Goal: Information Seeking & Learning: Learn about a topic

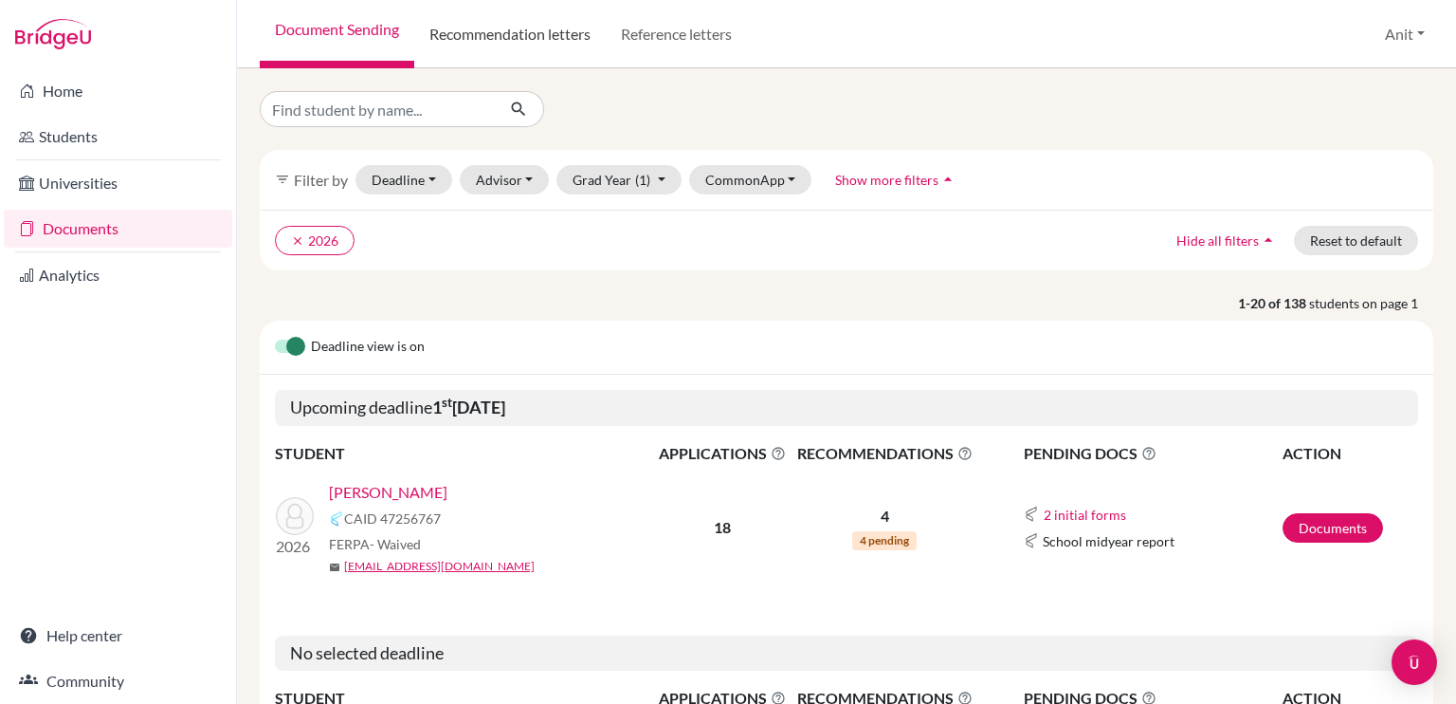
click at [569, 34] on link "Recommendation letters" at bounding box center [510, 34] width 192 height 68
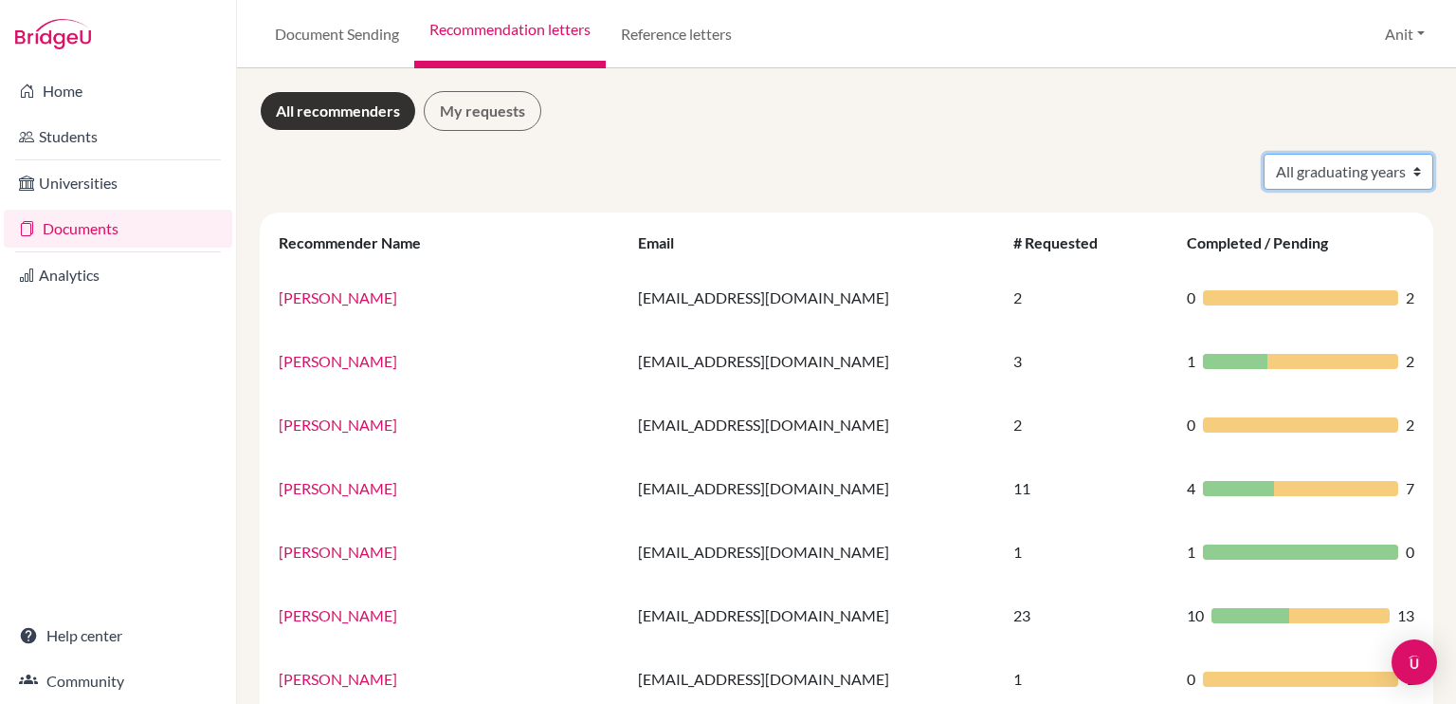
click at [1356, 168] on select "All graduating years 2020 2021 2022 2023 2024 2025 2026 2027 2028" at bounding box center [1349, 172] width 170 height 36
select select "2026"
click at [1264, 154] on select "All graduating years 2020 2021 2022 2023 2024 2025 2026 2027 2028" at bounding box center [1349, 172] width 170 height 36
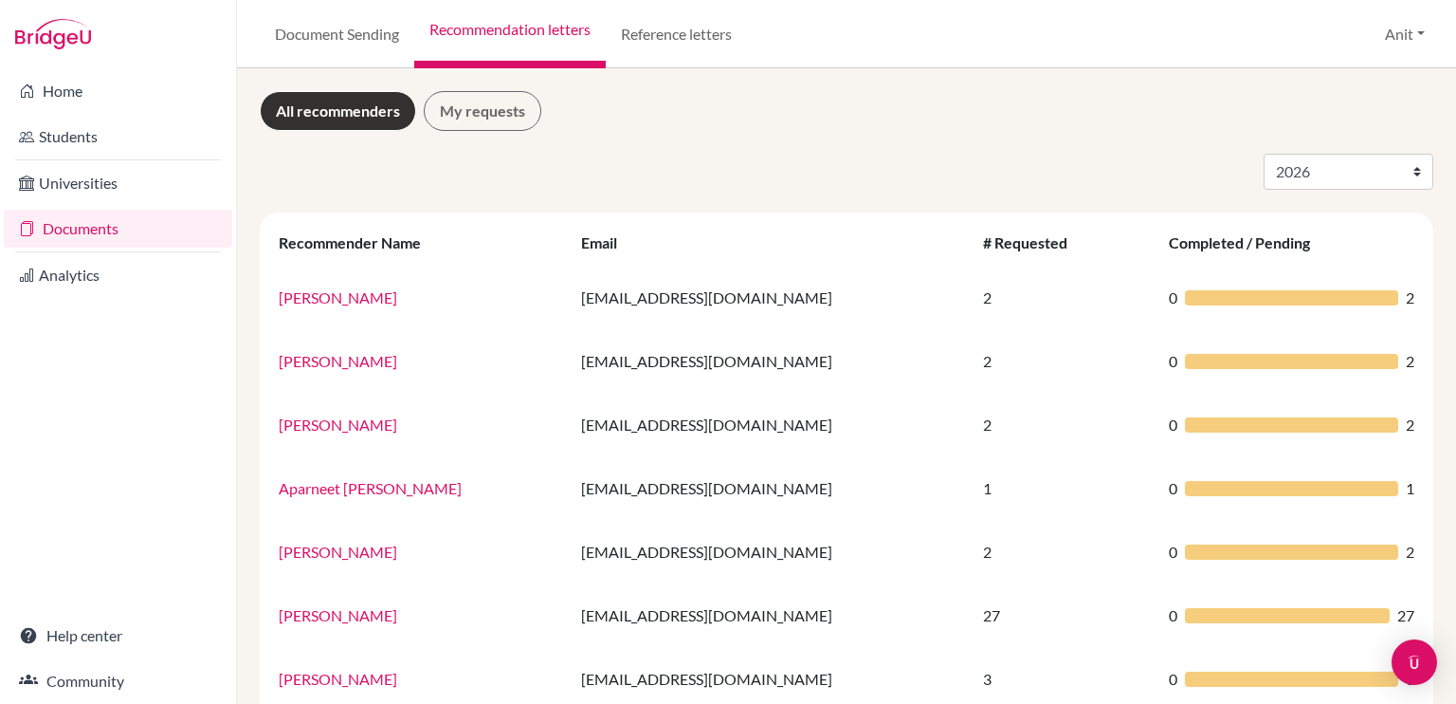
select select "2026"
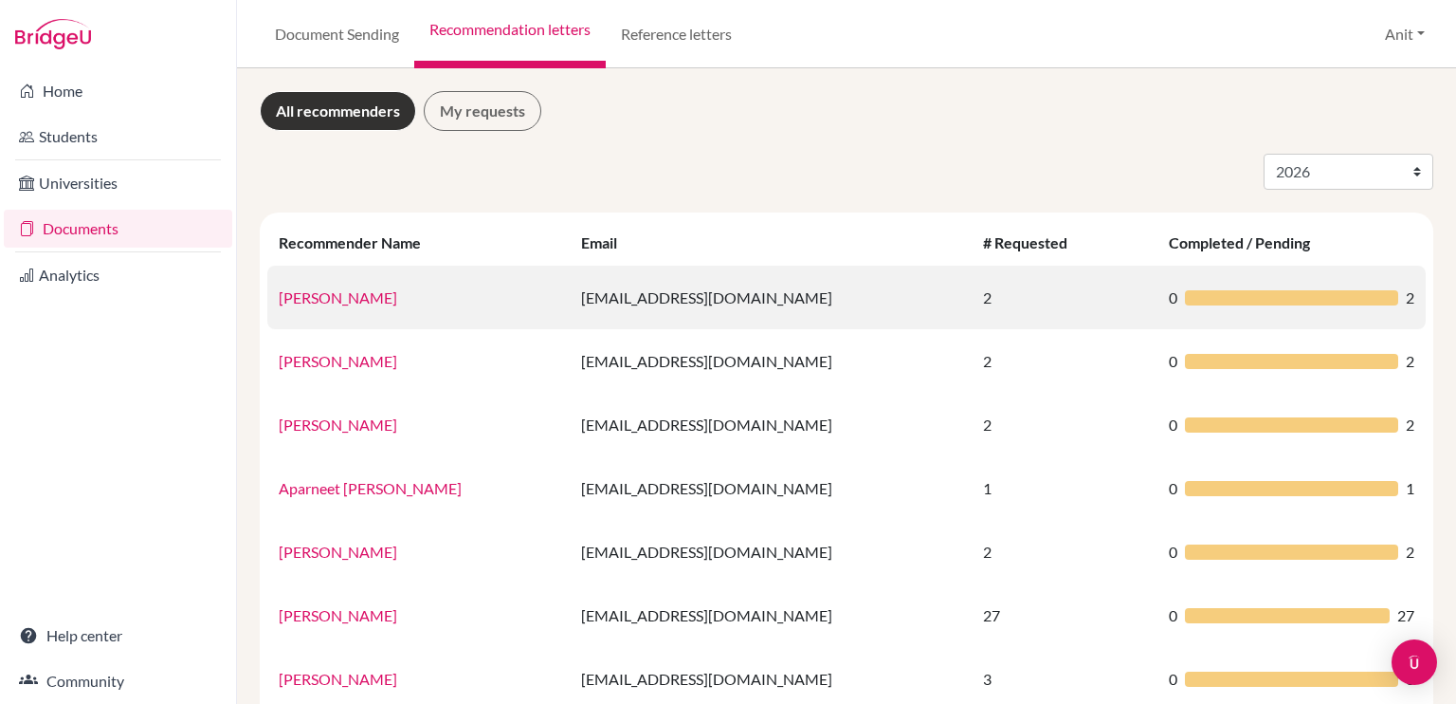
click at [315, 294] on link "[PERSON_NAME]" at bounding box center [338, 297] width 119 height 18
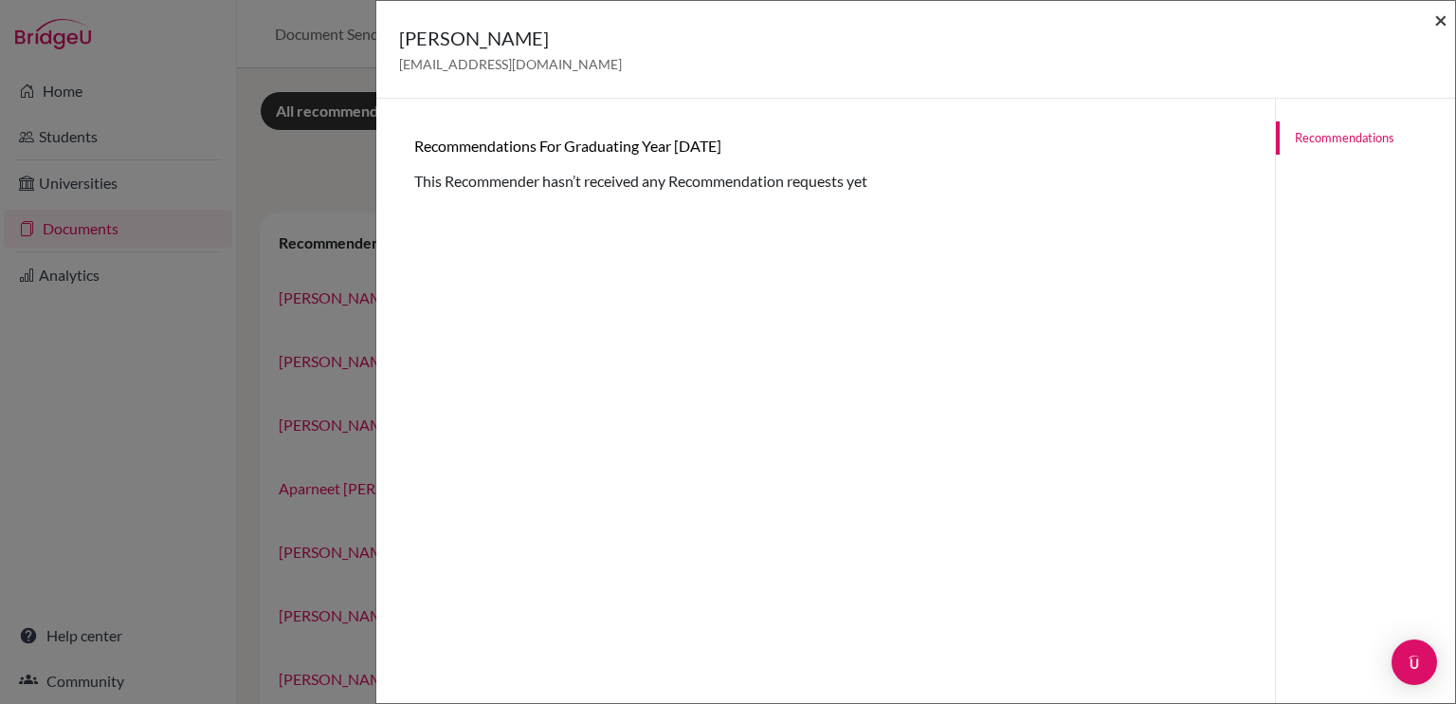
click at [1445, 21] on span "×" at bounding box center [1441, 19] width 13 height 27
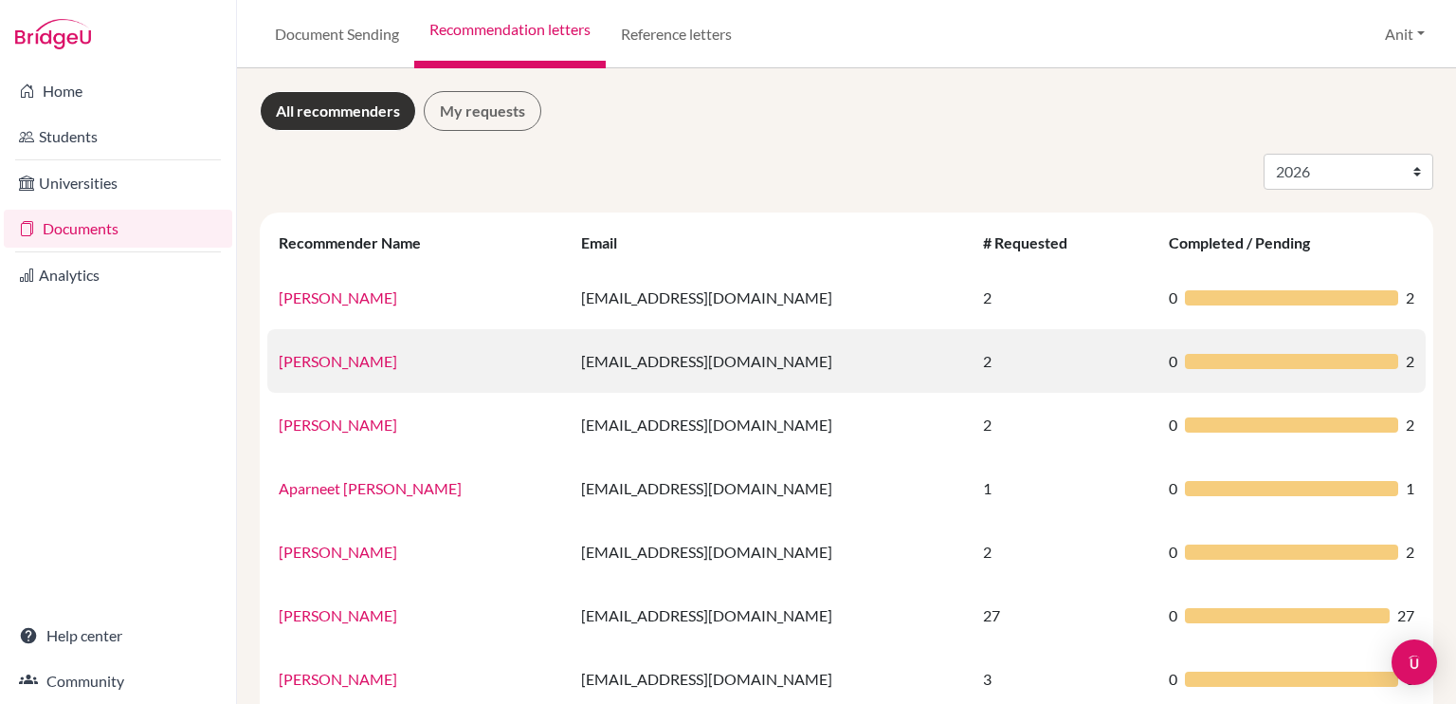
click at [320, 366] on link "[PERSON_NAME]" at bounding box center [338, 361] width 119 height 18
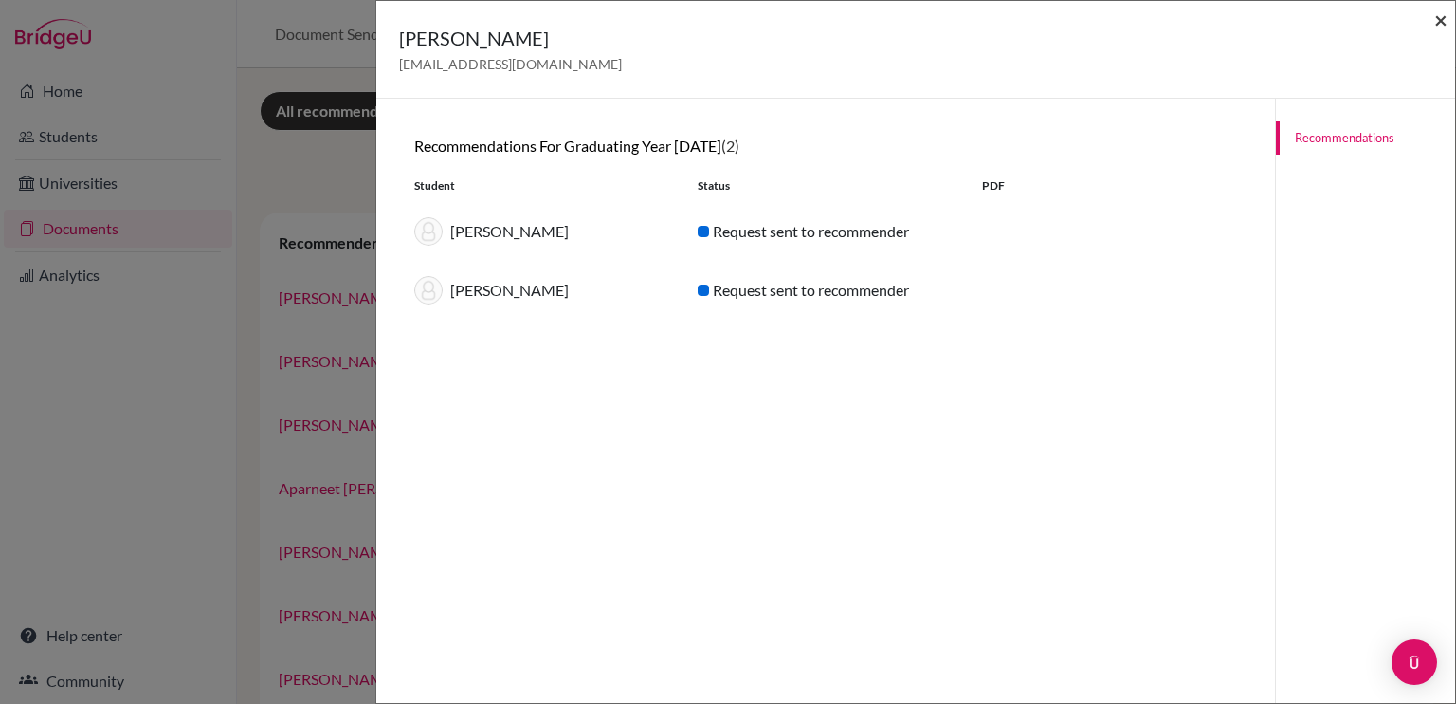
click at [1439, 22] on span "×" at bounding box center [1441, 19] width 13 height 27
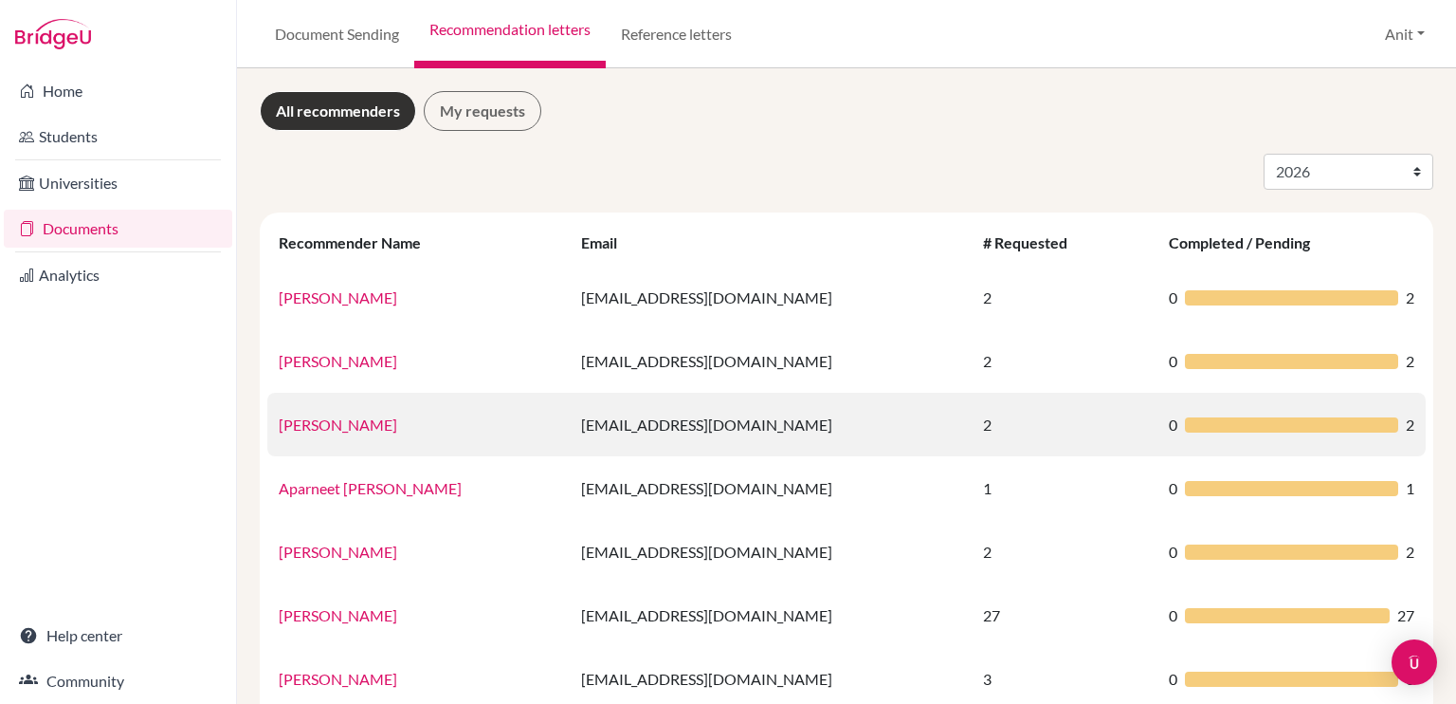
click at [332, 431] on link "[PERSON_NAME]" at bounding box center [338, 424] width 119 height 18
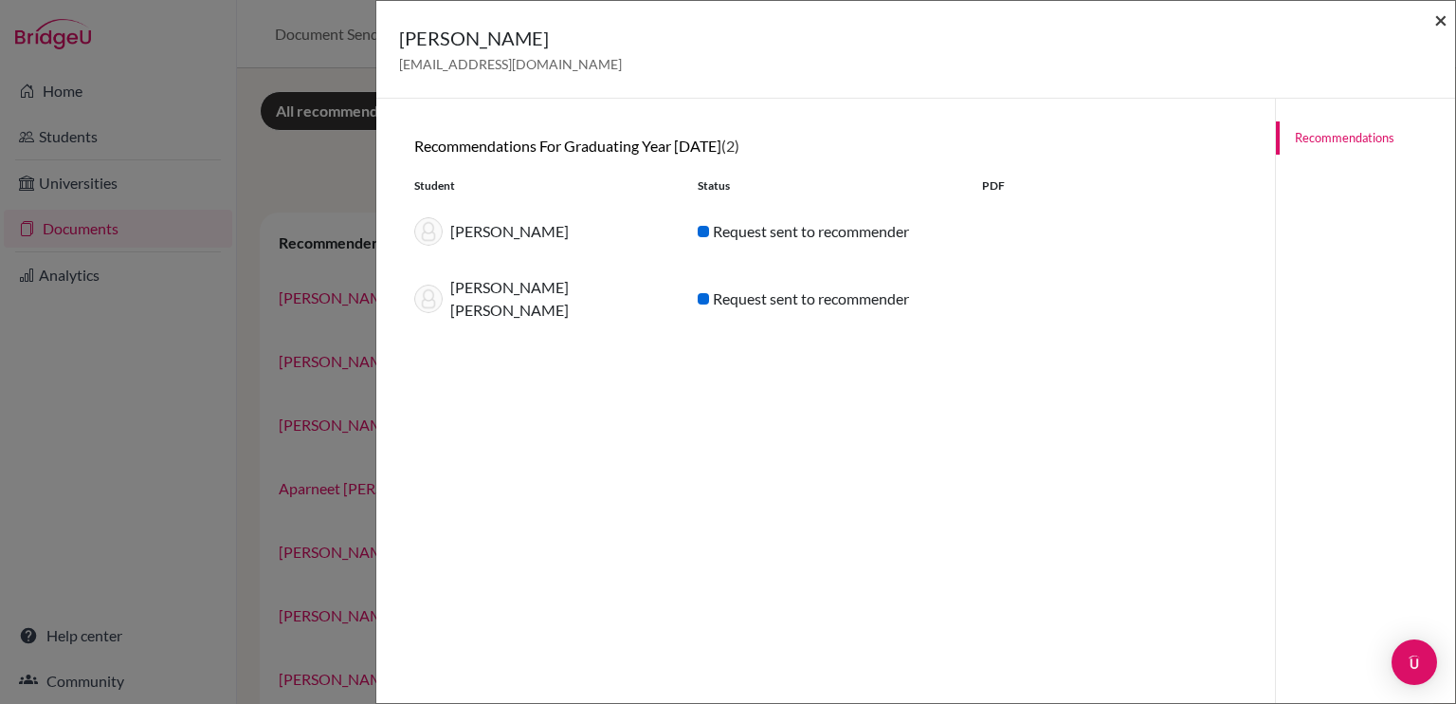
click at [1441, 22] on span "×" at bounding box center [1441, 19] width 13 height 27
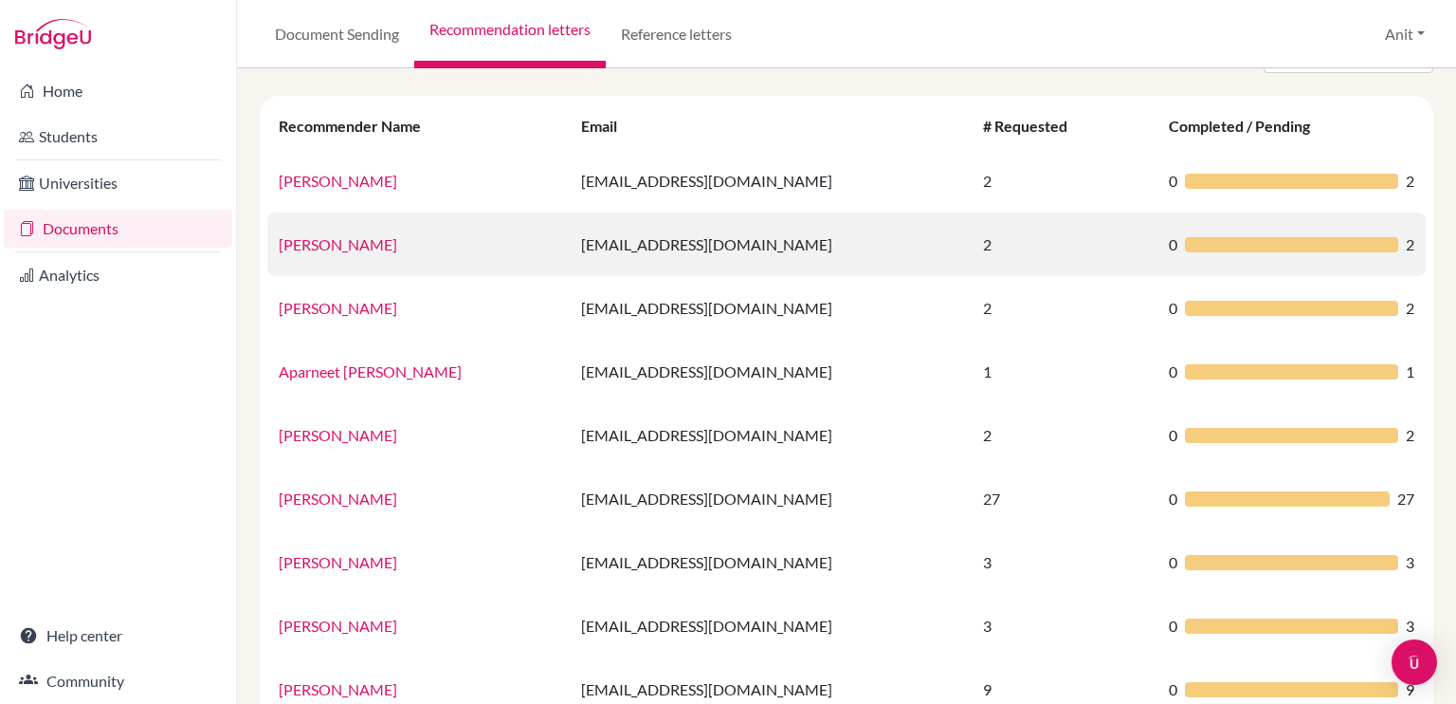
scroll to position [190, 0]
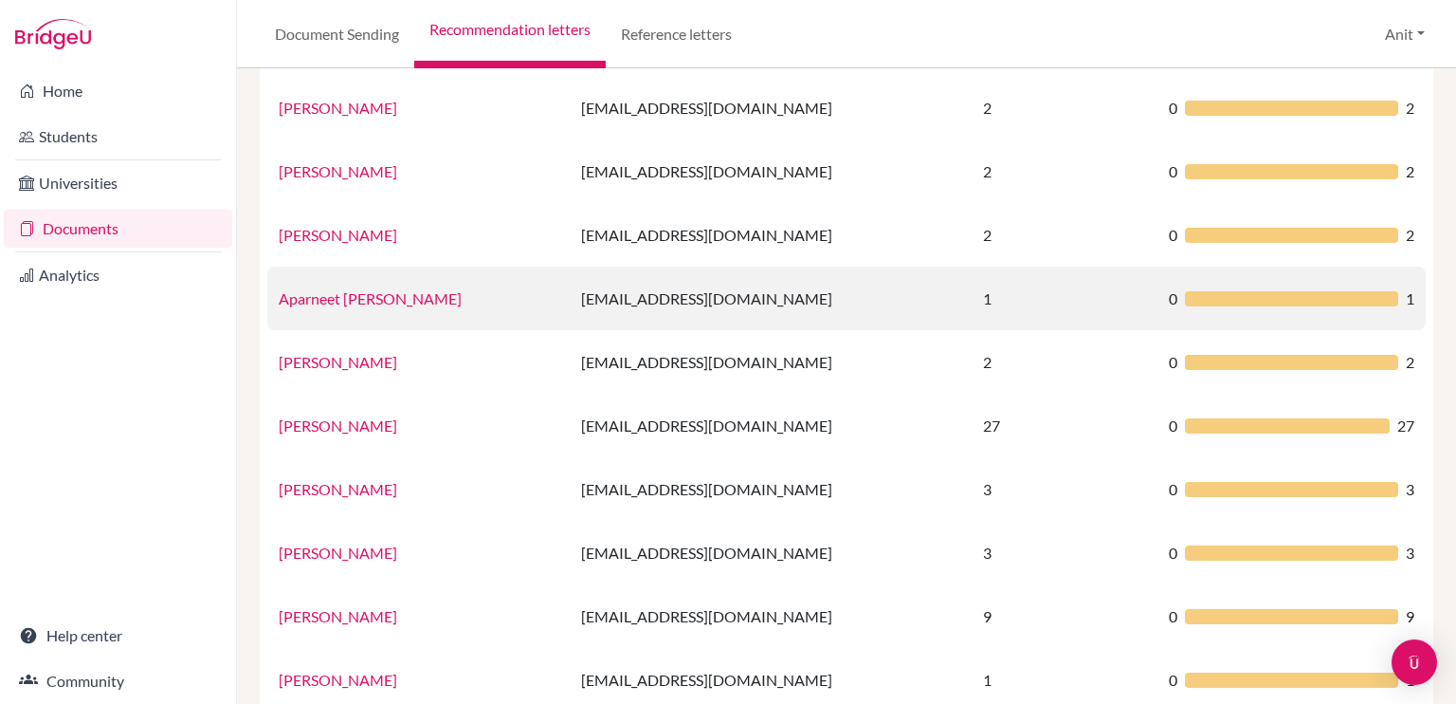
click at [326, 300] on link "Aparneet [PERSON_NAME]" at bounding box center [370, 298] width 183 height 18
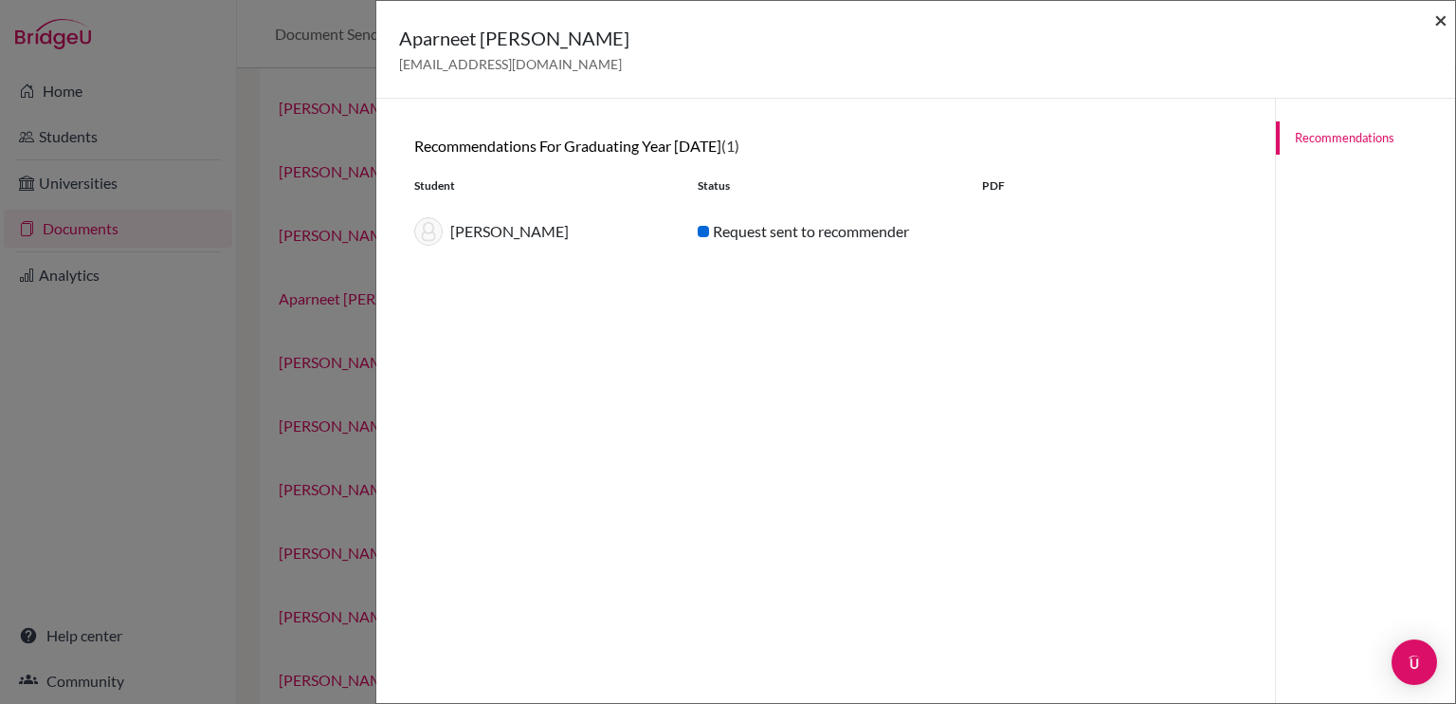
click at [1443, 18] on span "×" at bounding box center [1441, 19] width 13 height 27
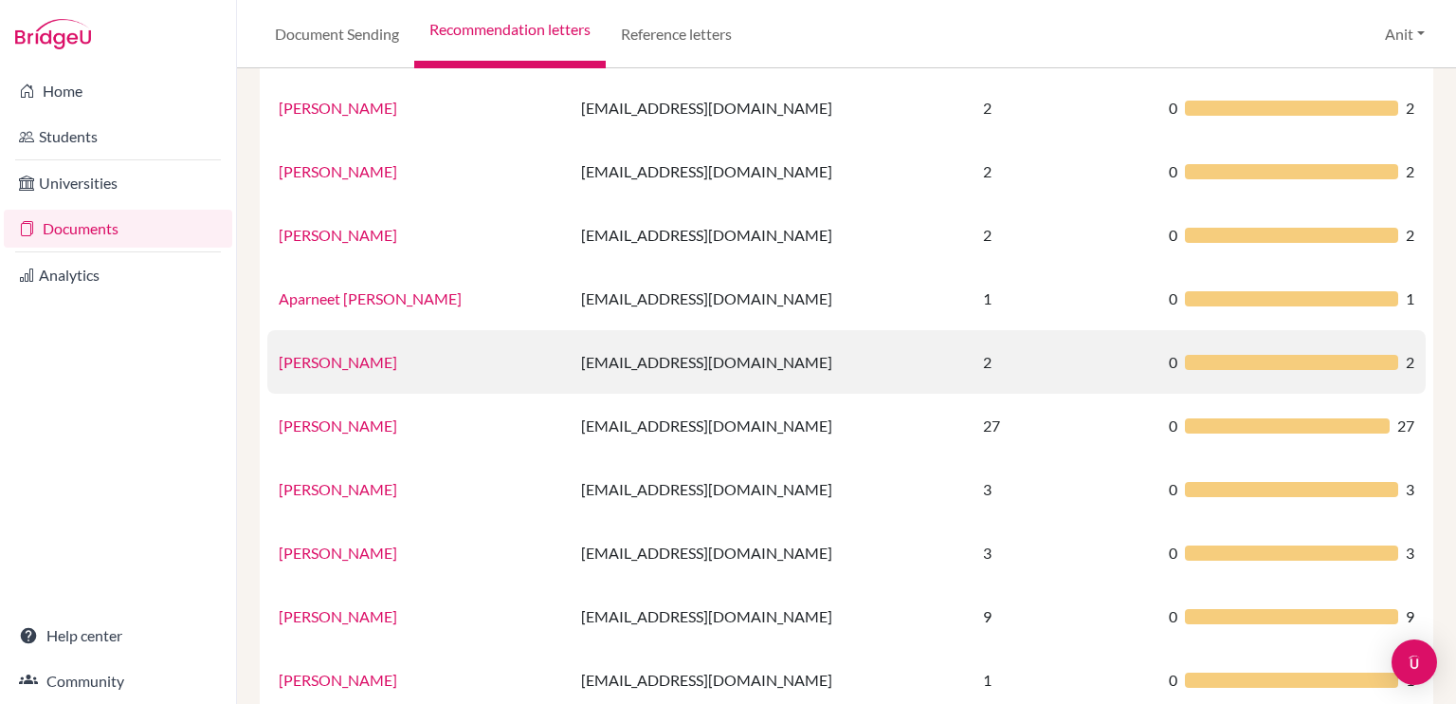
click at [338, 362] on link "[PERSON_NAME]" at bounding box center [338, 362] width 119 height 18
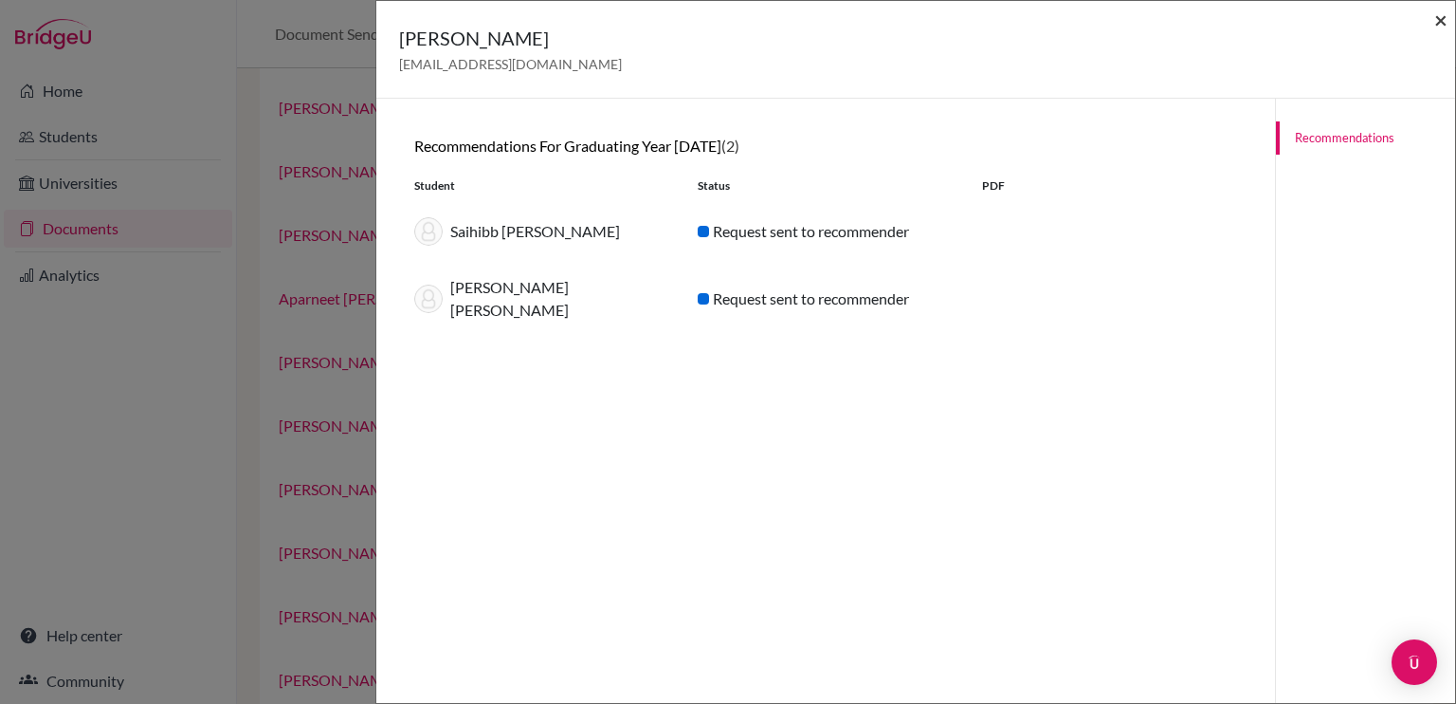
click at [1435, 25] on span "×" at bounding box center [1441, 19] width 13 height 27
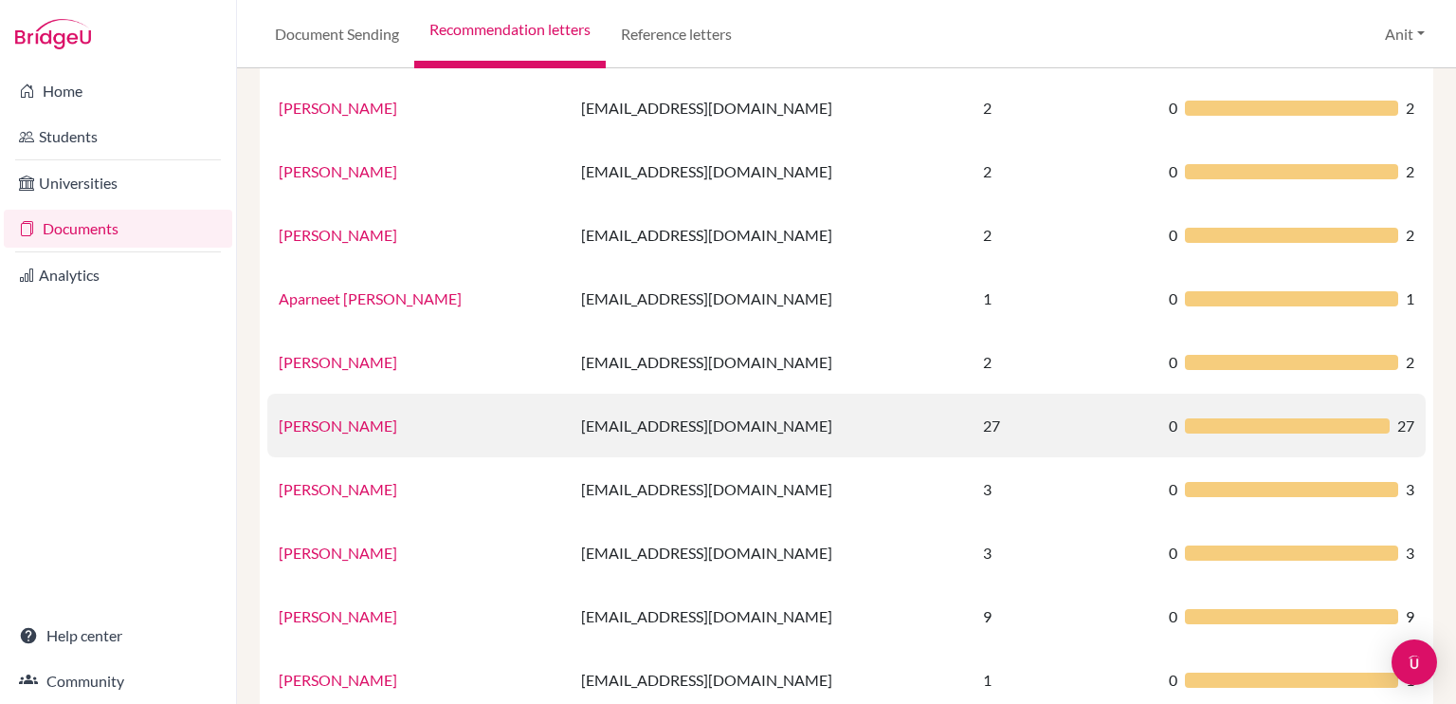
click at [326, 430] on link "[PERSON_NAME]" at bounding box center [338, 425] width 119 height 18
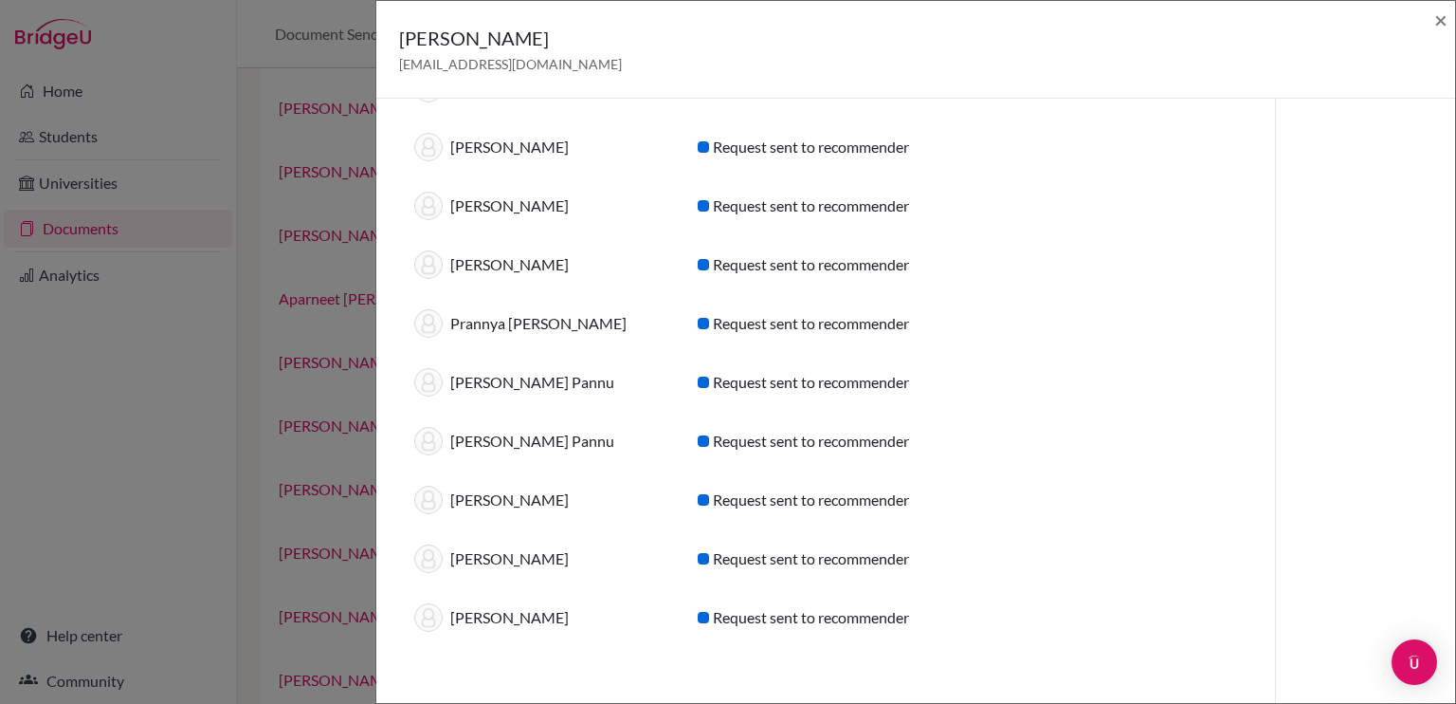
scroll to position [1146, 0]
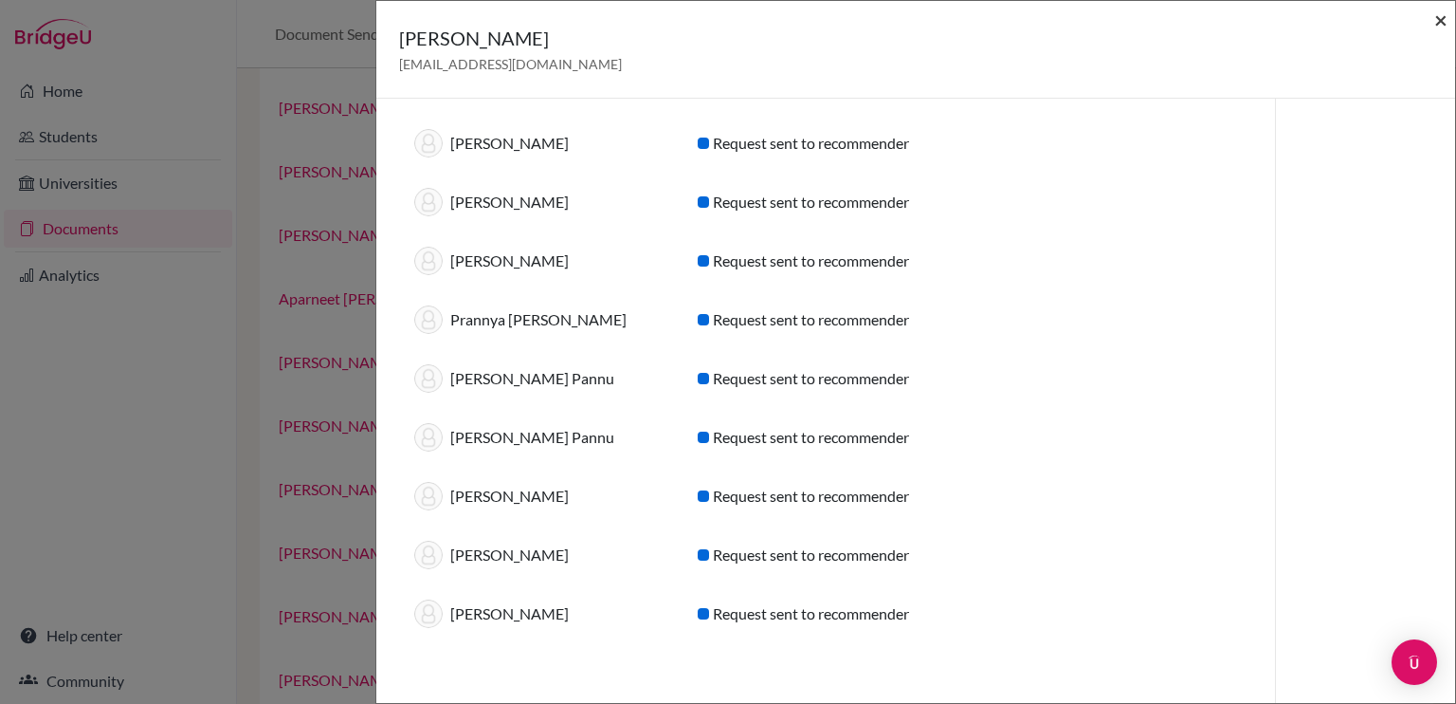
click at [1440, 25] on span "×" at bounding box center [1441, 19] width 13 height 27
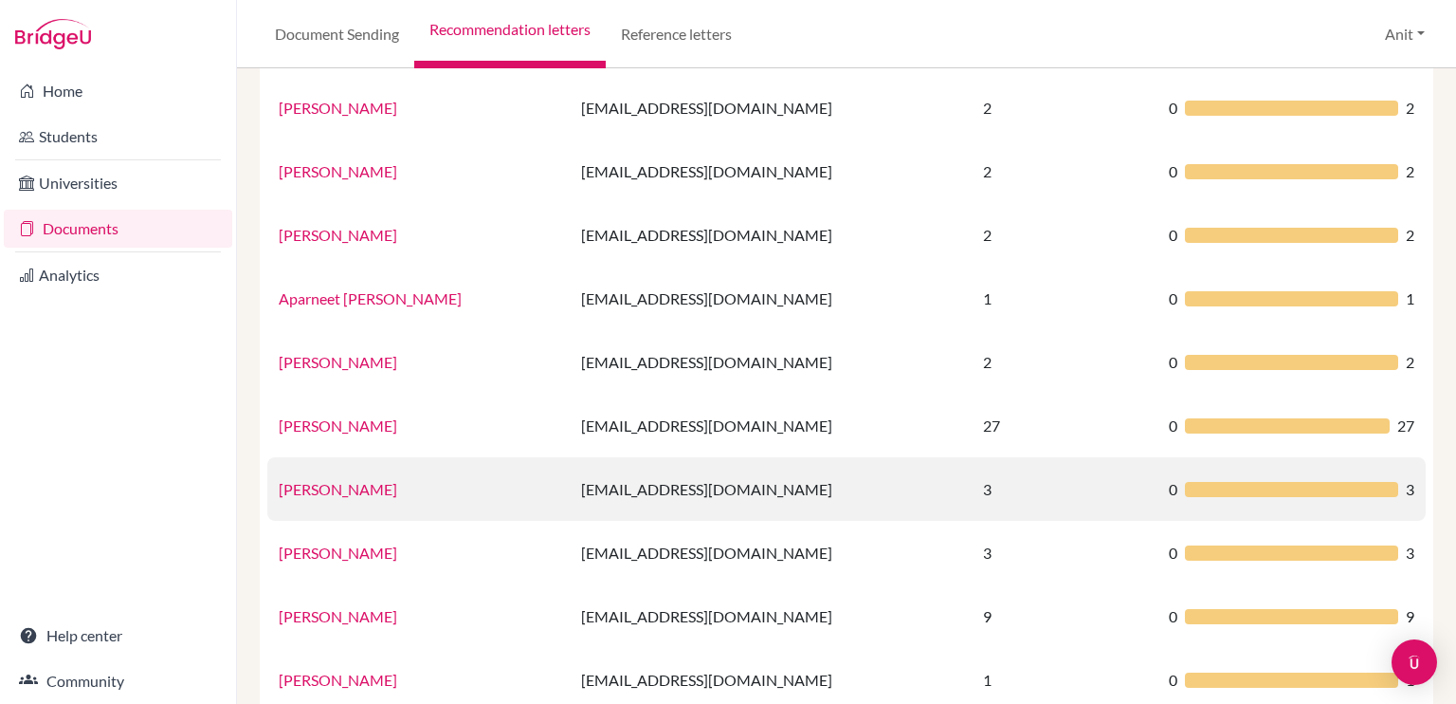
click at [301, 488] on link "[PERSON_NAME]" at bounding box center [338, 489] width 119 height 18
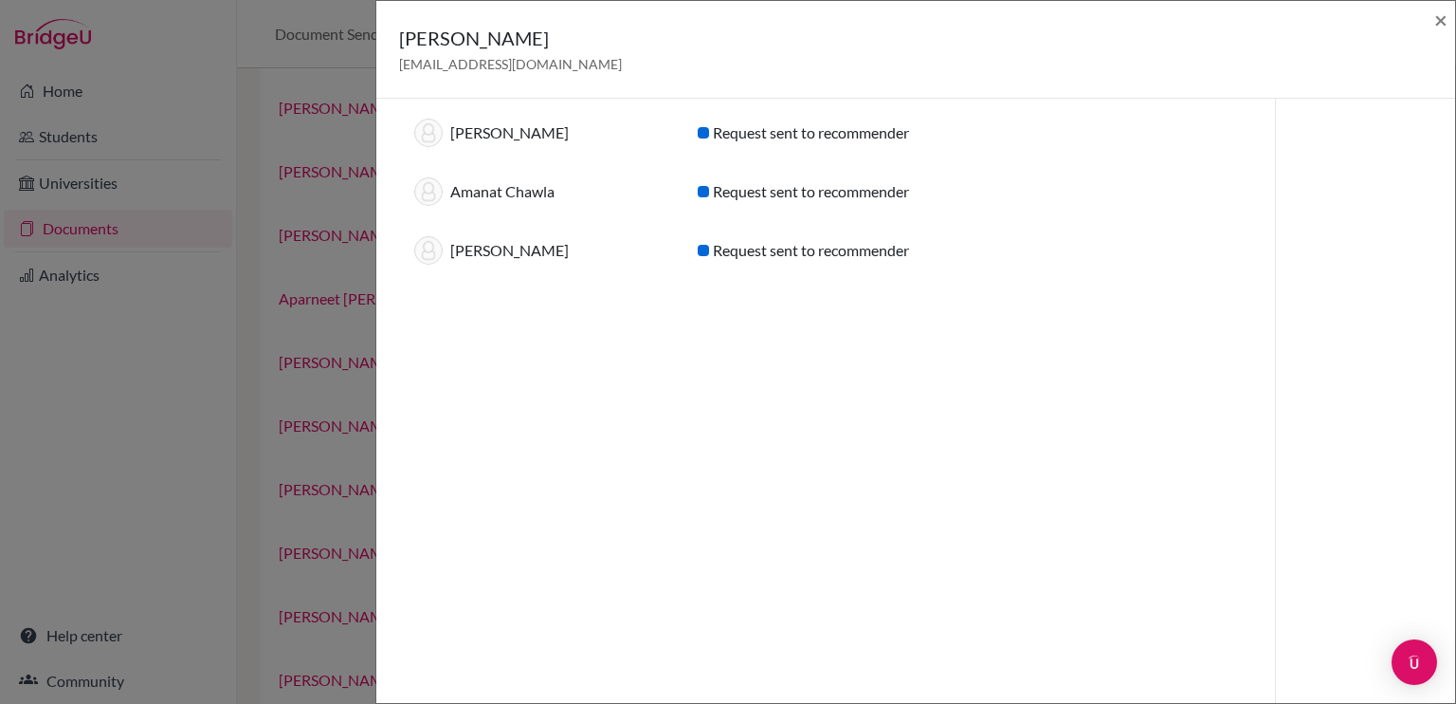
click at [1449, 14] on div "[PERSON_NAME] [PERSON_NAME][EMAIL_ADDRESS][DOMAIN_NAME] ×" at bounding box center [915, 50] width 1079 height 98
click at [1443, 18] on span "×" at bounding box center [1441, 19] width 13 height 27
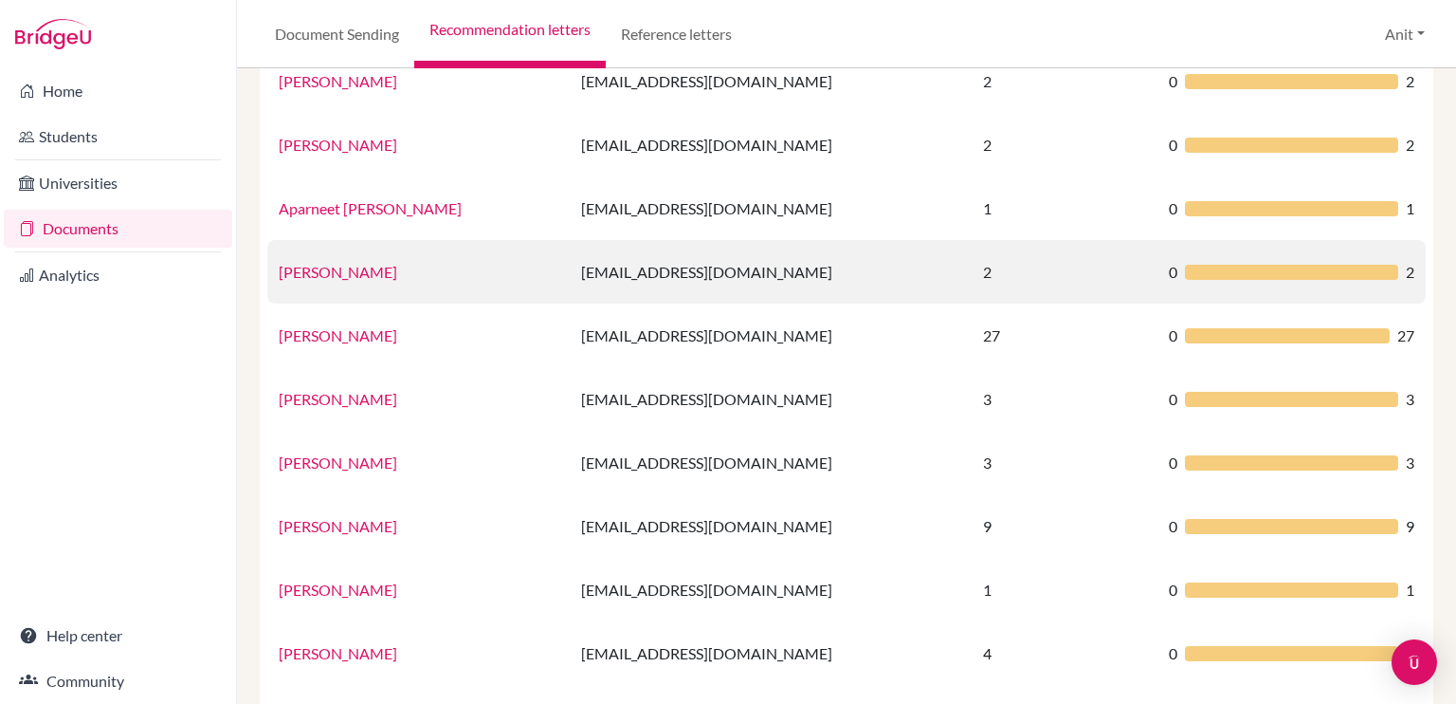
scroll to position [284, 0]
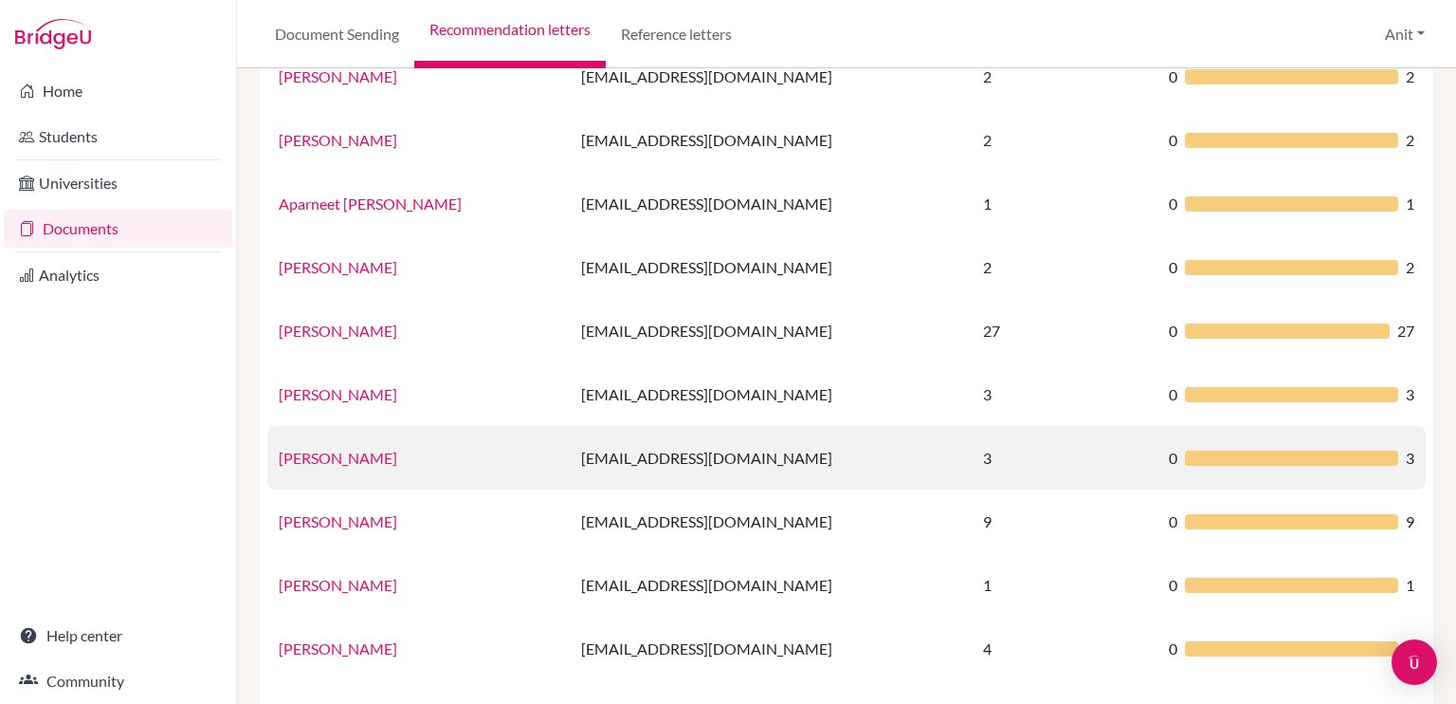
click at [335, 464] on link "[PERSON_NAME]" at bounding box center [338, 457] width 119 height 18
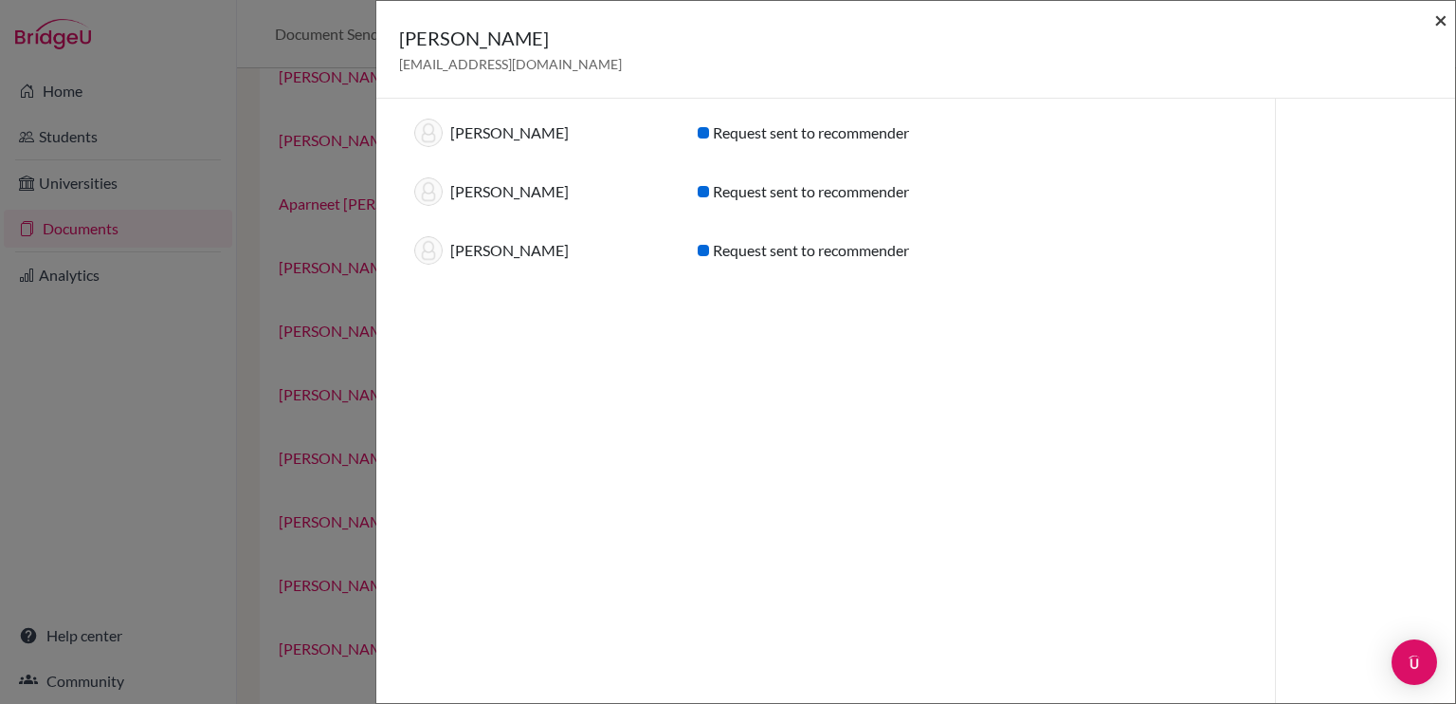
click at [1442, 20] on span "×" at bounding box center [1441, 19] width 13 height 27
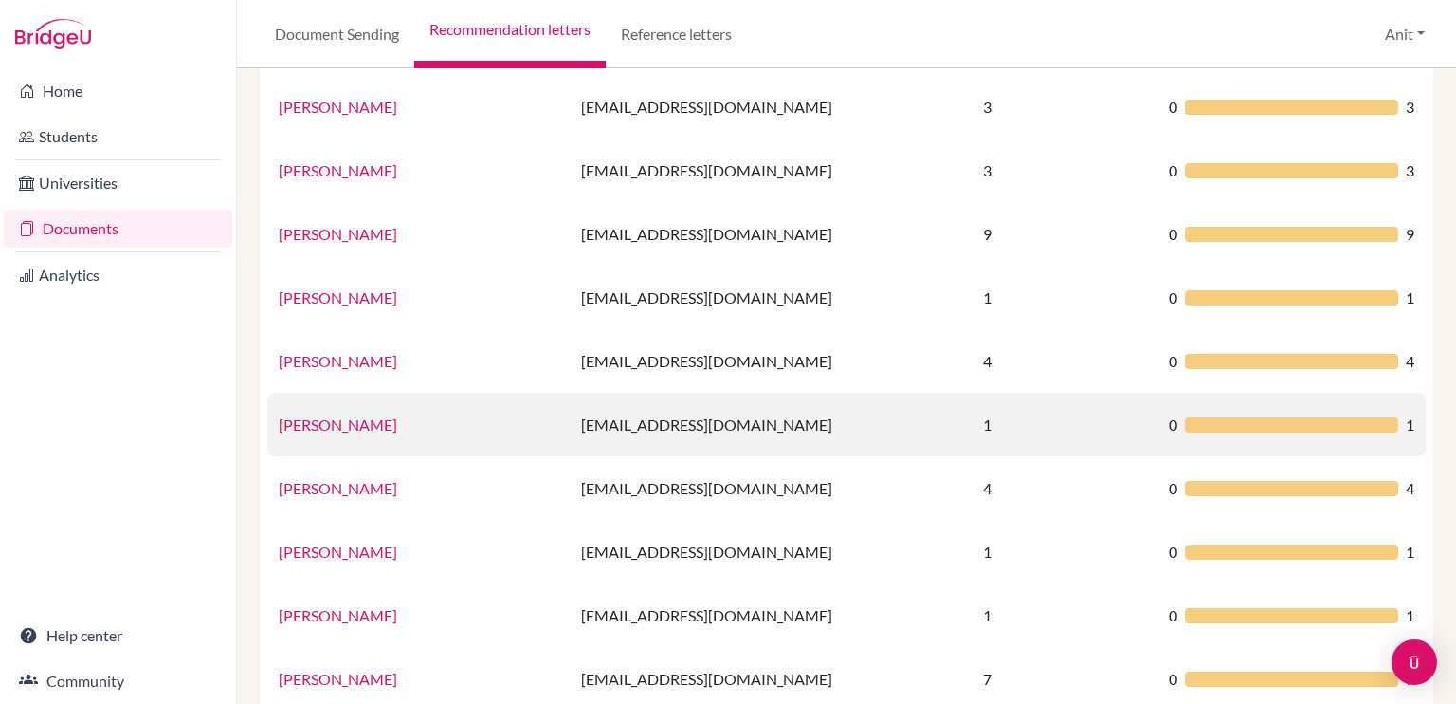
scroll to position [664, 0]
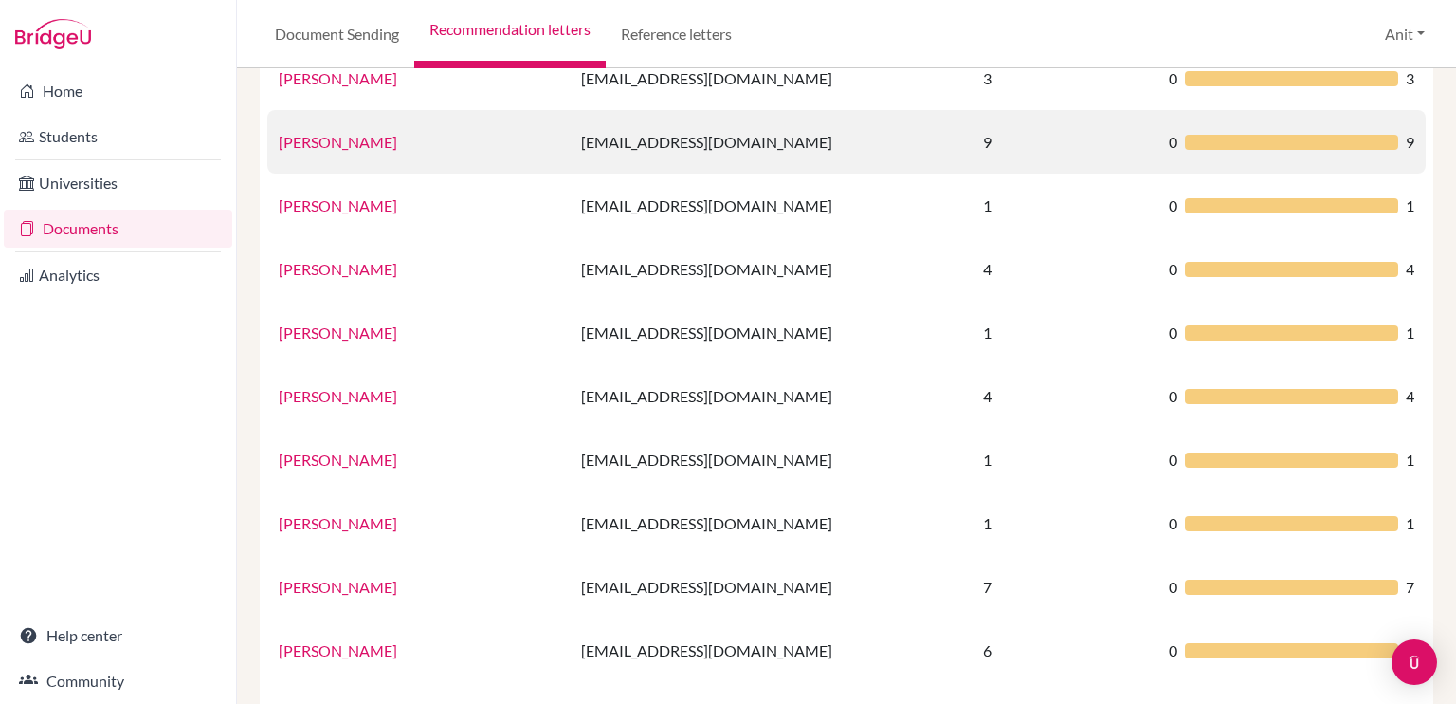
click at [375, 139] on link "[PERSON_NAME]" at bounding box center [338, 142] width 119 height 18
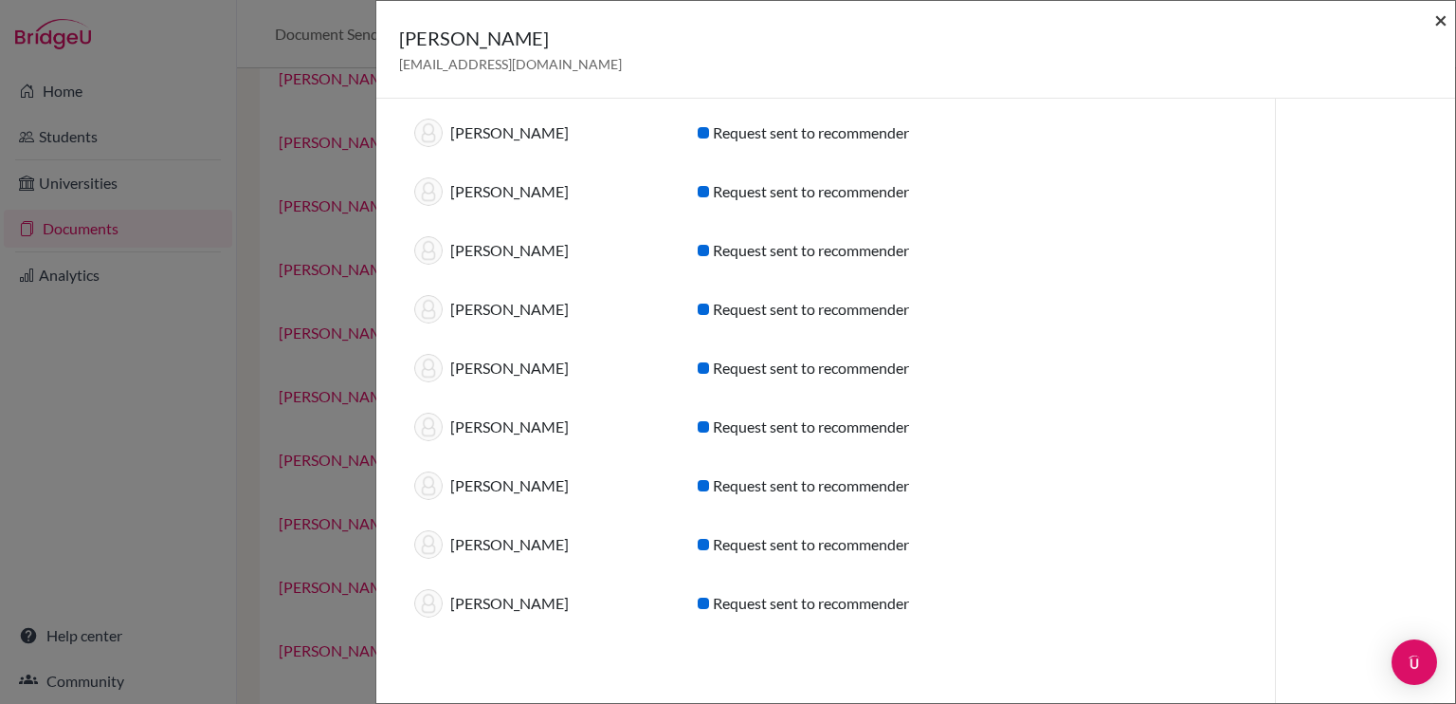
click at [1437, 18] on span "×" at bounding box center [1441, 19] width 13 height 27
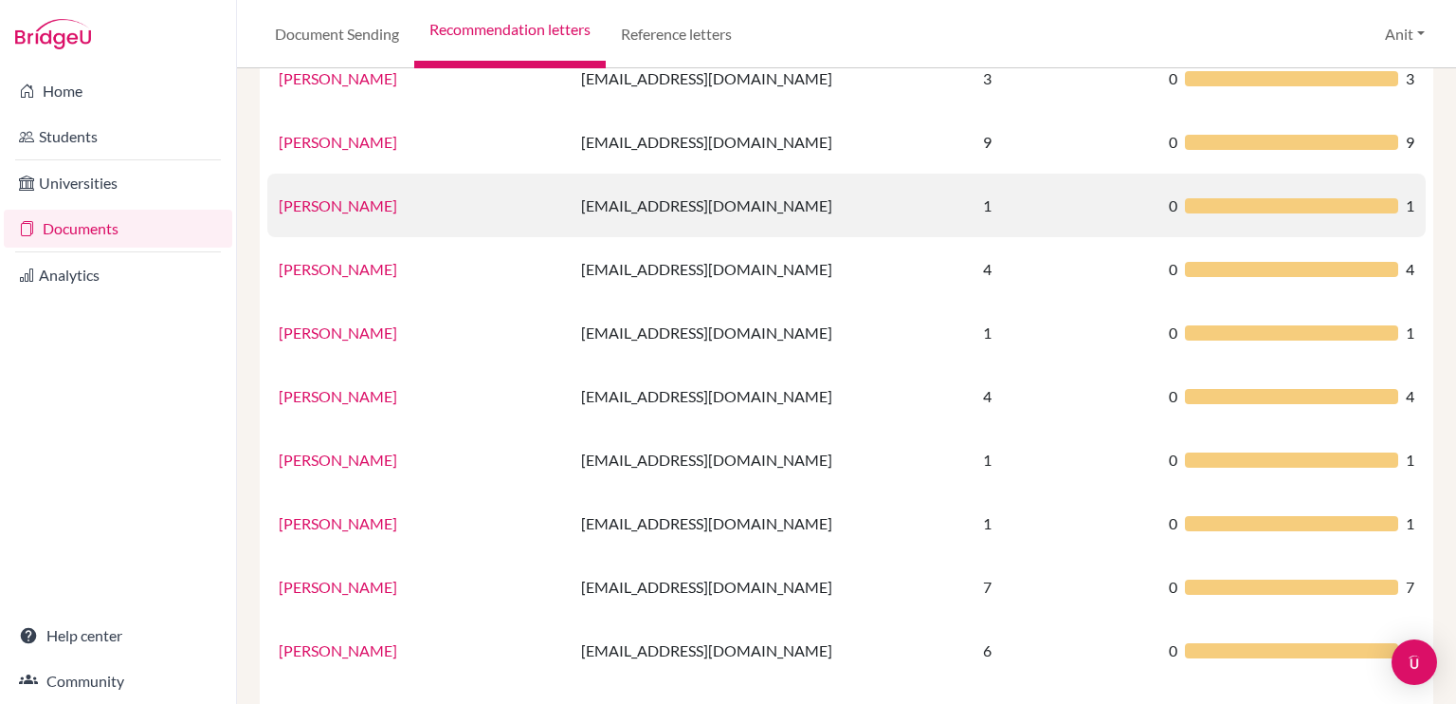
click at [330, 208] on link "[PERSON_NAME]" at bounding box center [338, 205] width 119 height 18
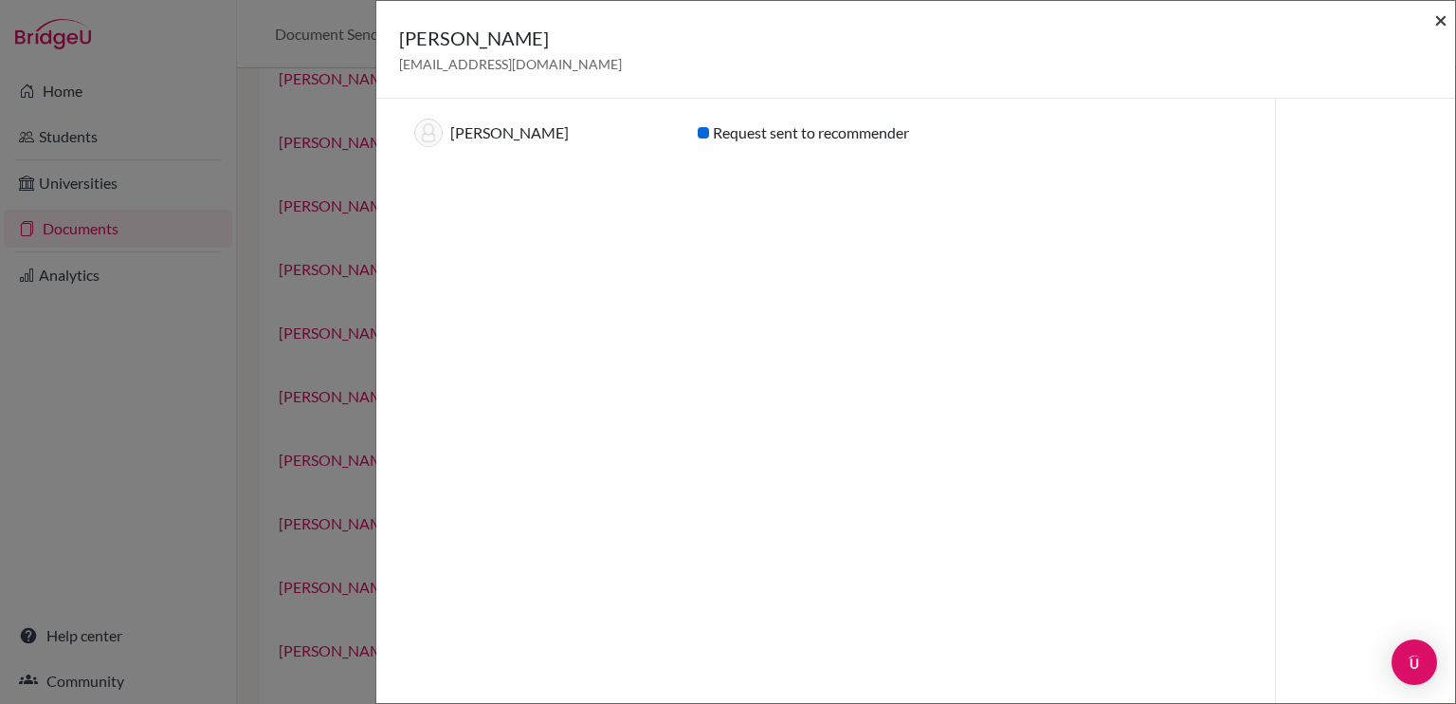
click at [1437, 19] on span "×" at bounding box center [1441, 19] width 13 height 27
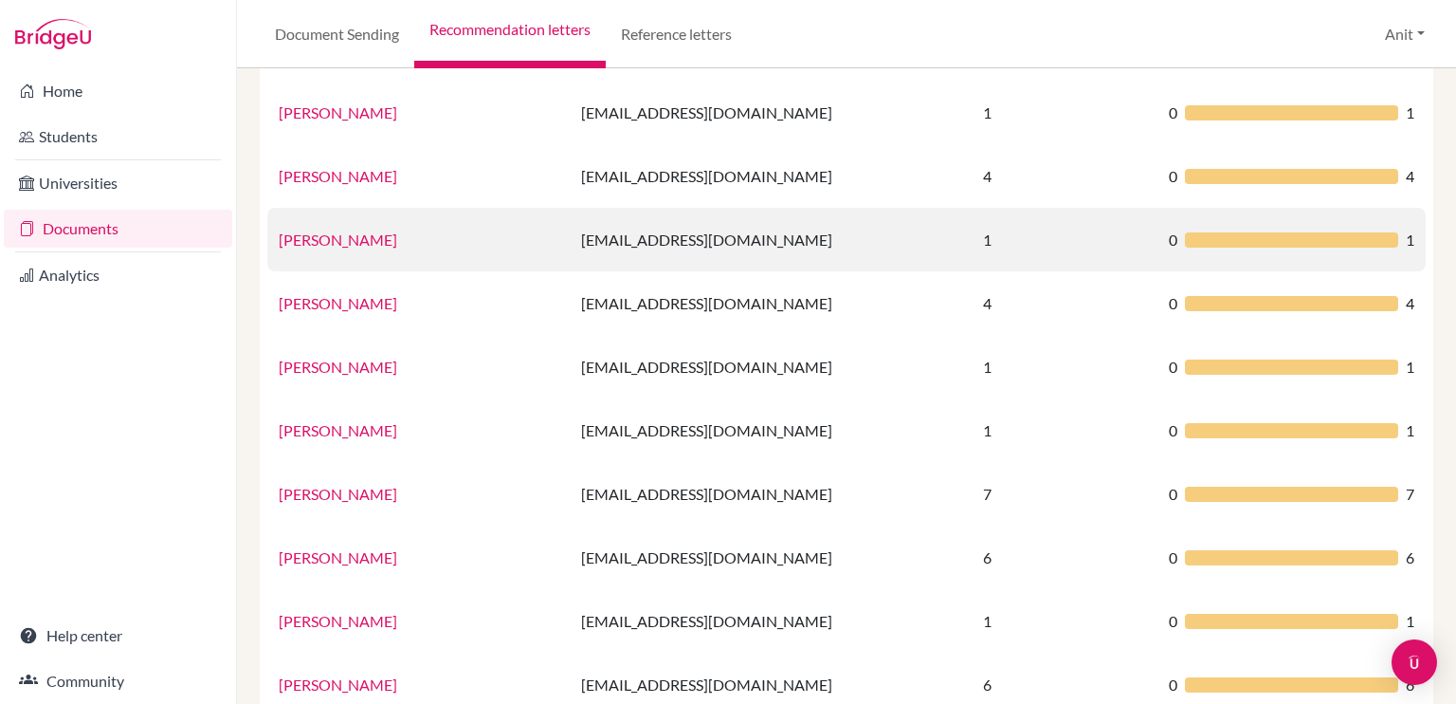
scroll to position [759, 0]
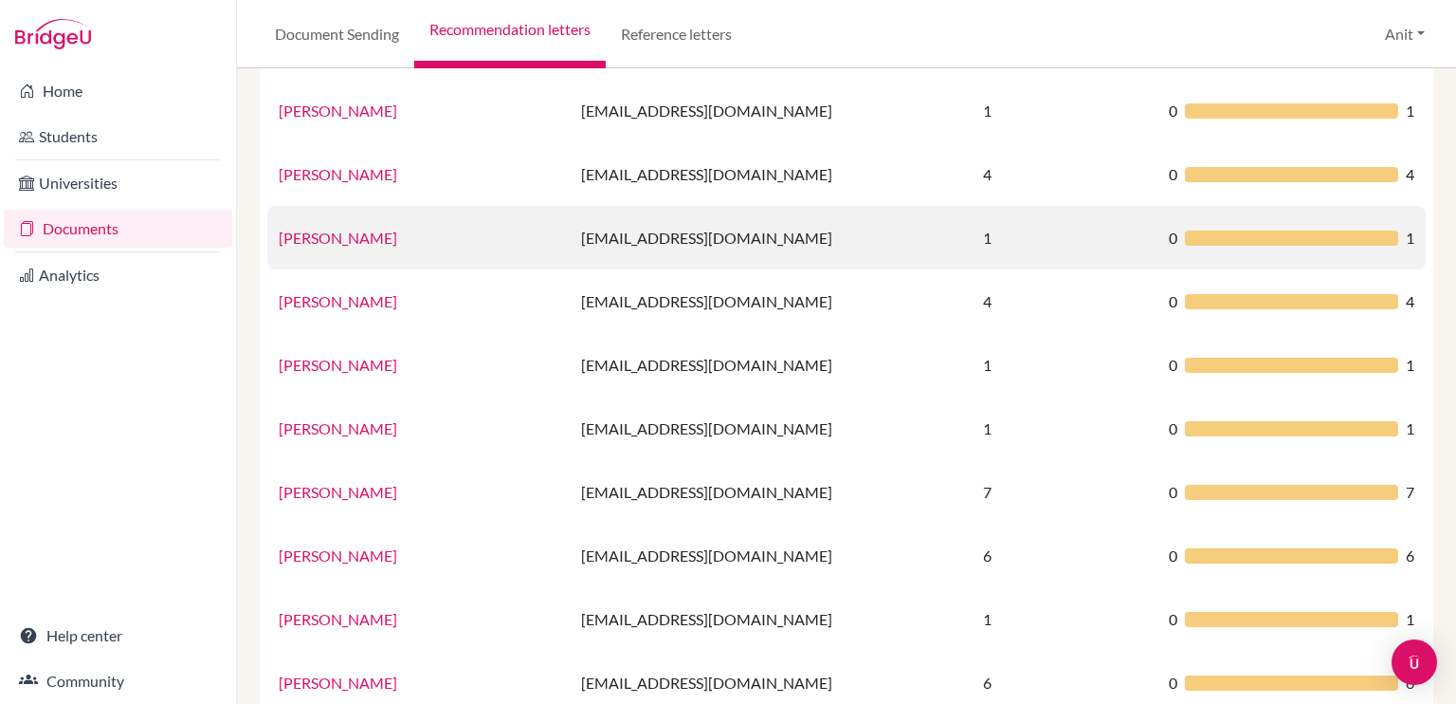
click at [320, 238] on link "[PERSON_NAME]" at bounding box center [338, 238] width 119 height 18
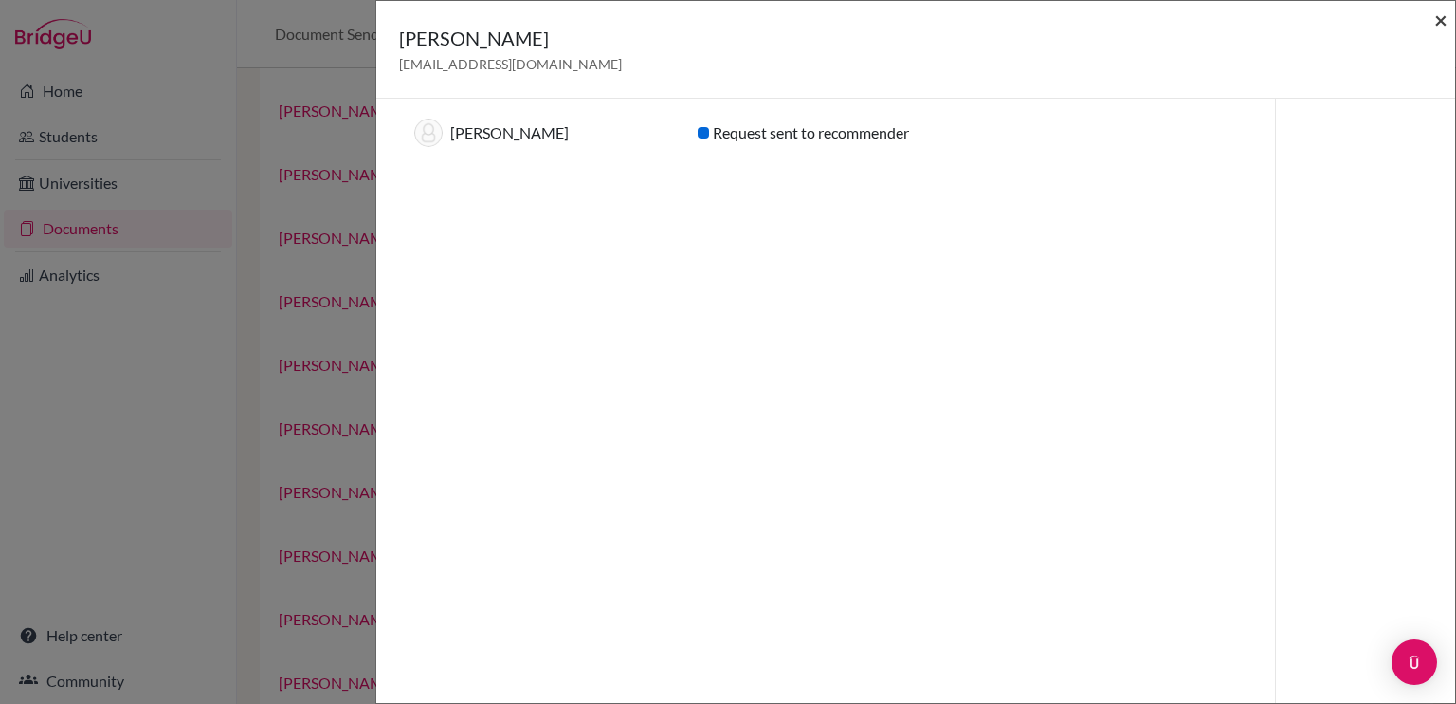
click at [1443, 17] on span "×" at bounding box center [1441, 19] width 13 height 27
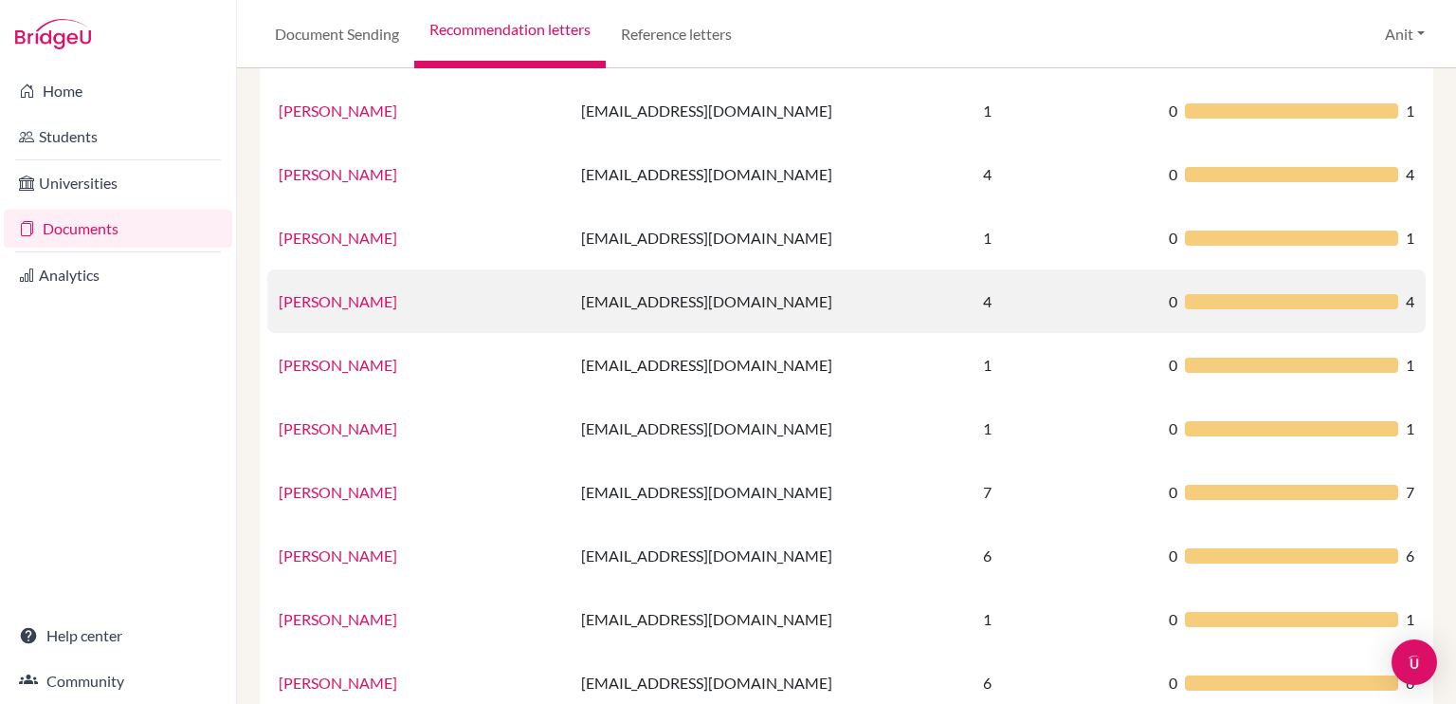
click at [335, 306] on link "[PERSON_NAME]" at bounding box center [338, 301] width 119 height 18
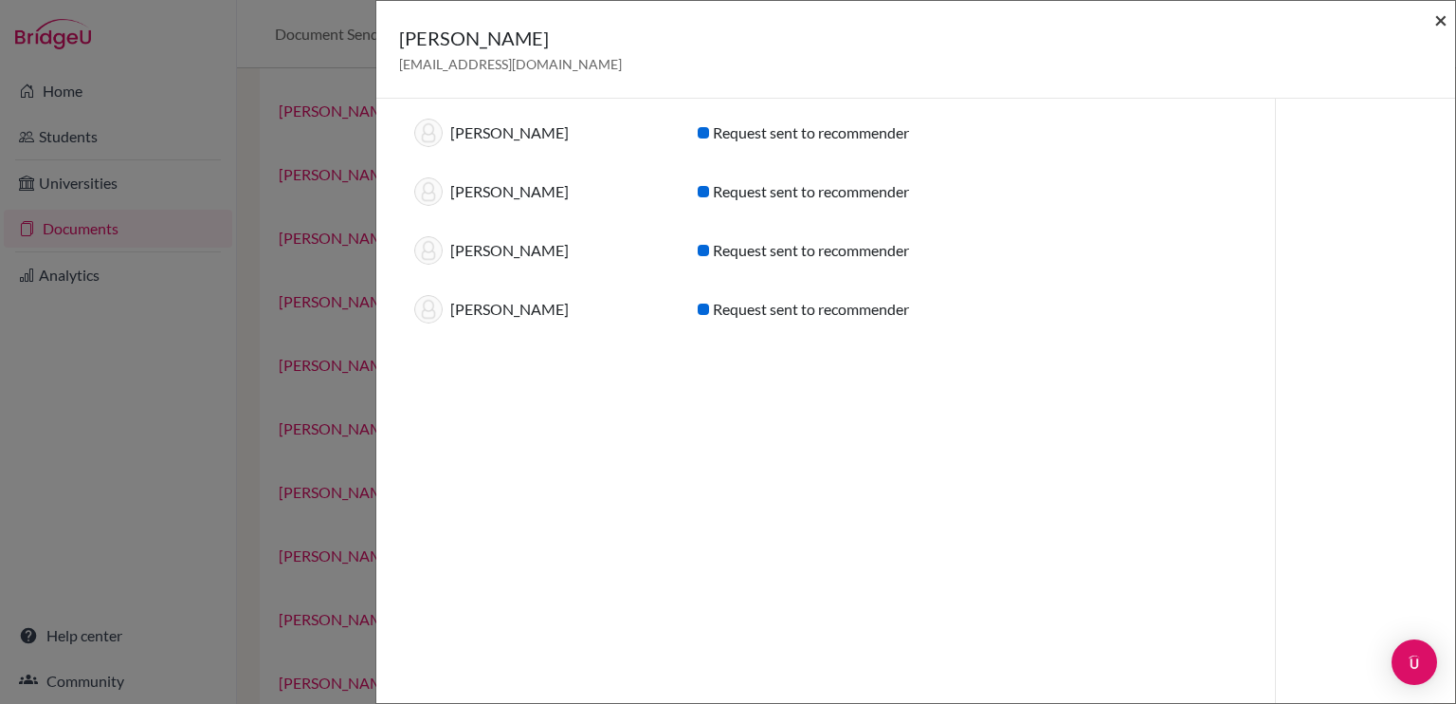
click at [1443, 18] on span "×" at bounding box center [1441, 19] width 13 height 27
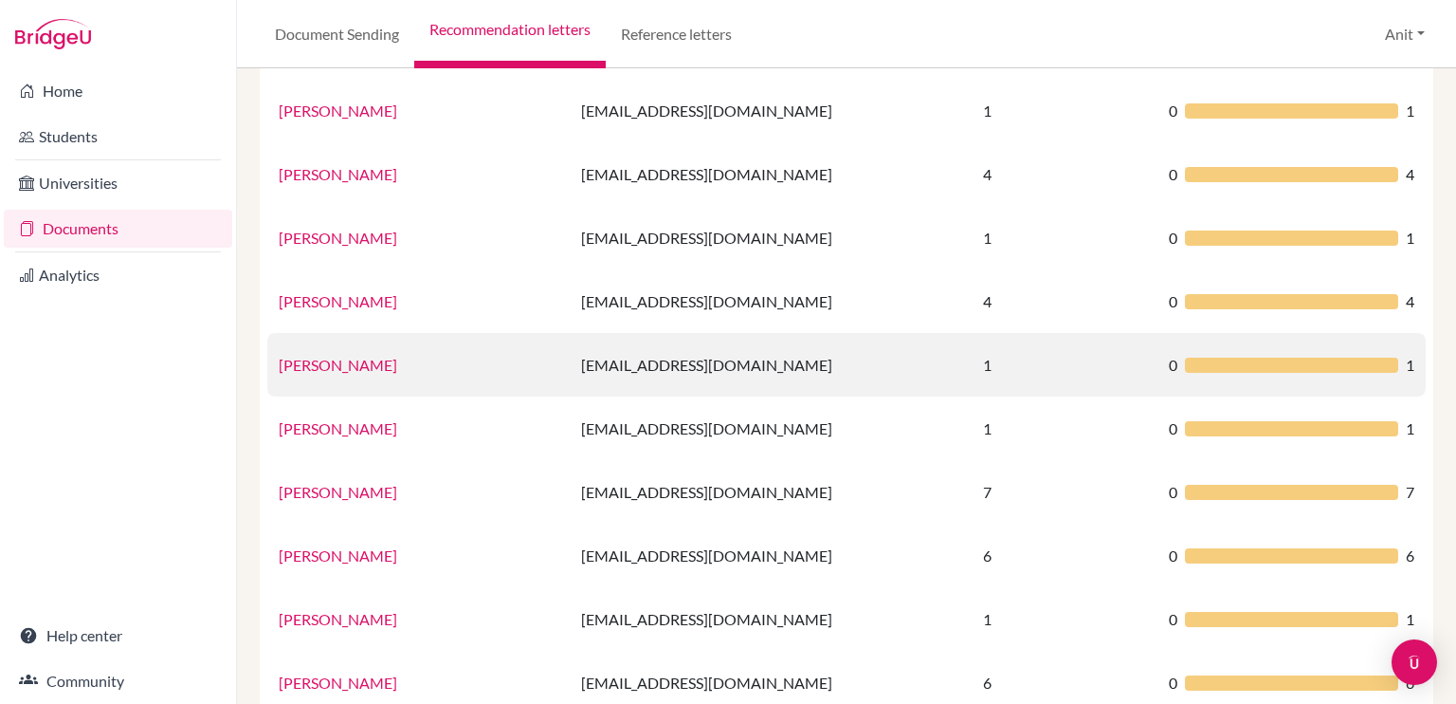
click at [327, 369] on link "[PERSON_NAME]" at bounding box center [338, 365] width 119 height 18
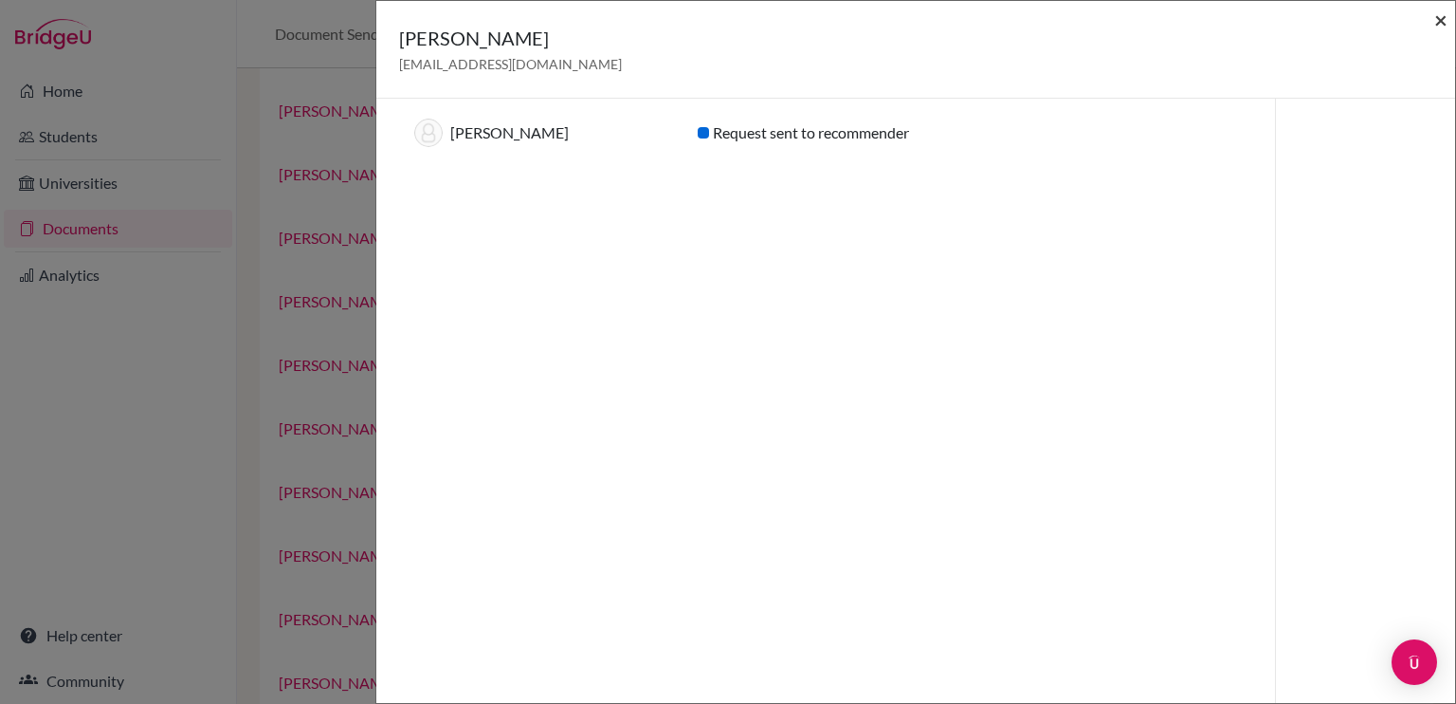
click at [1441, 20] on span "×" at bounding box center [1441, 19] width 13 height 27
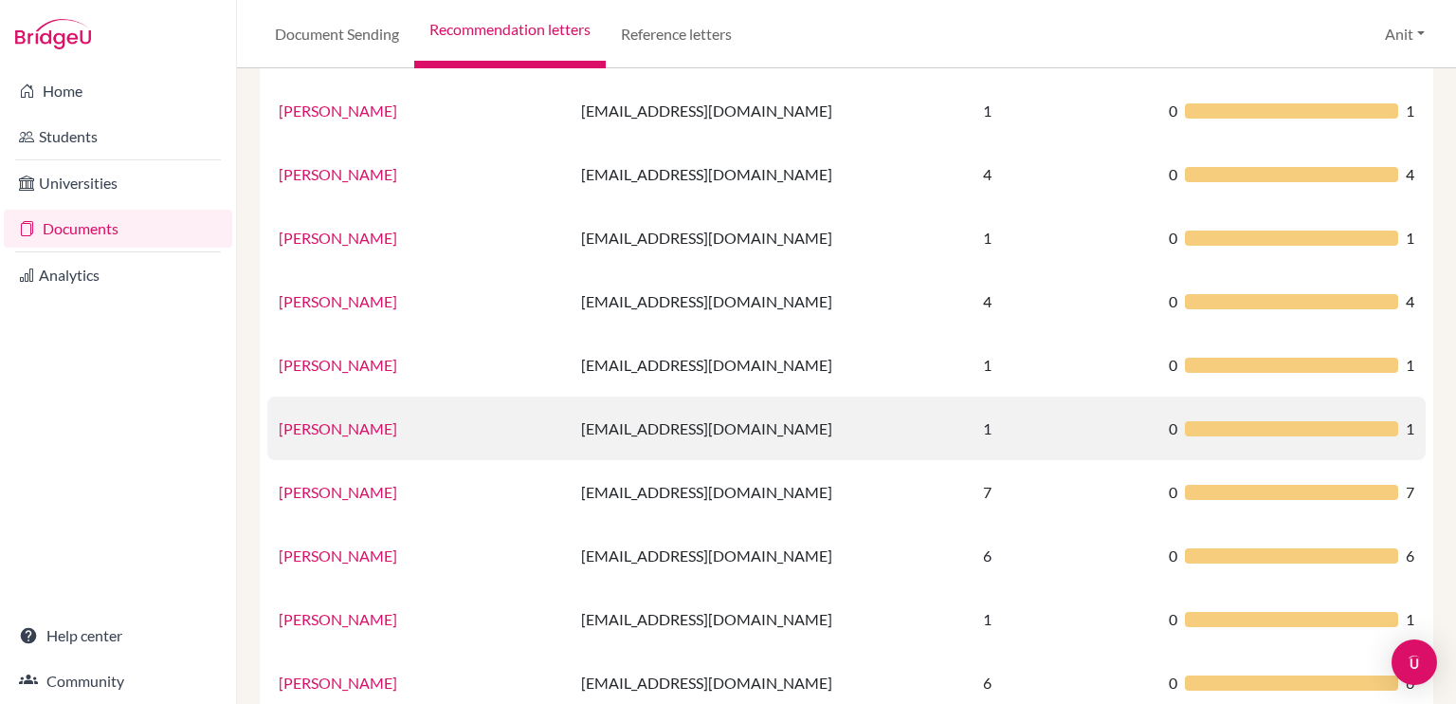
click at [323, 435] on link "[PERSON_NAME]" at bounding box center [338, 428] width 119 height 18
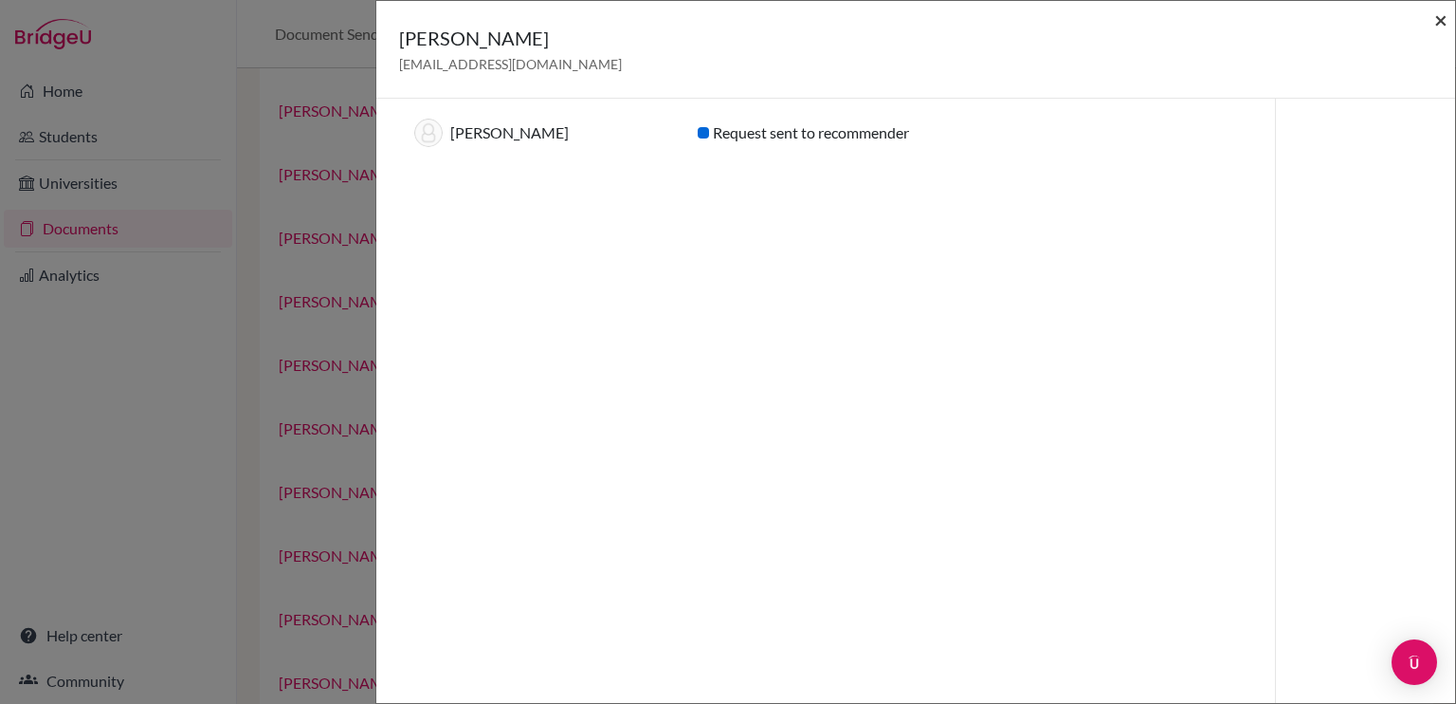
click at [1441, 20] on span "×" at bounding box center [1441, 19] width 13 height 27
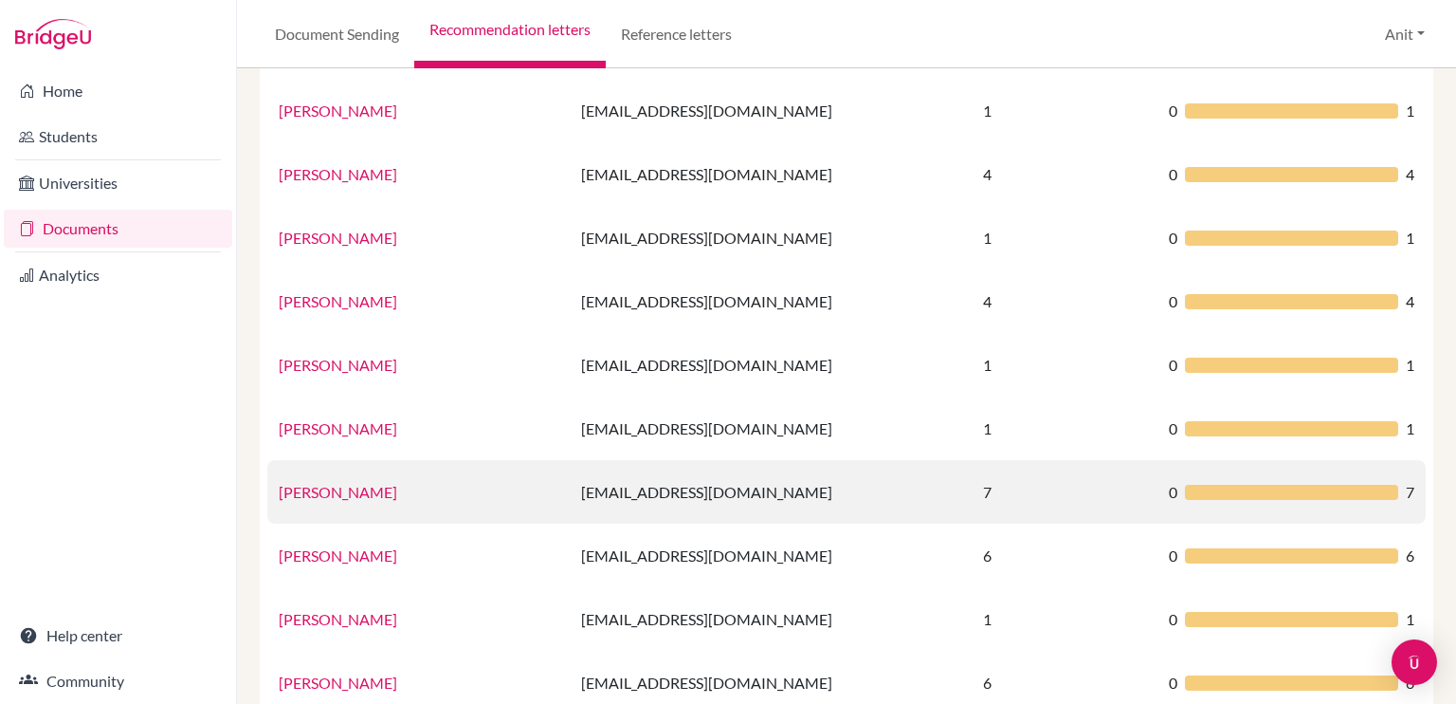
click at [315, 492] on link "[PERSON_NAME]" at bounding box center [338, 492] width 119 height 18
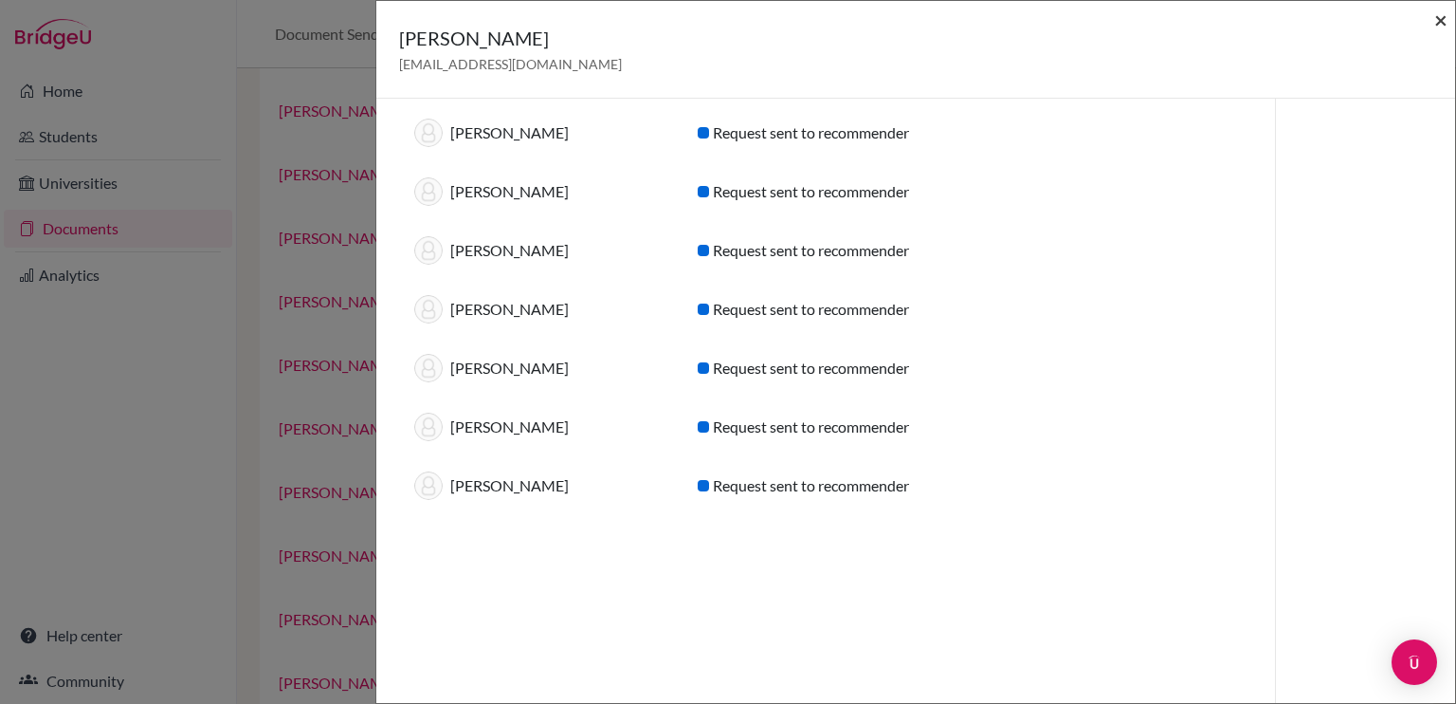
click at [1443, 22] on span "×" at bounding box center [1441, 19] width 13 height 27
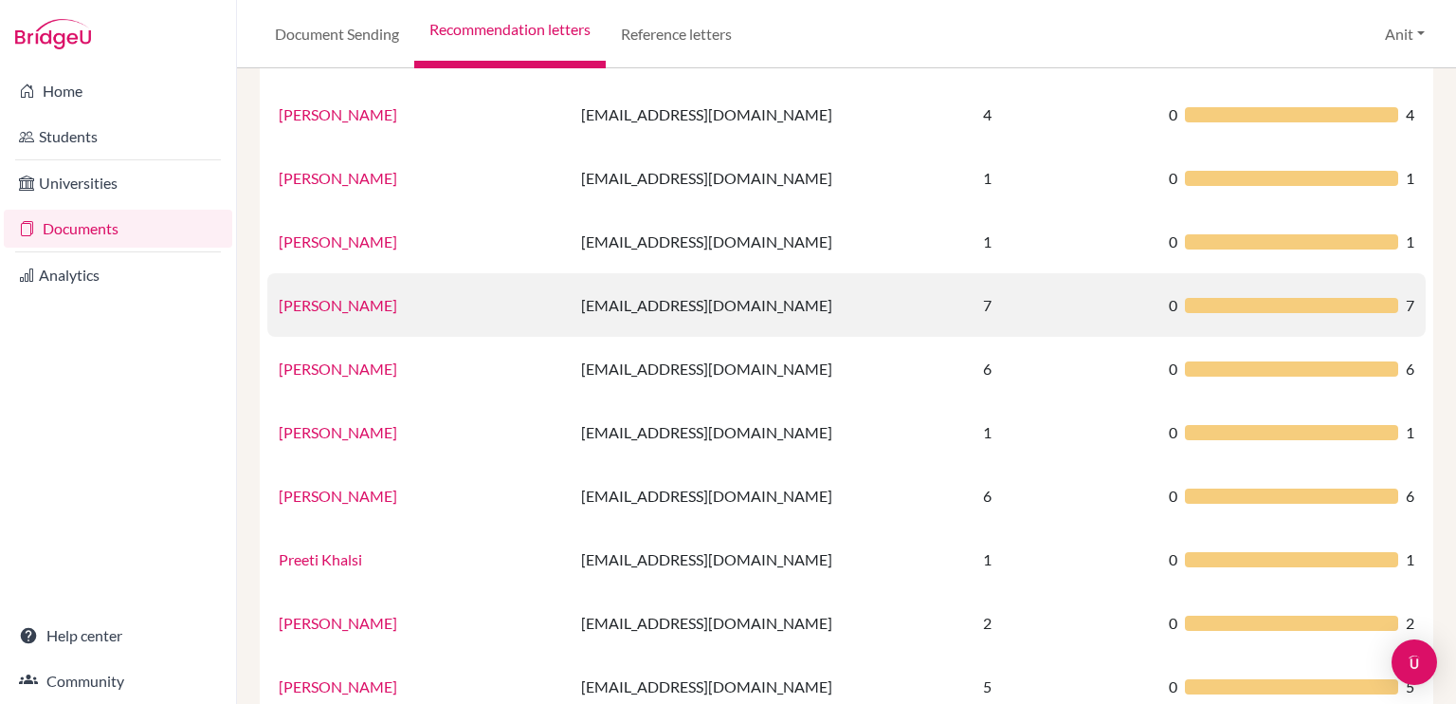
scroll to position [948, 0]
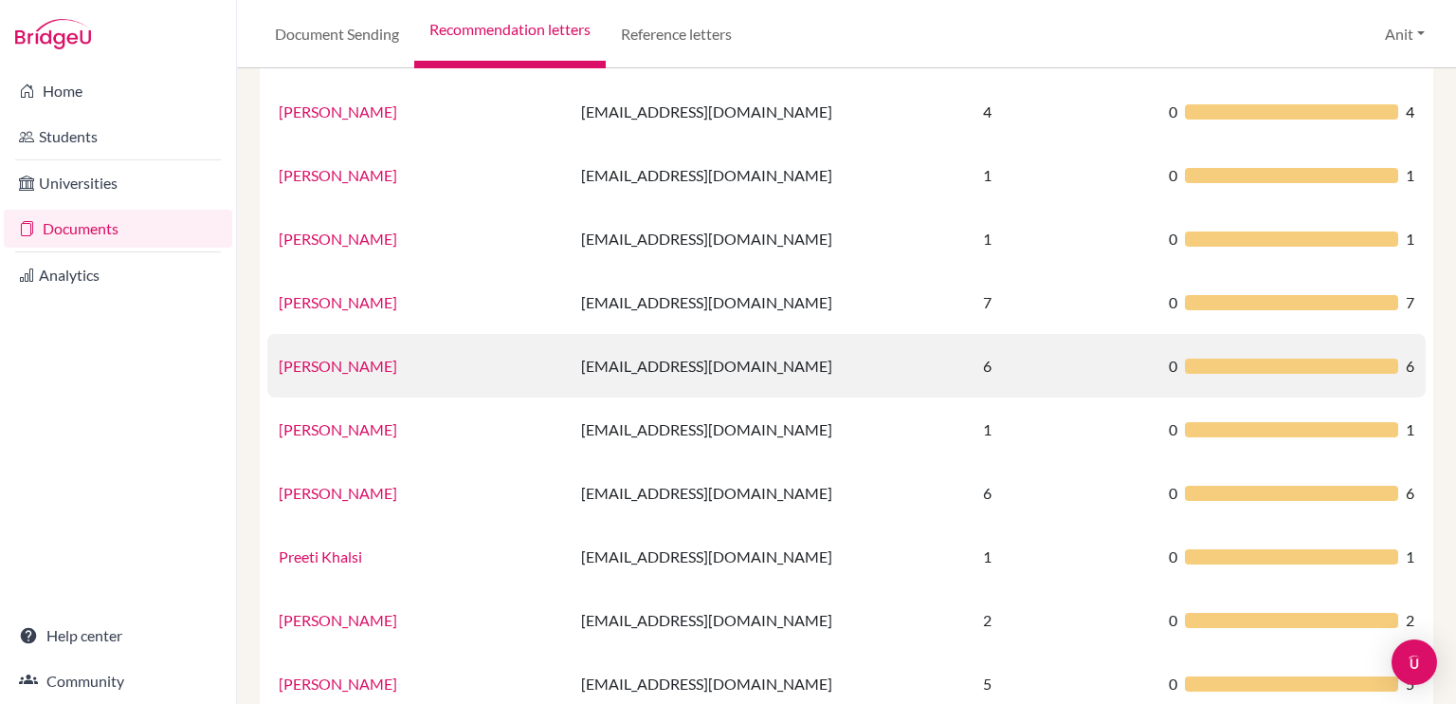
click at [357, 372] on link "[PERSON_NAME]" at bounding box center [338, 366] width 119 height 18
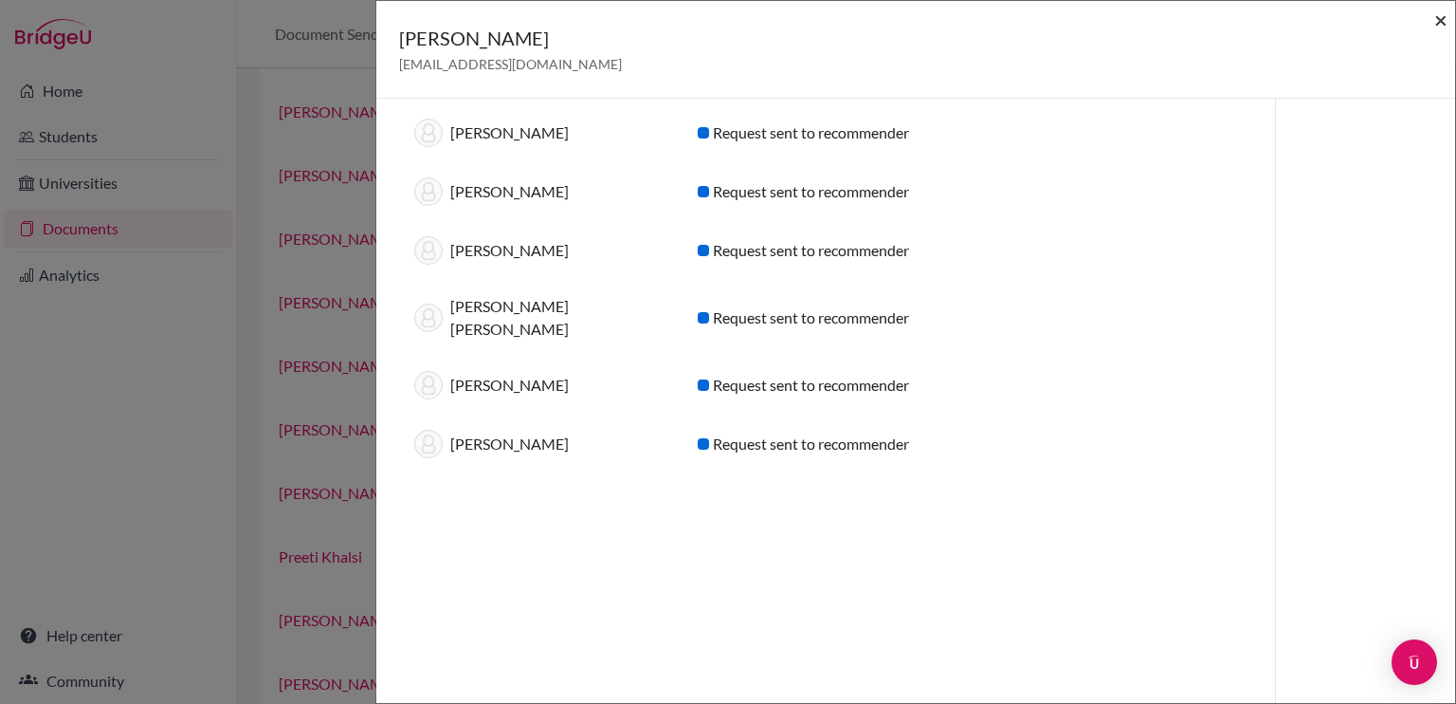
click at [1438, 21] on span "×" at bounding box center [1441, 19] width 13 height 27
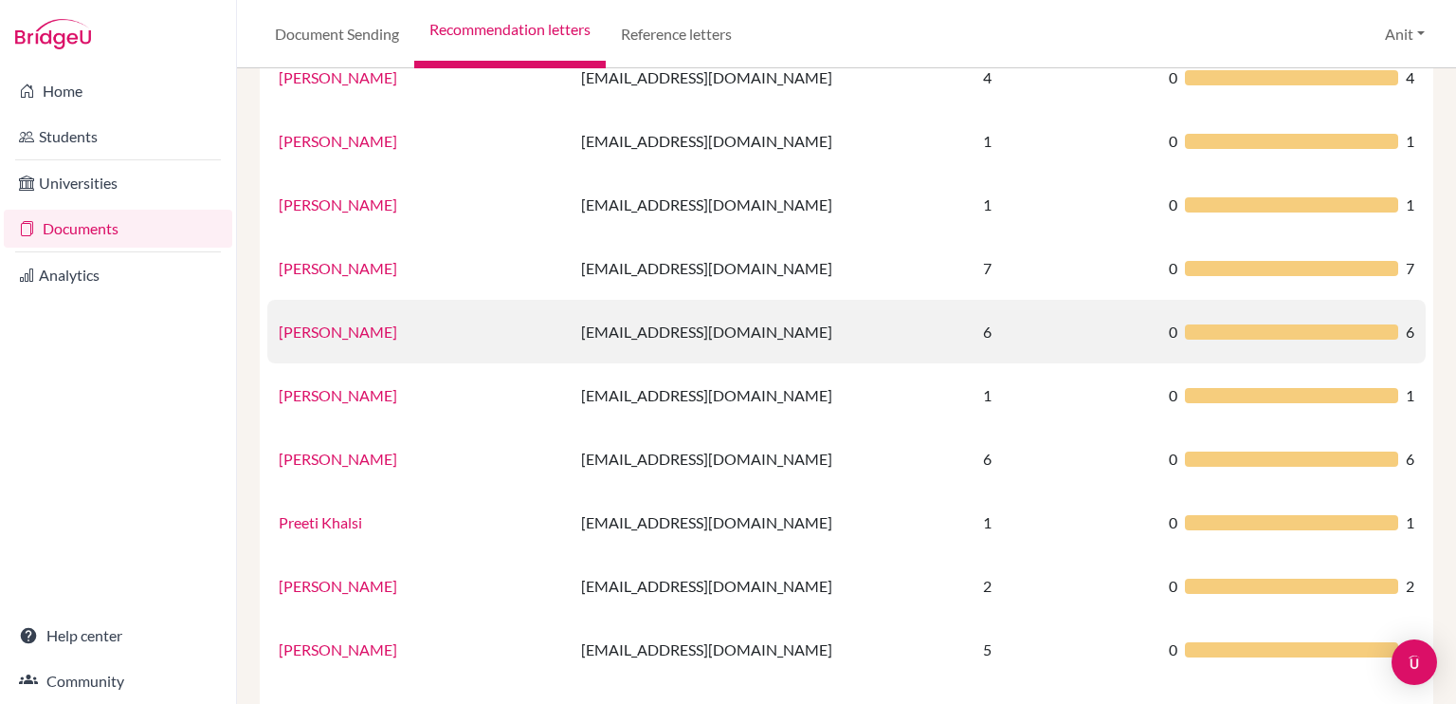
scroll to position [1043, 0]
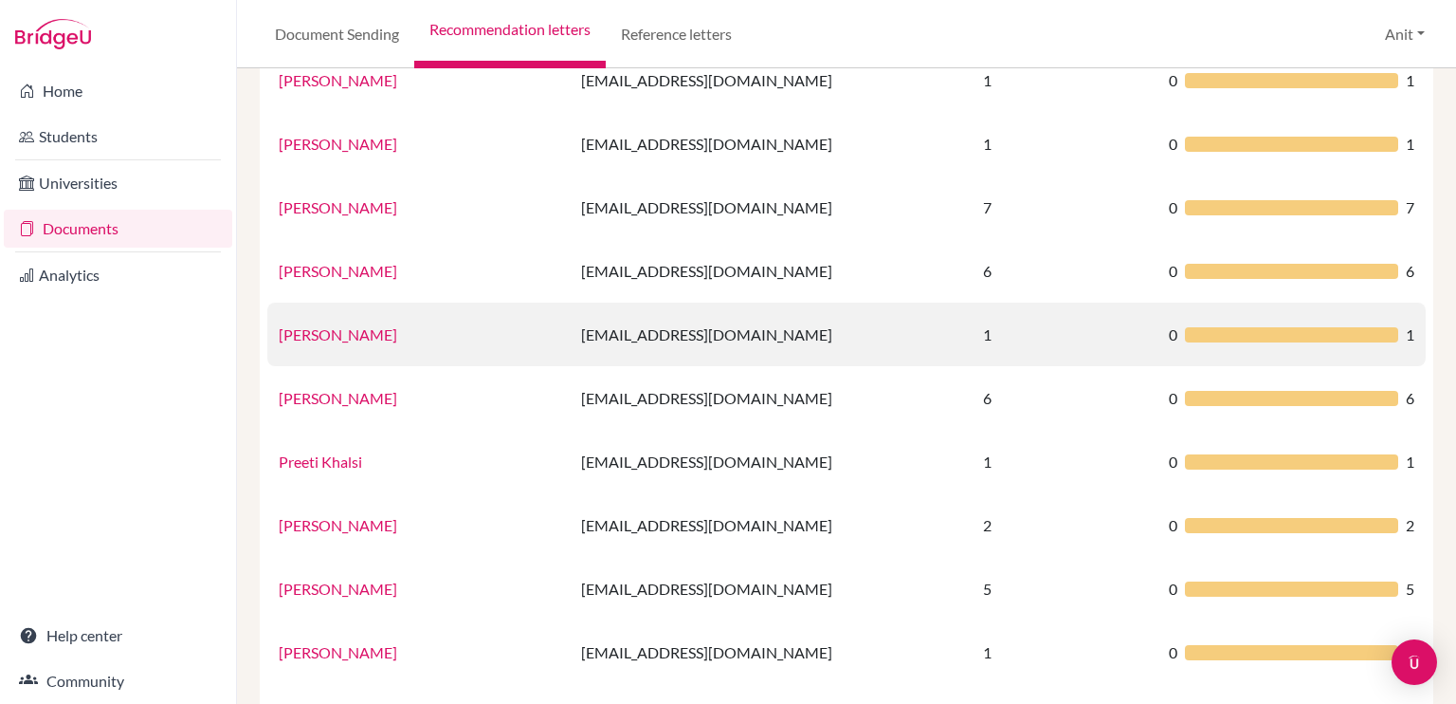
click at [345, 337] on link "[PERSON_NAME]" at bounding box center [338, 334] width 119 height 18
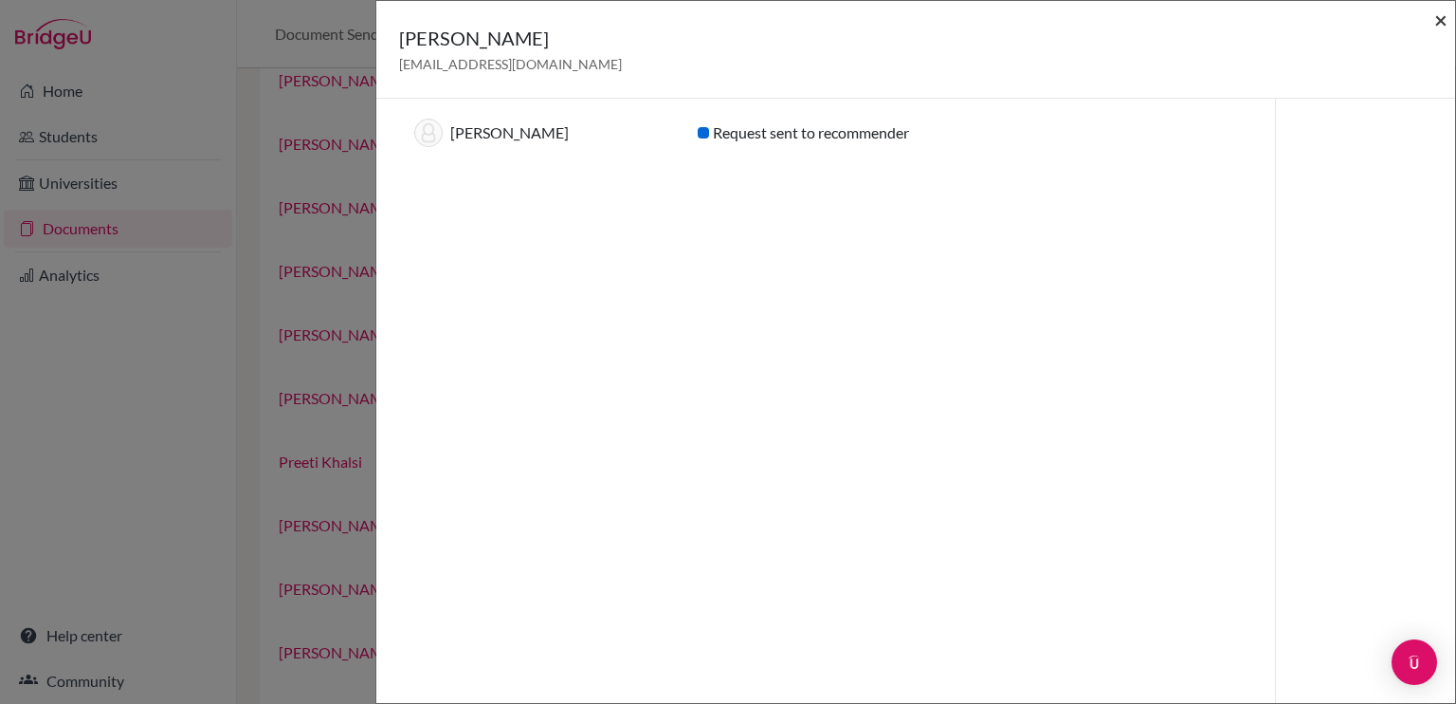
click at [1442, 14] on span "×" at bounding box center [1441, 19] width 13 height 27
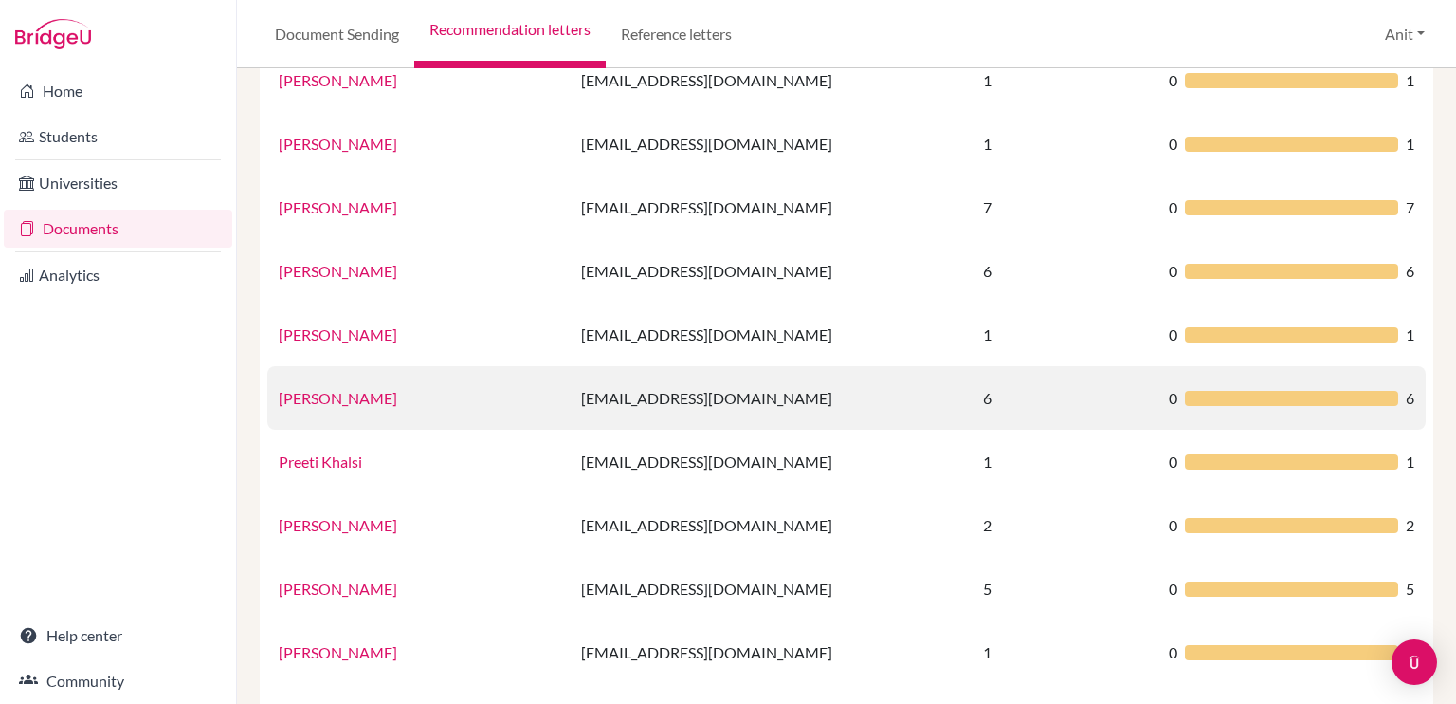
click at [305, 398] on link "[PERSON_NAME]" at bounding box center [338, 398] width 119 height 18
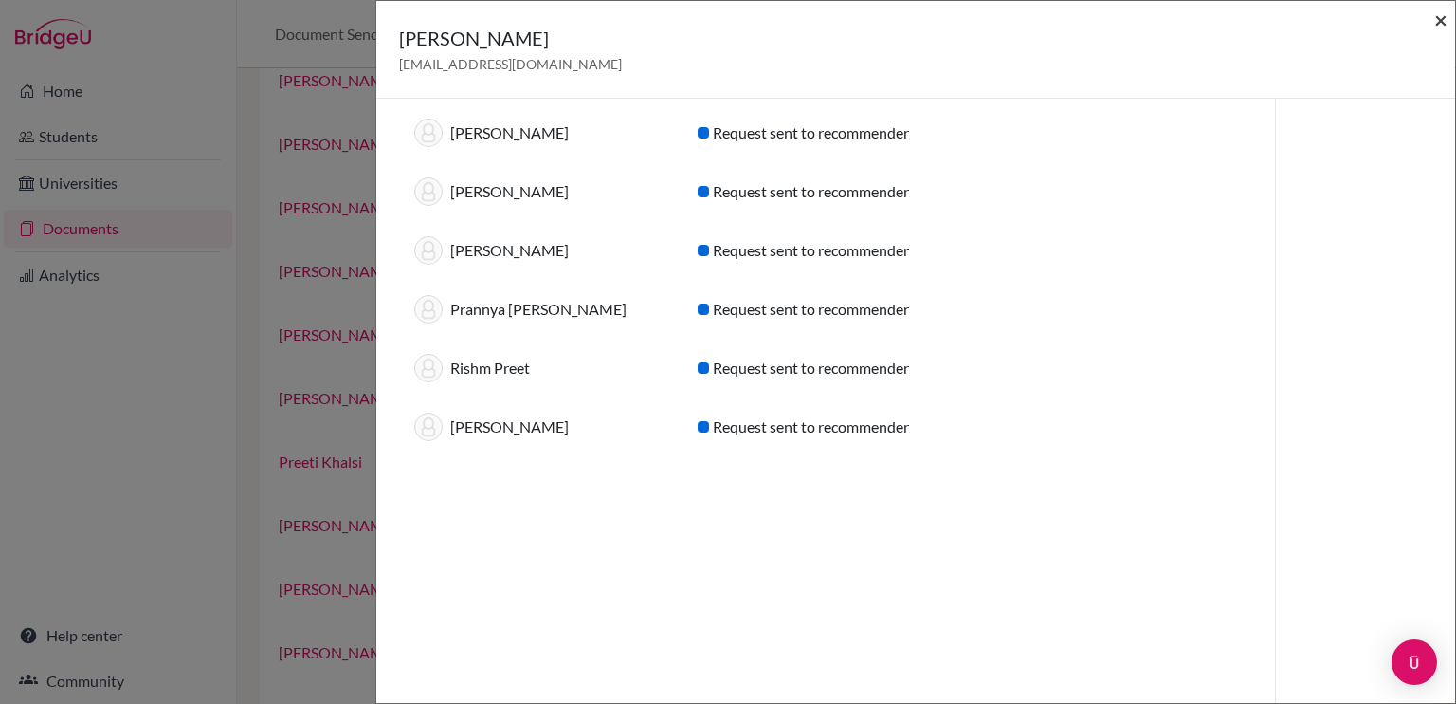
click at [1435, 23] on span "×" at bounding box center [1441, 19] width 13 height 27
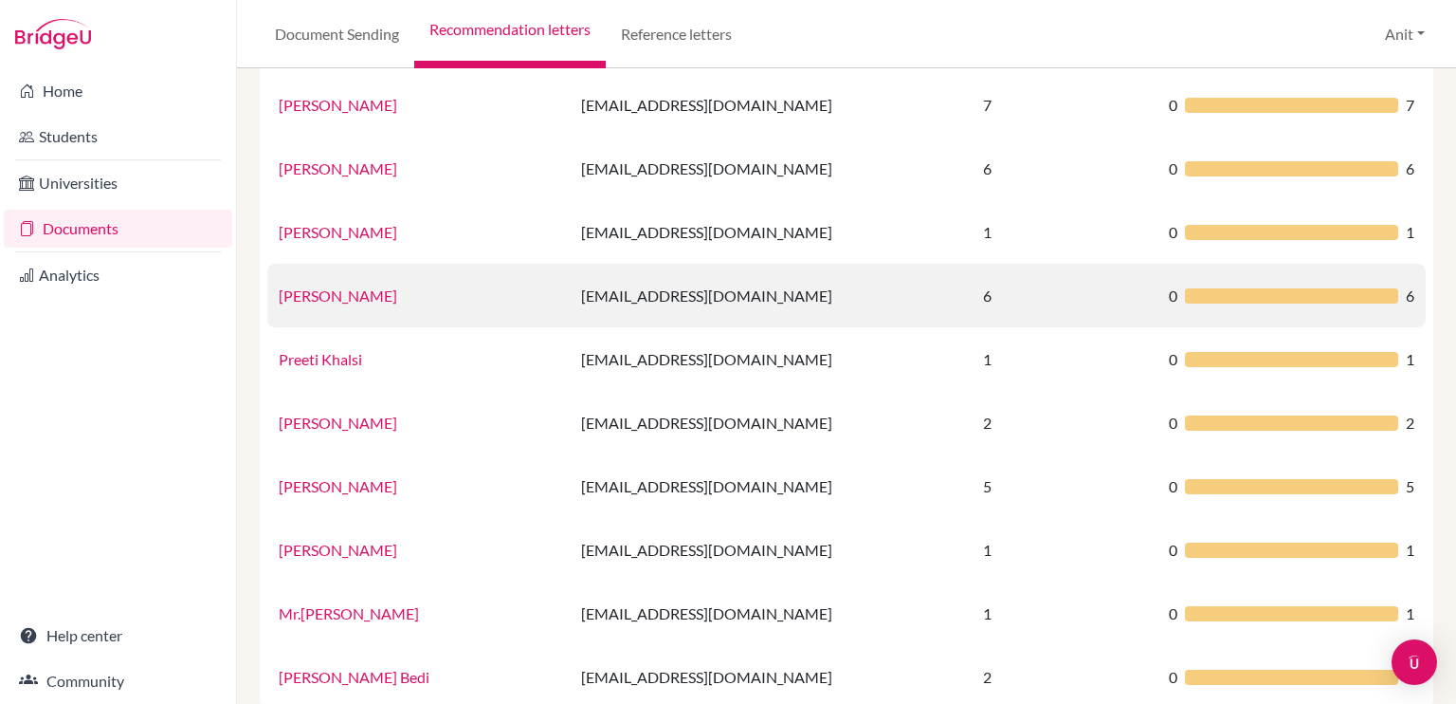
scroll to position [1233, 0]
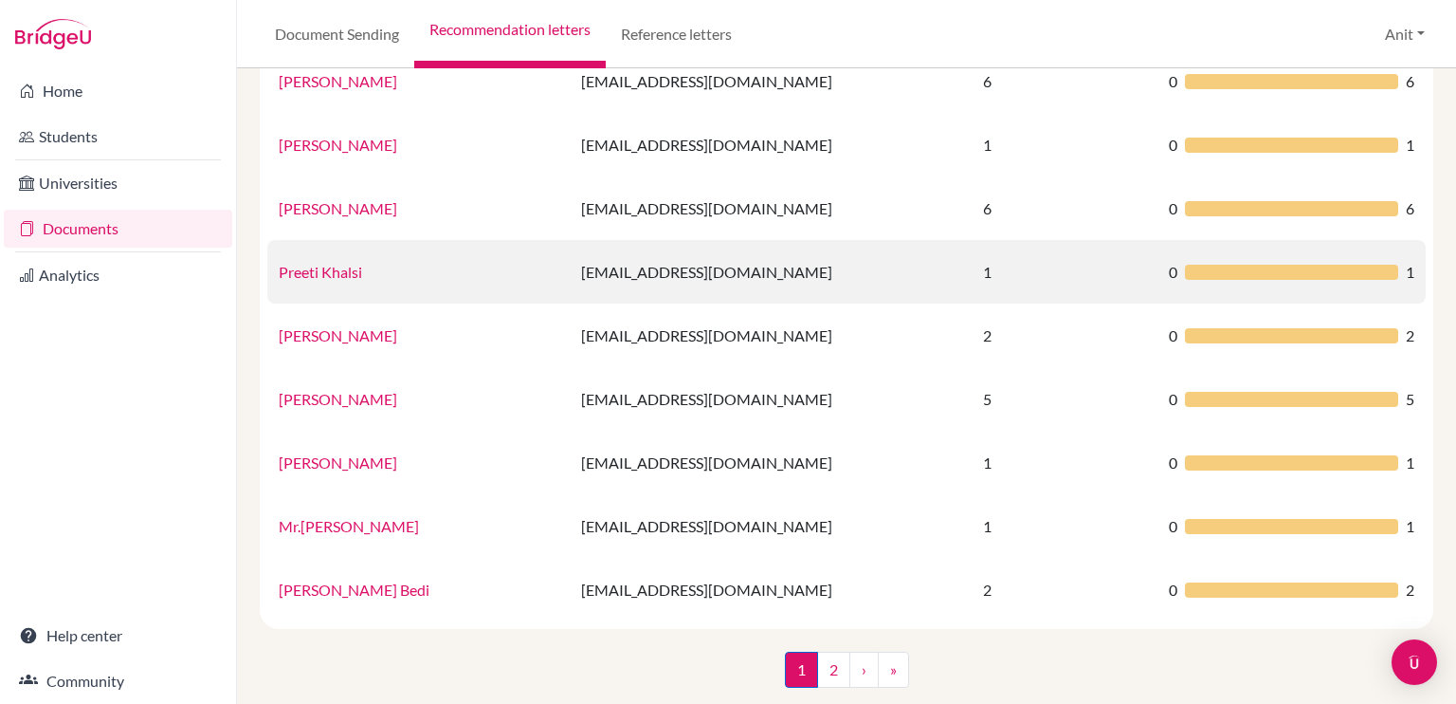
click at [350, 272] on link "Preeti Khalsi" at bounding box center [320, 272] width 83 height 18
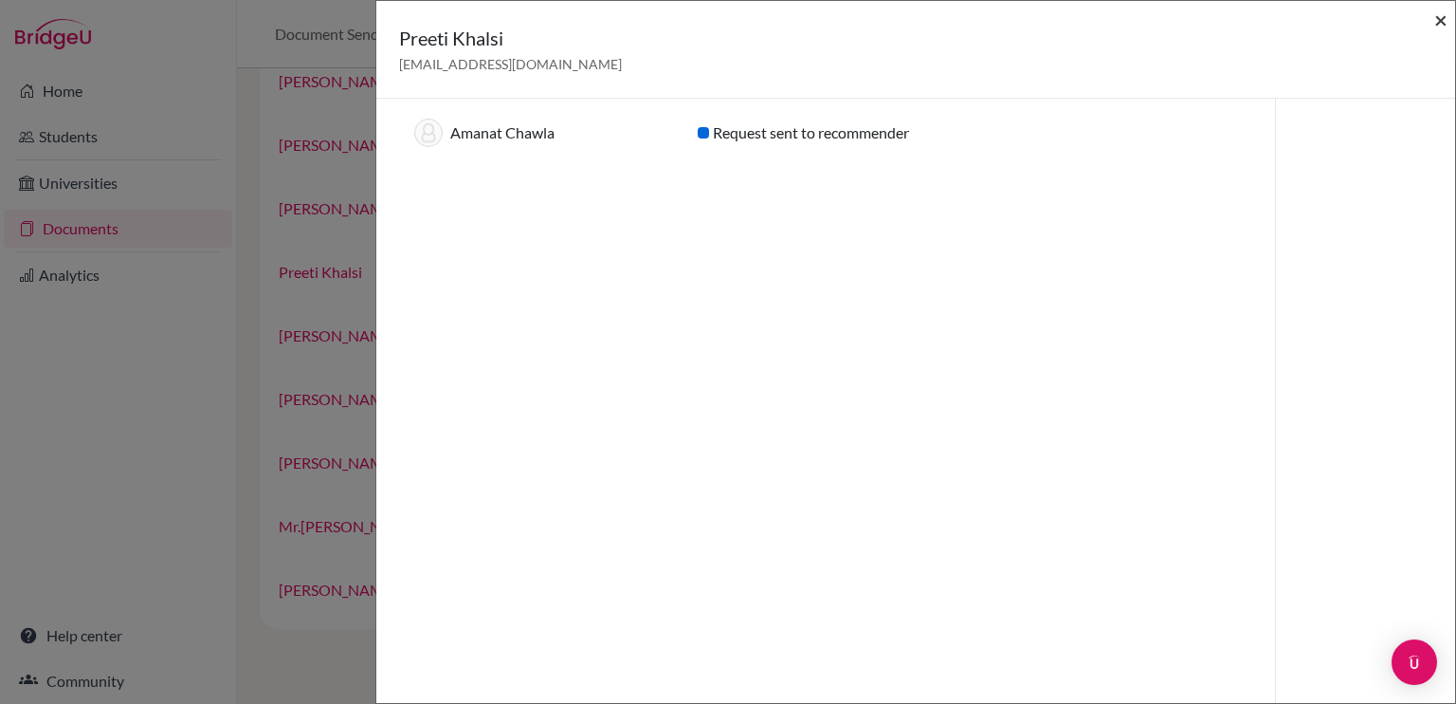
click at [1444, 24] on span "×" at bounding box center [1441, 19] width 13 height 27
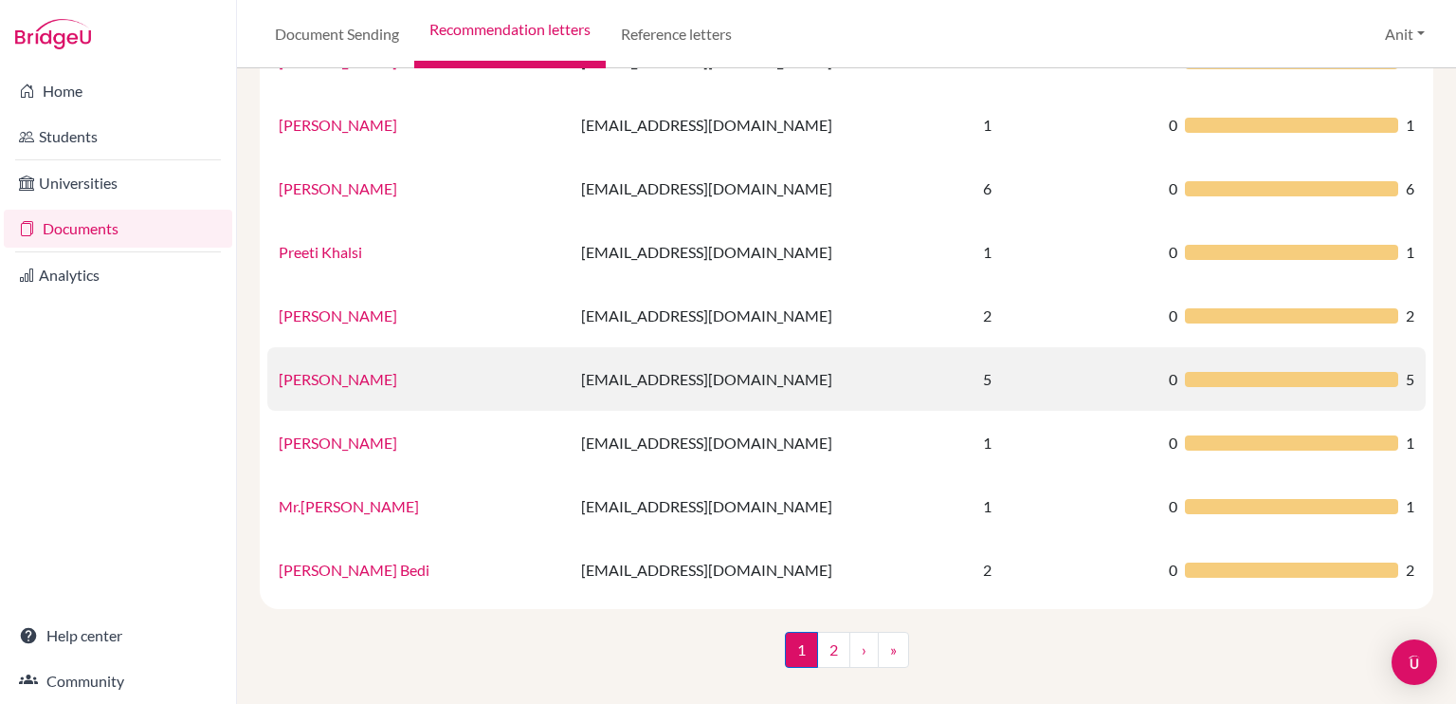
scroll to position [1254, 0]
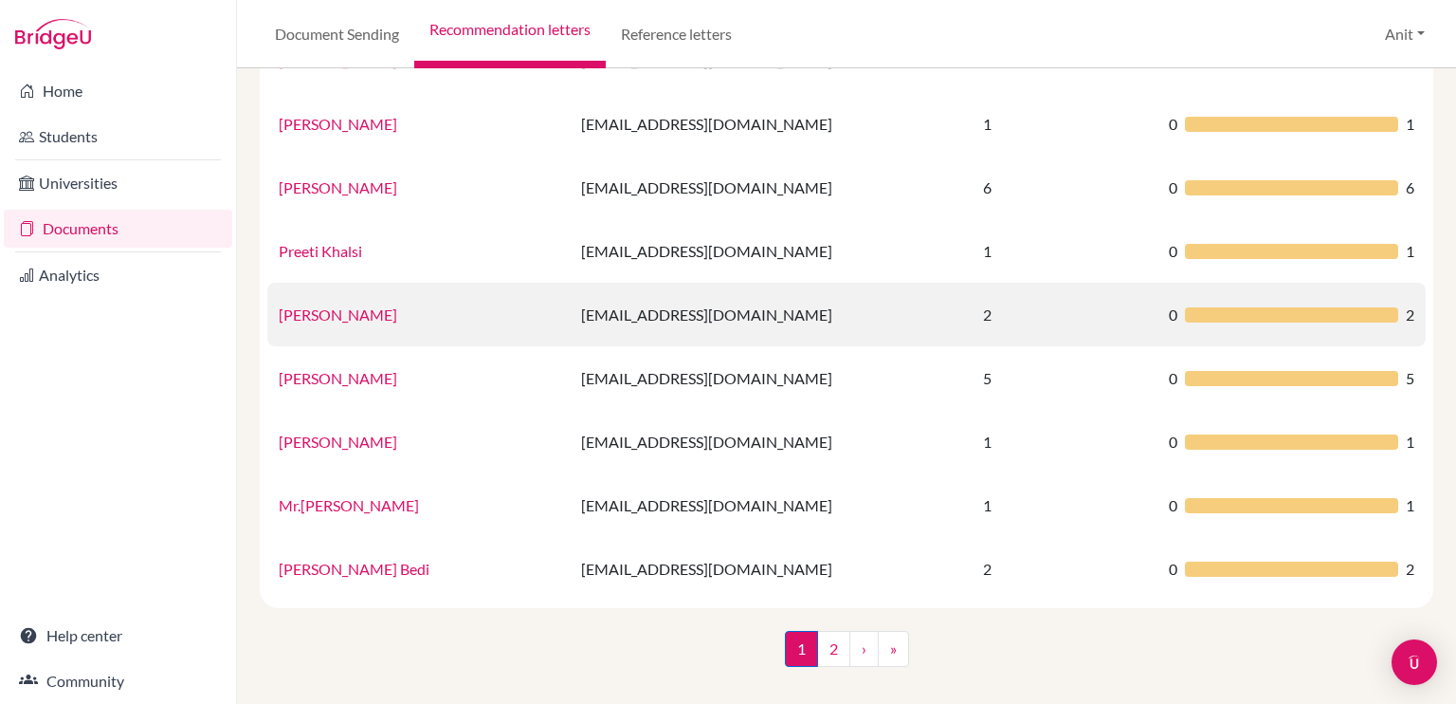
click at [307, 319] on link "[PERSON_NAME]" at bounding box center [338, 314] width 119 height 18
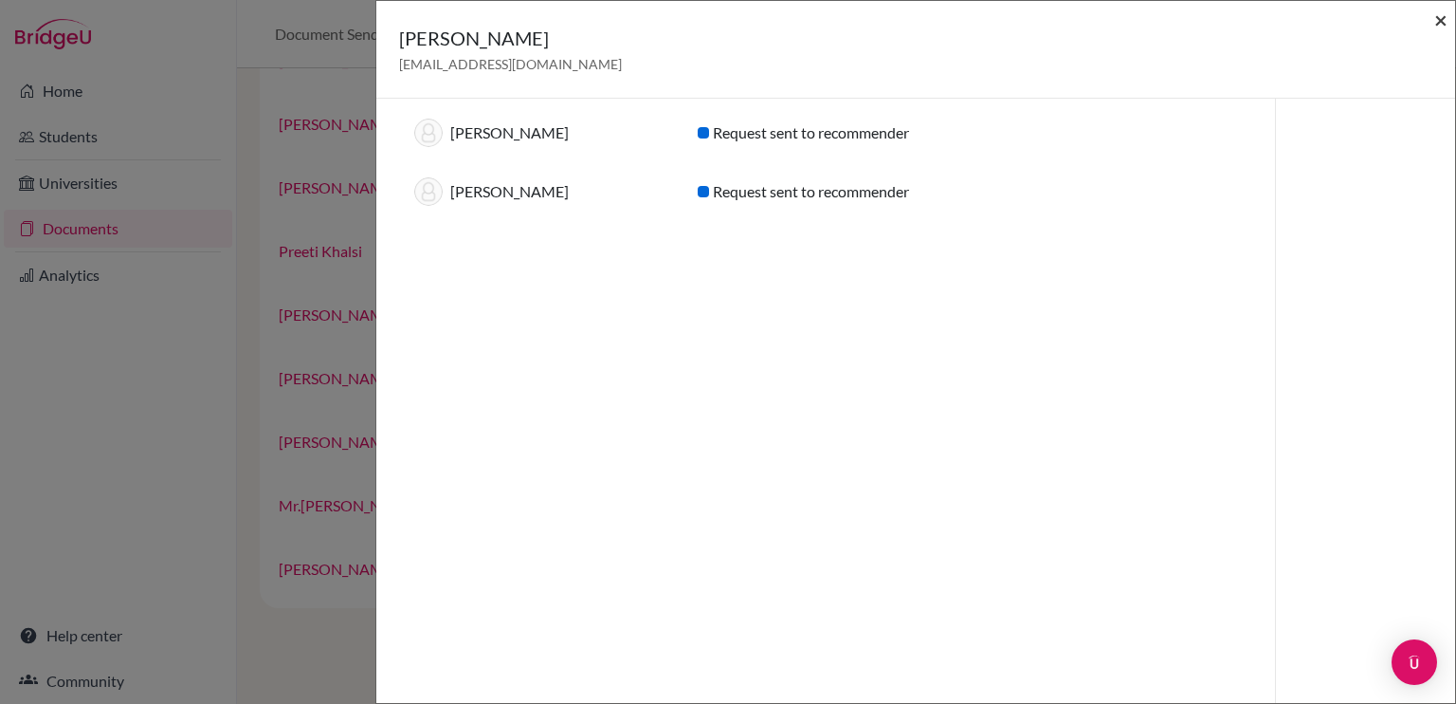
click at [1438, 22] on span "×" at bounding box center [1441, 19] width 13 height 27
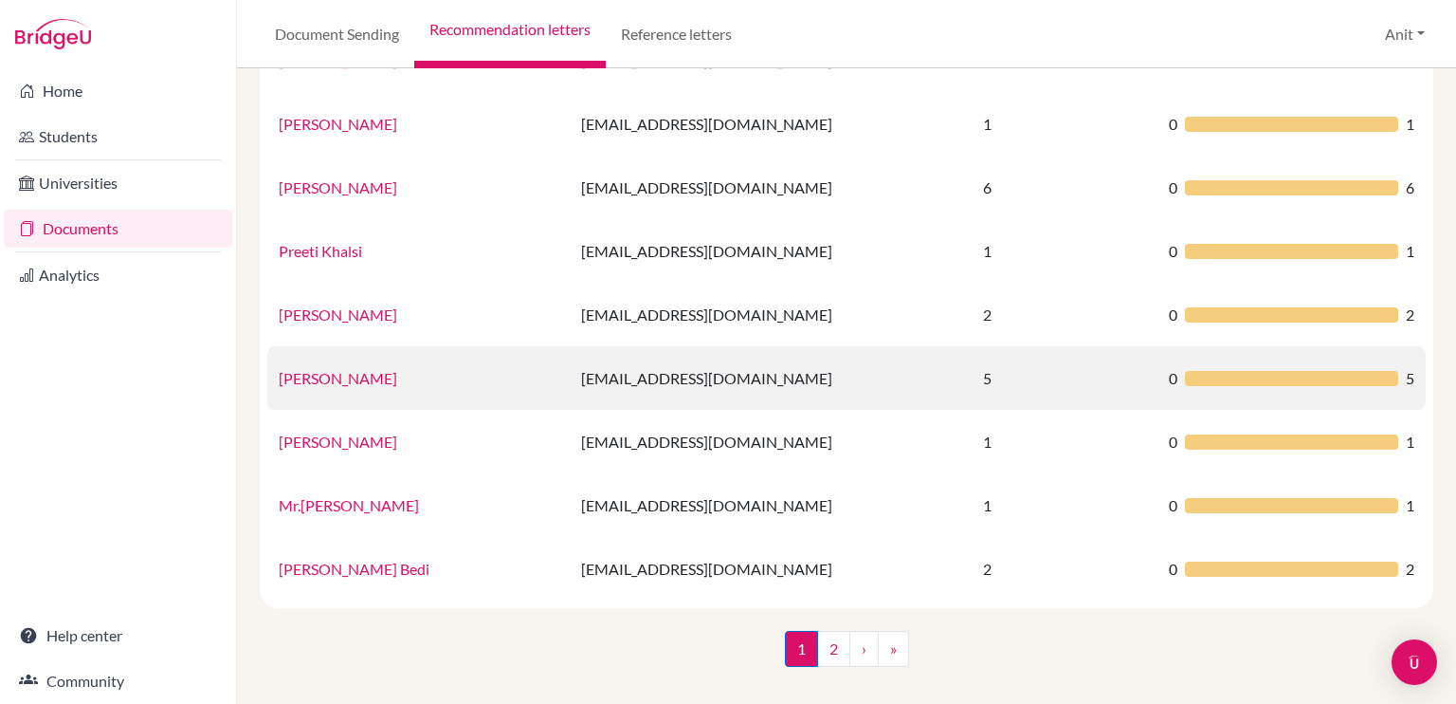
click at [320, 377] on link "[PERSON_NAME]" at bounding box center [338, 378] width 119 height 18
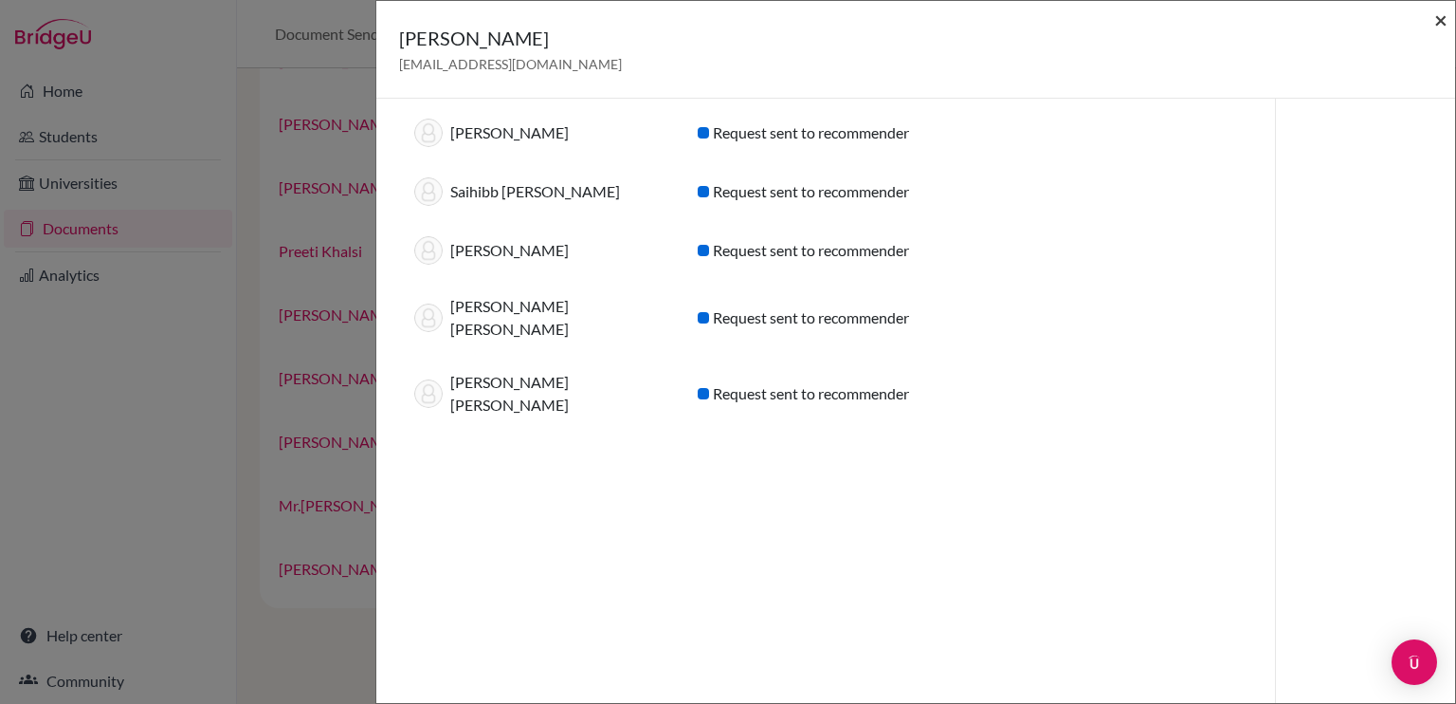
click at [1438, 27] on span "×" at bounding box center [1441, 19] width 13 height 27
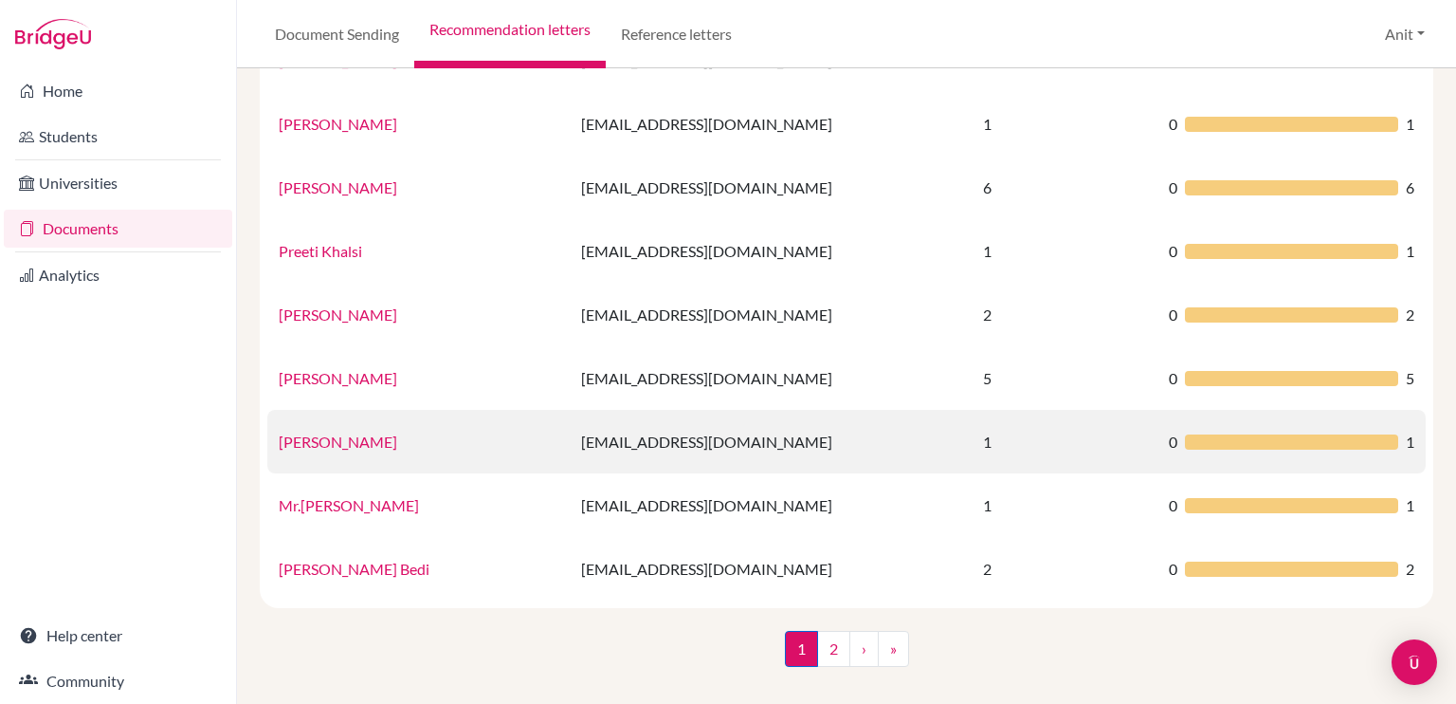
click at [328, 447] on link "[PERSON_NAME]" at bounding box center [338, 441] width 119 height 18
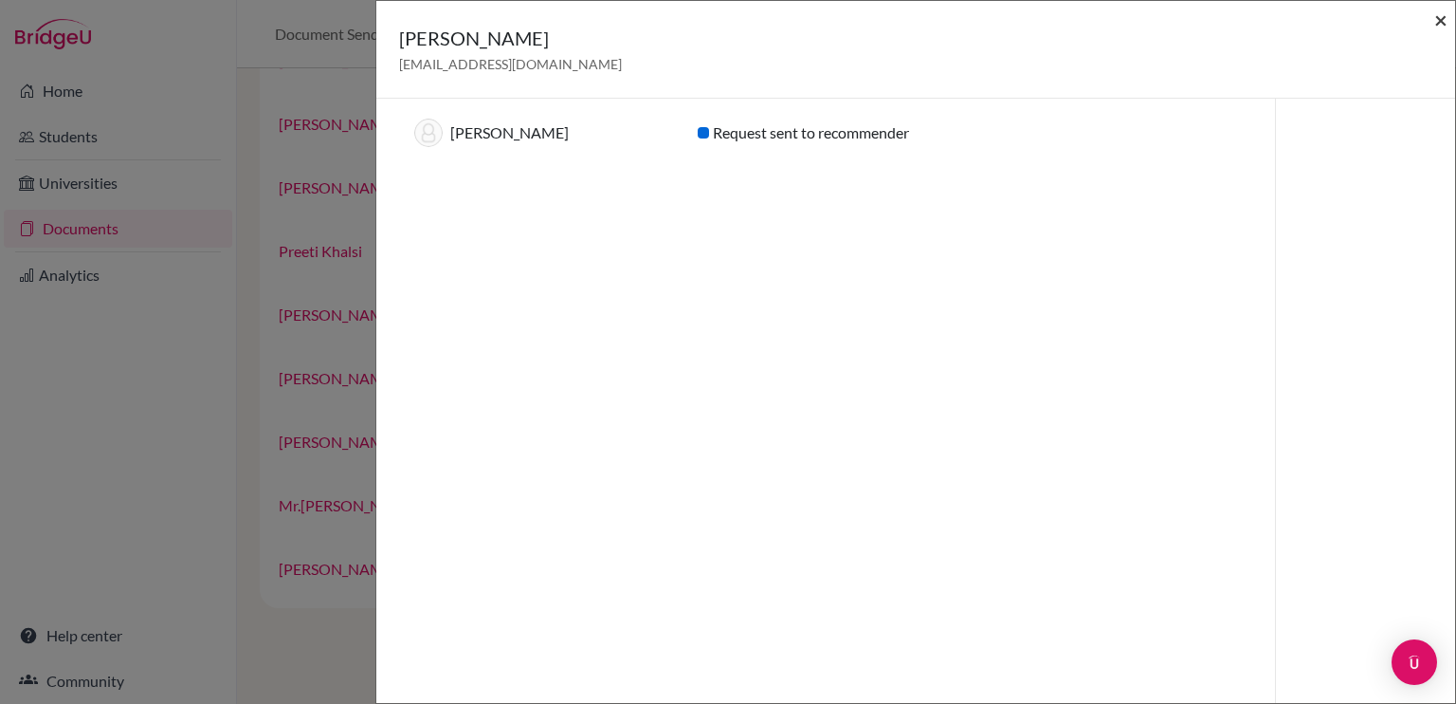
click at [1437, 16] on span "×" at bounding box center [1441, 19] width 13 height 27
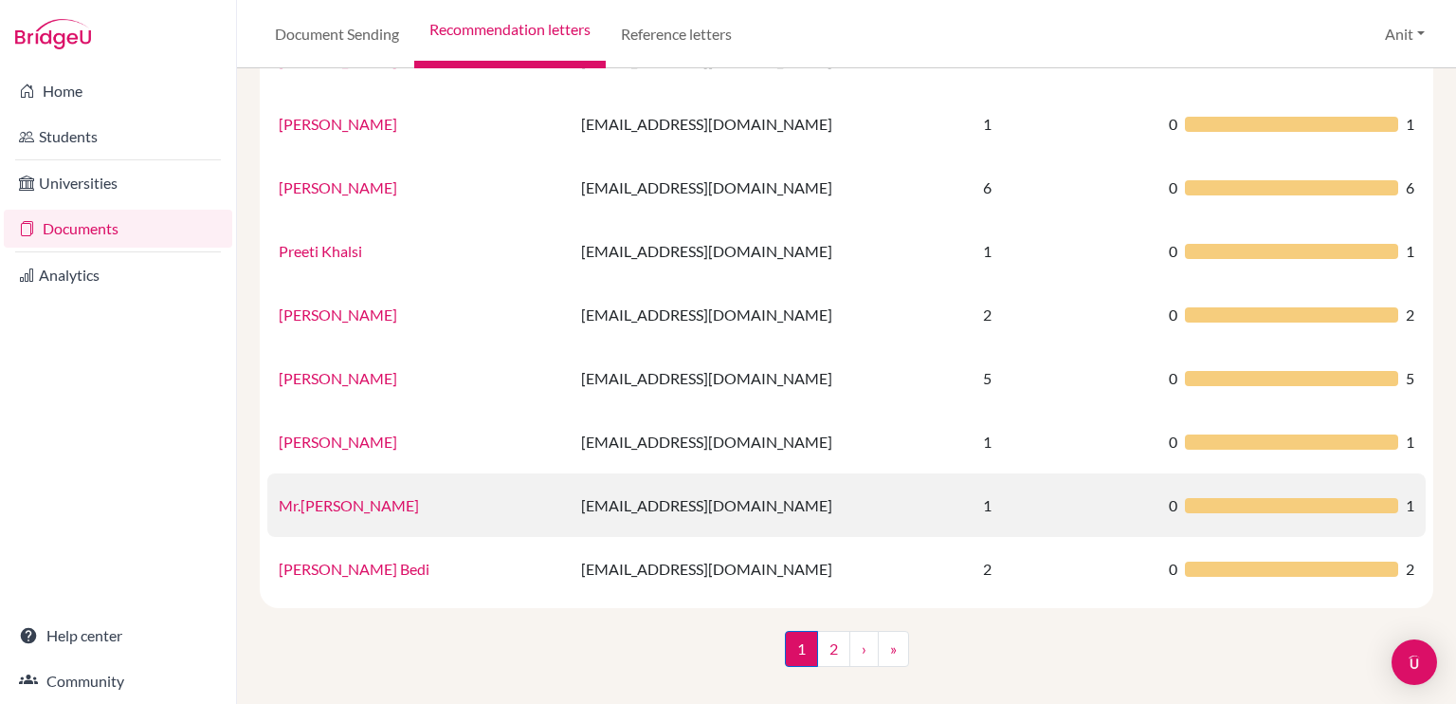
click at [341, 500] on link "Mr.[PERSON_NAME]" at bounding box center [349, 505] width 140 height 18
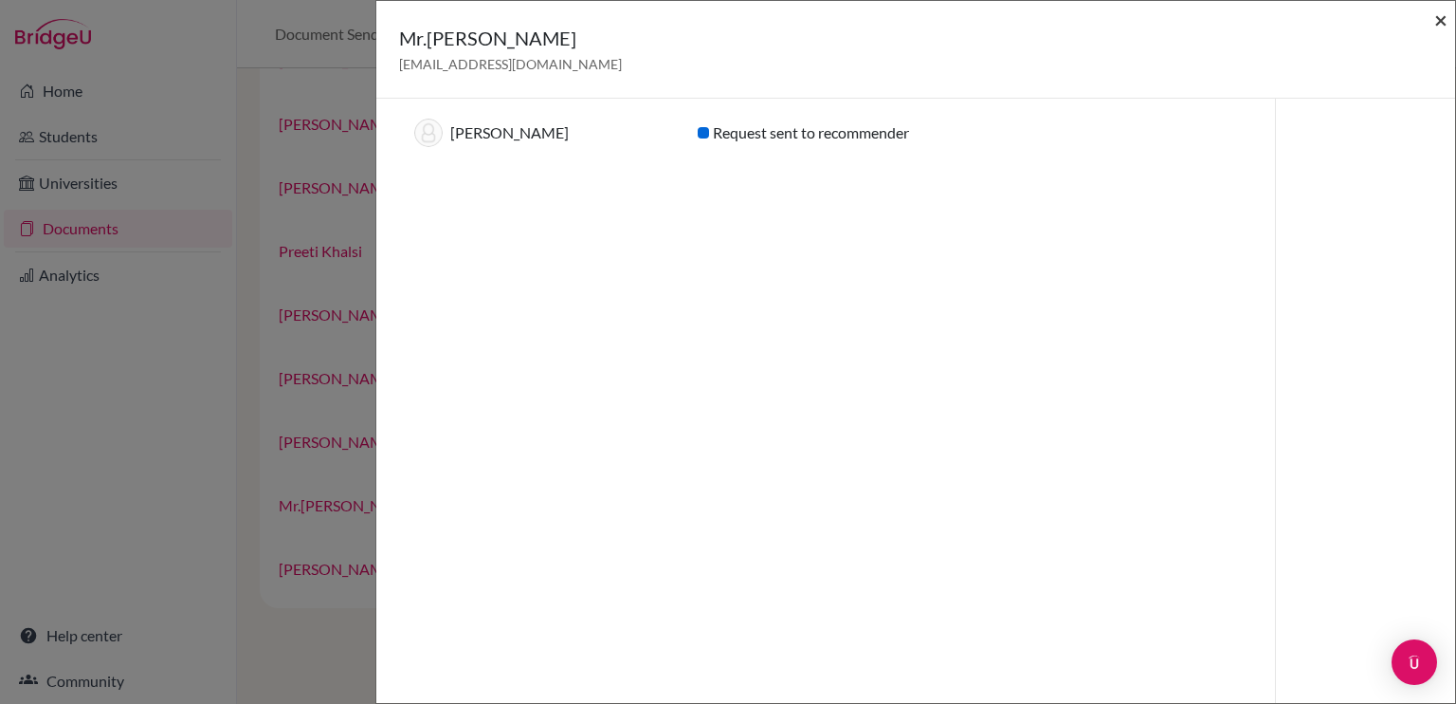
click at [1444, 25] on span "×" at bounding box center [1441, 19] width 13 height 27
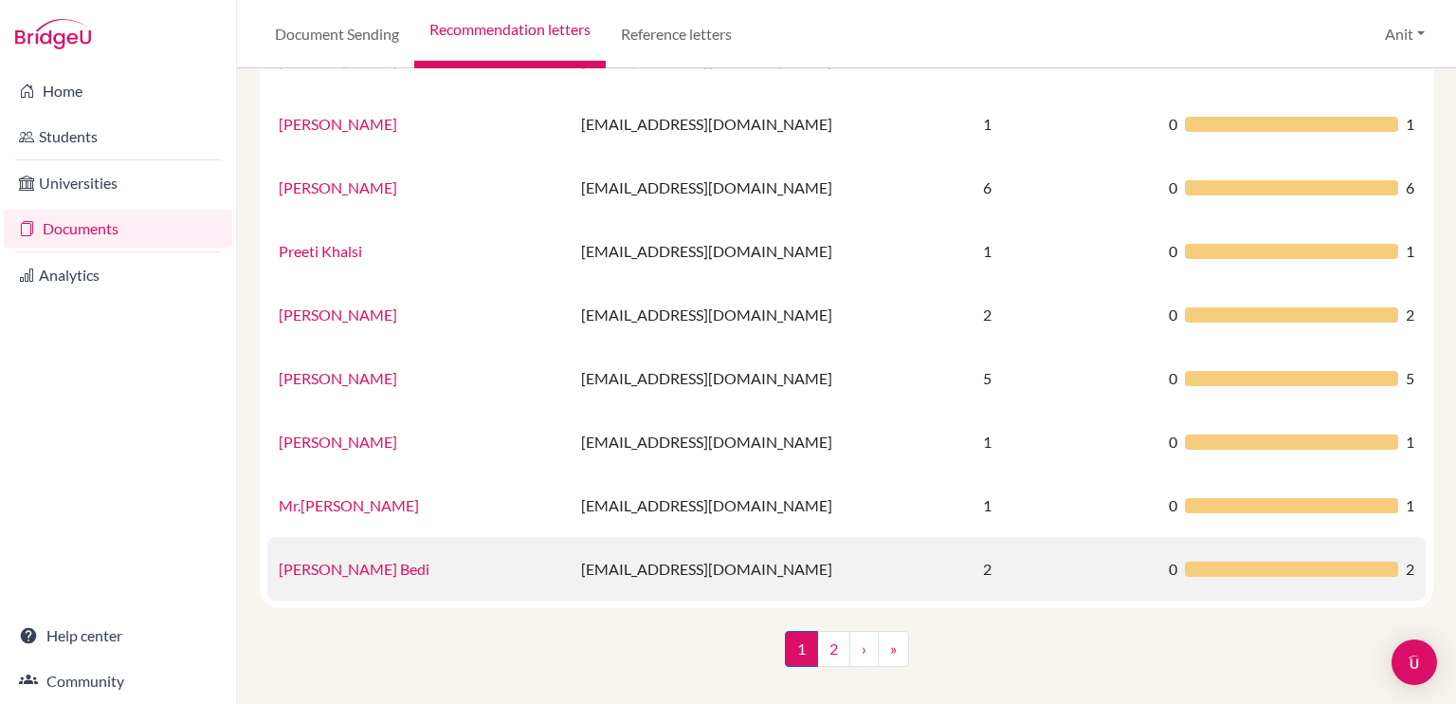
click at [372, 574] on link "[PERSON_NAME] Bedi" at bounding box center [354, 568] width 151 height 18
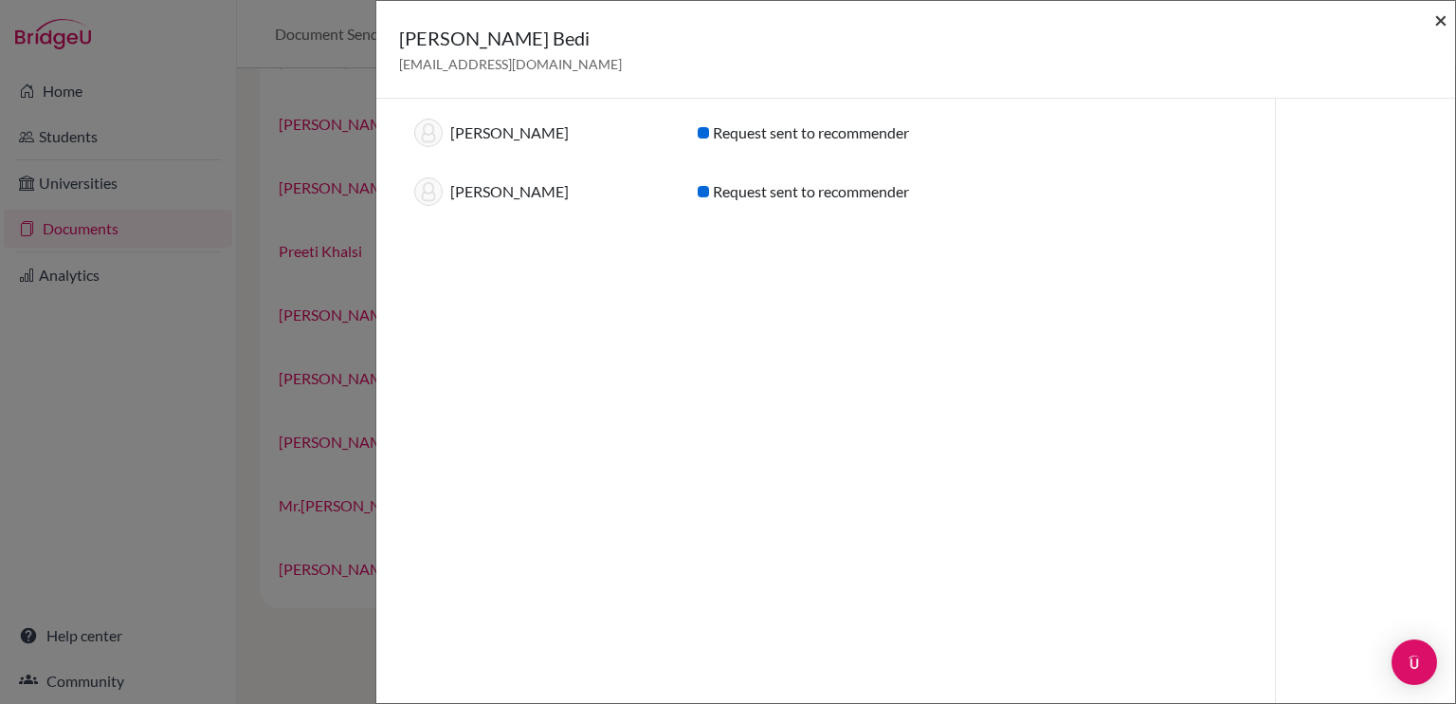
click at [1439, 24] on span "×" at bounding box center [1441, 19] width 13 height 27
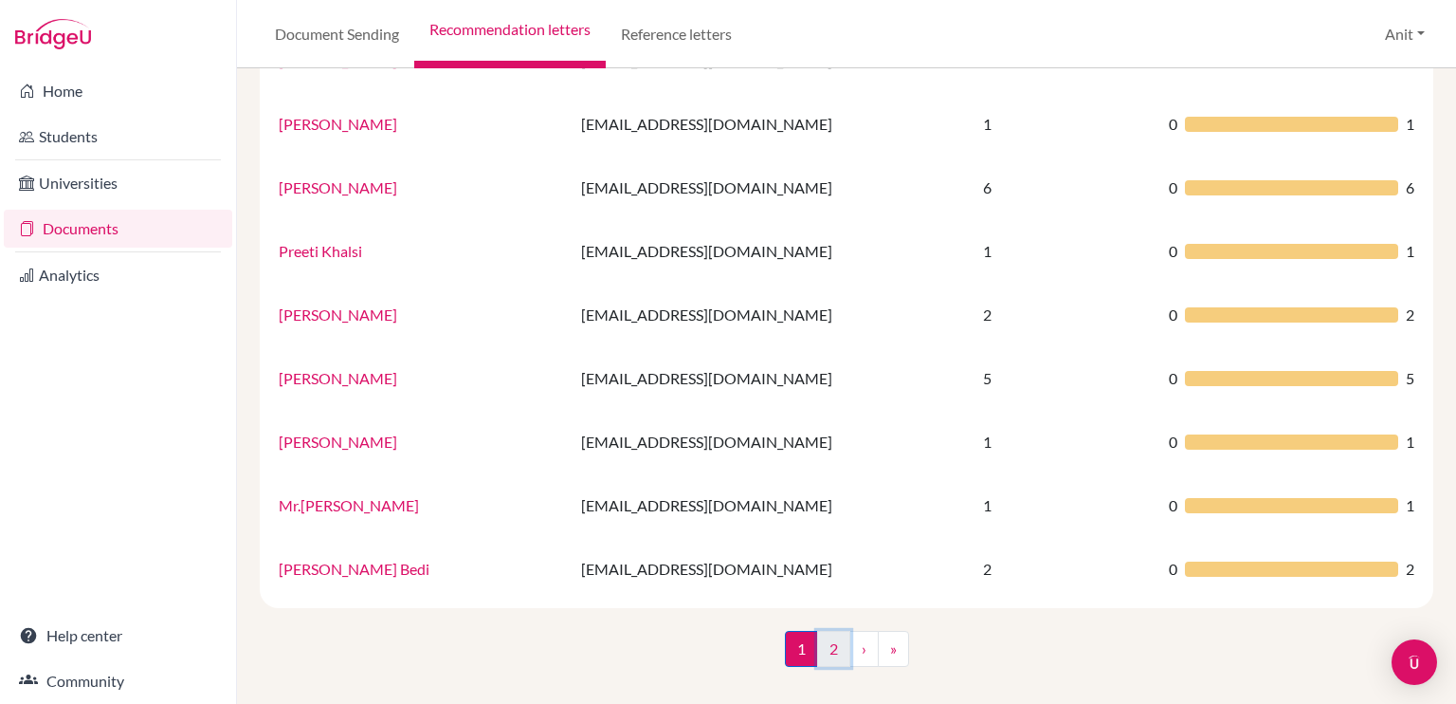
click at [817, 645] on link "2" at bounding box center [833, 649] width 33 height 36
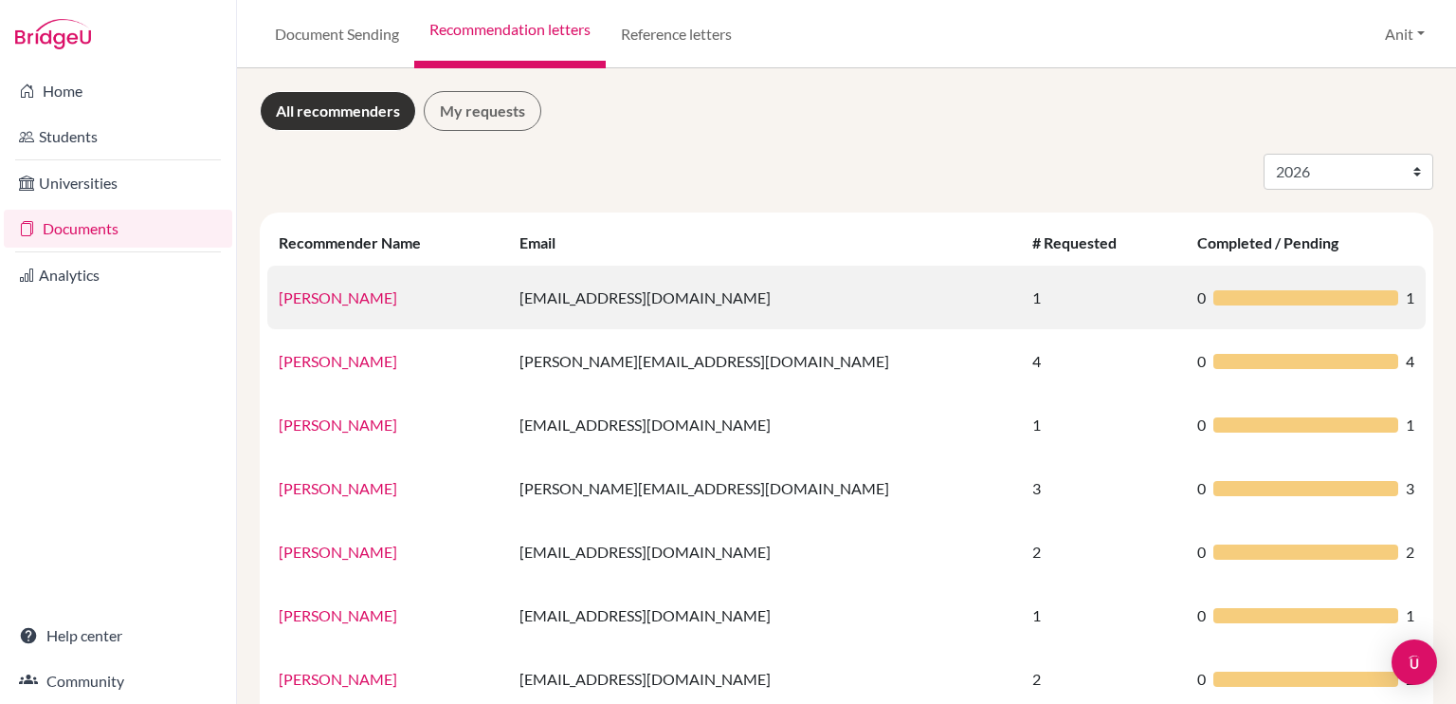
click at [366, 303] on link "[PERSON_NAME]" at bounding box center [338, 297] width 119 height 18
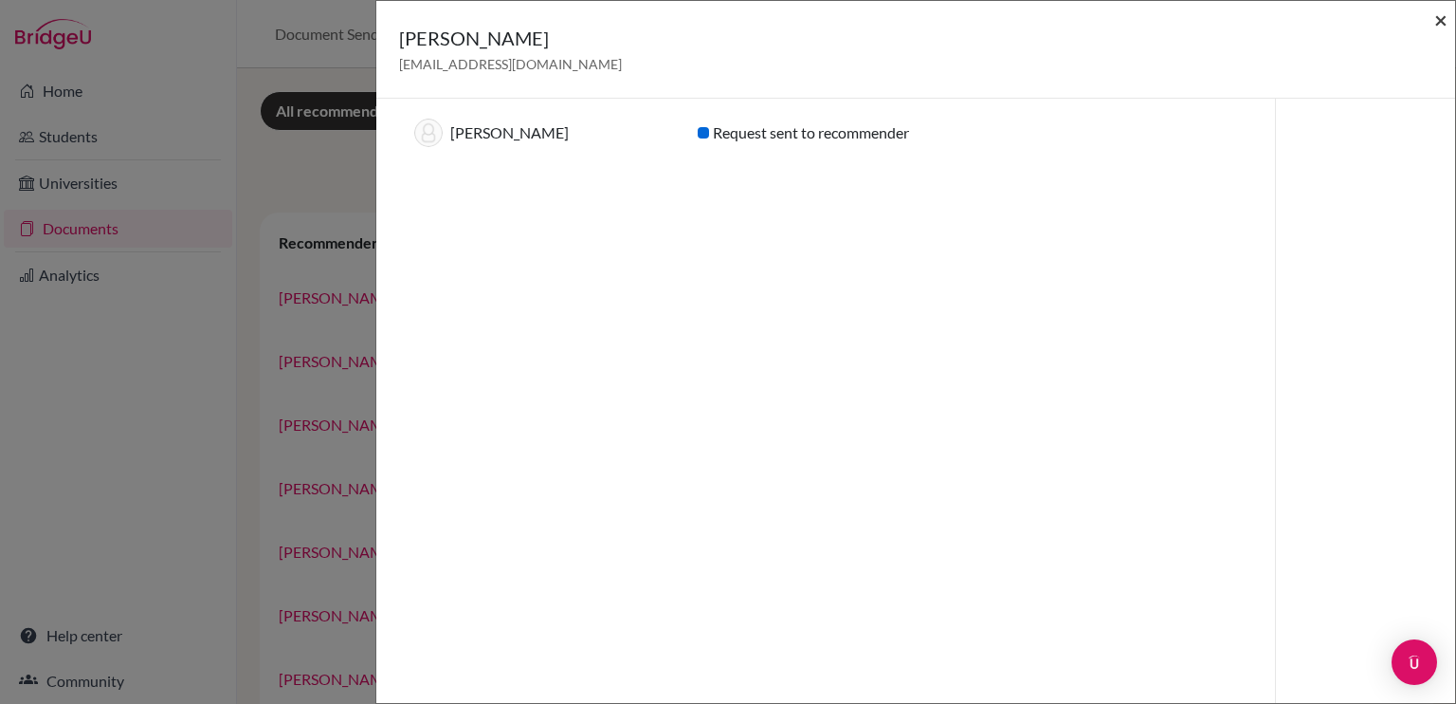
click at [1440, 14] on span "×" at bounding box center [1441, 19] width 13 height 27
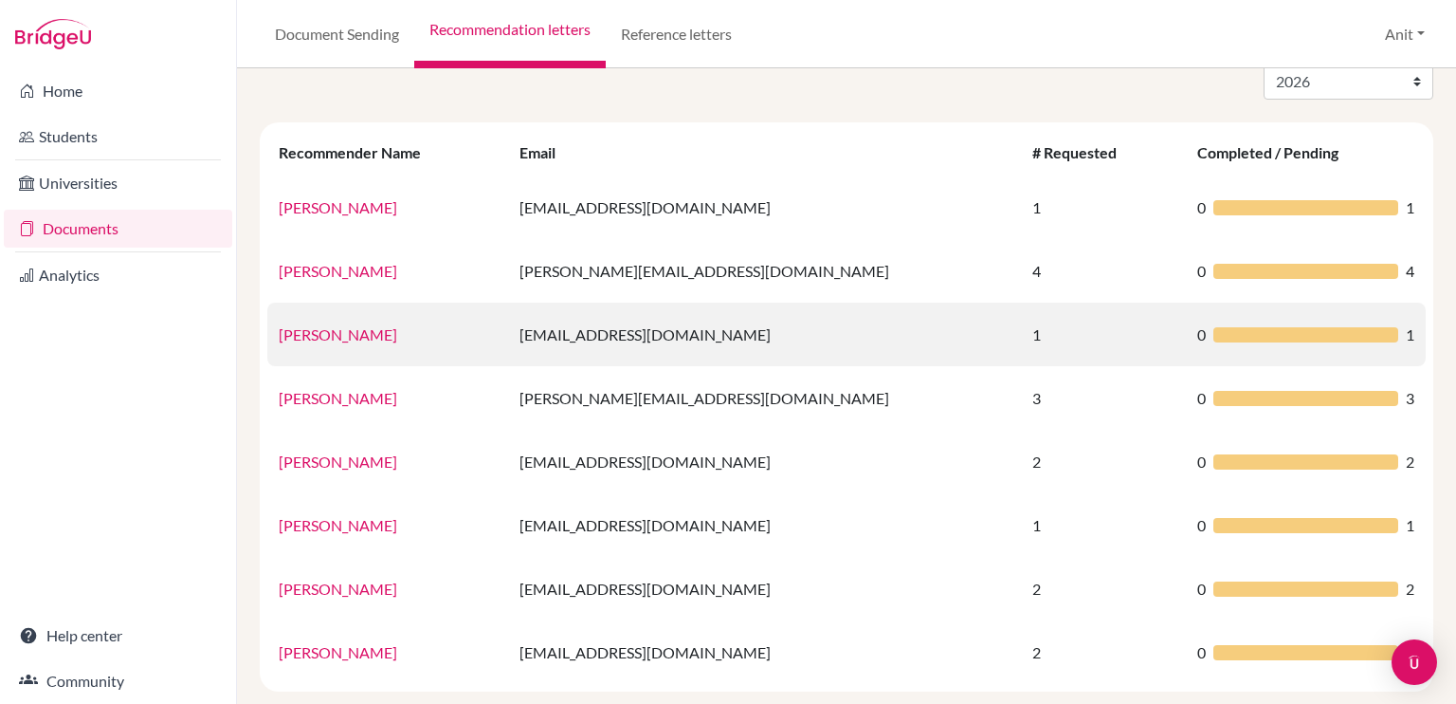
scroll to position [95, 0]
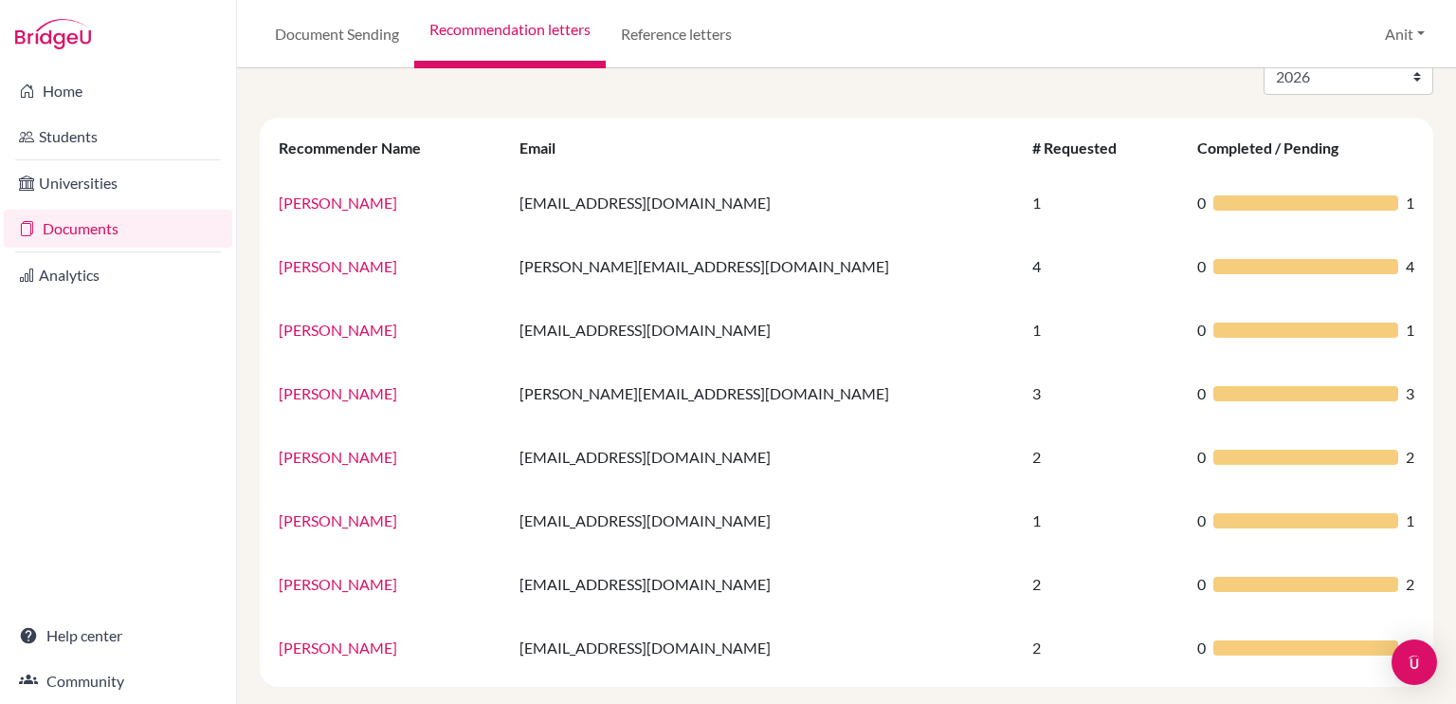
click at [326, 265] on link "[PERSON_NAME]" at bounding box center [338, 266] width 119 height 18
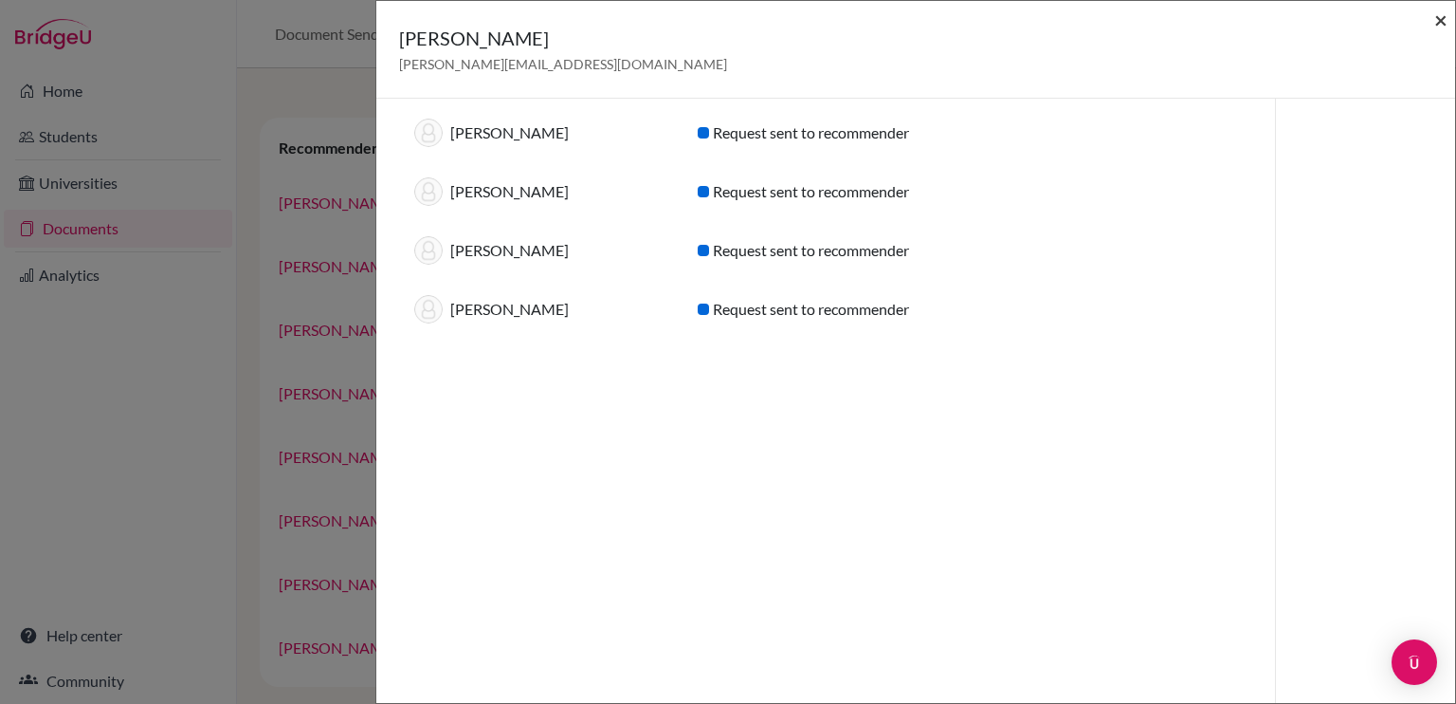
click at [1443, 14] on span "×" at bounding box center [1441, 19] width 13 height 27
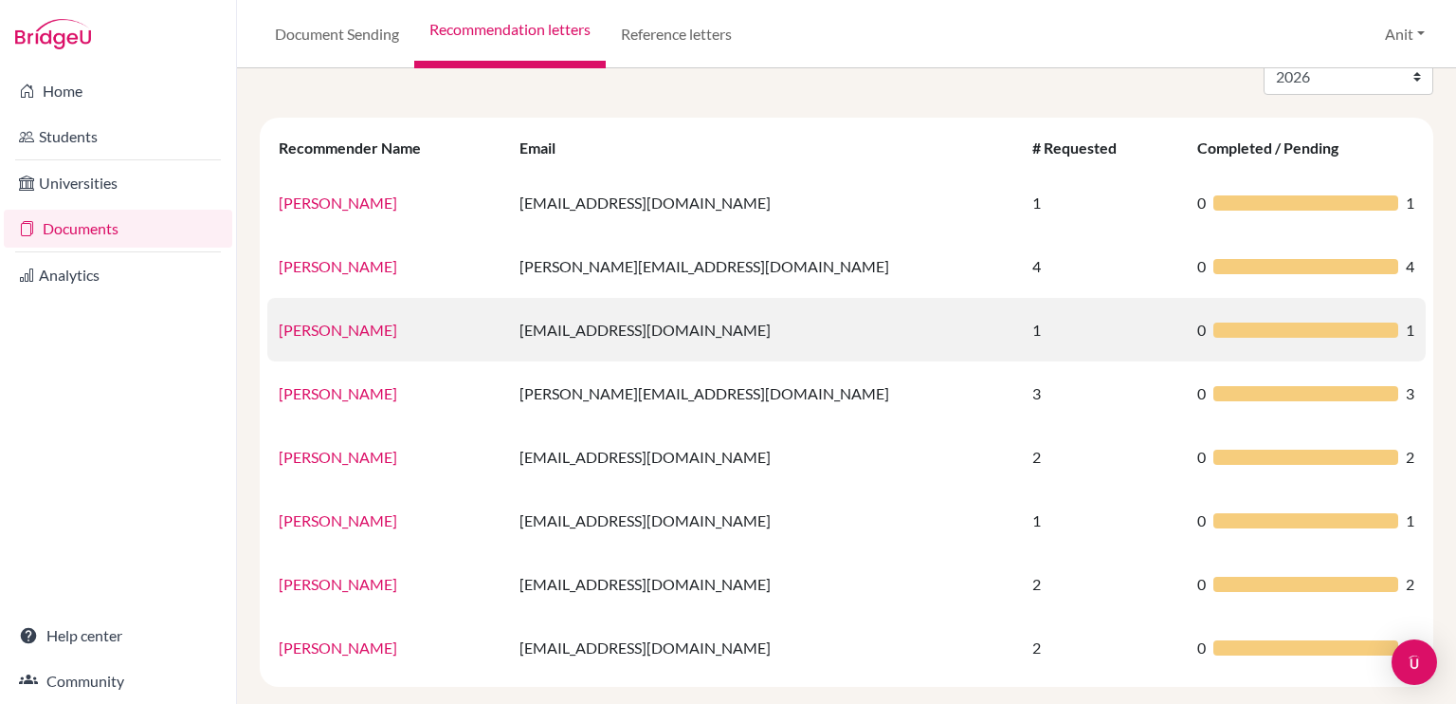
click at [330, 335] on link "[PERSON_NAME]" at bounding box center [338, 329] width 119 height 18
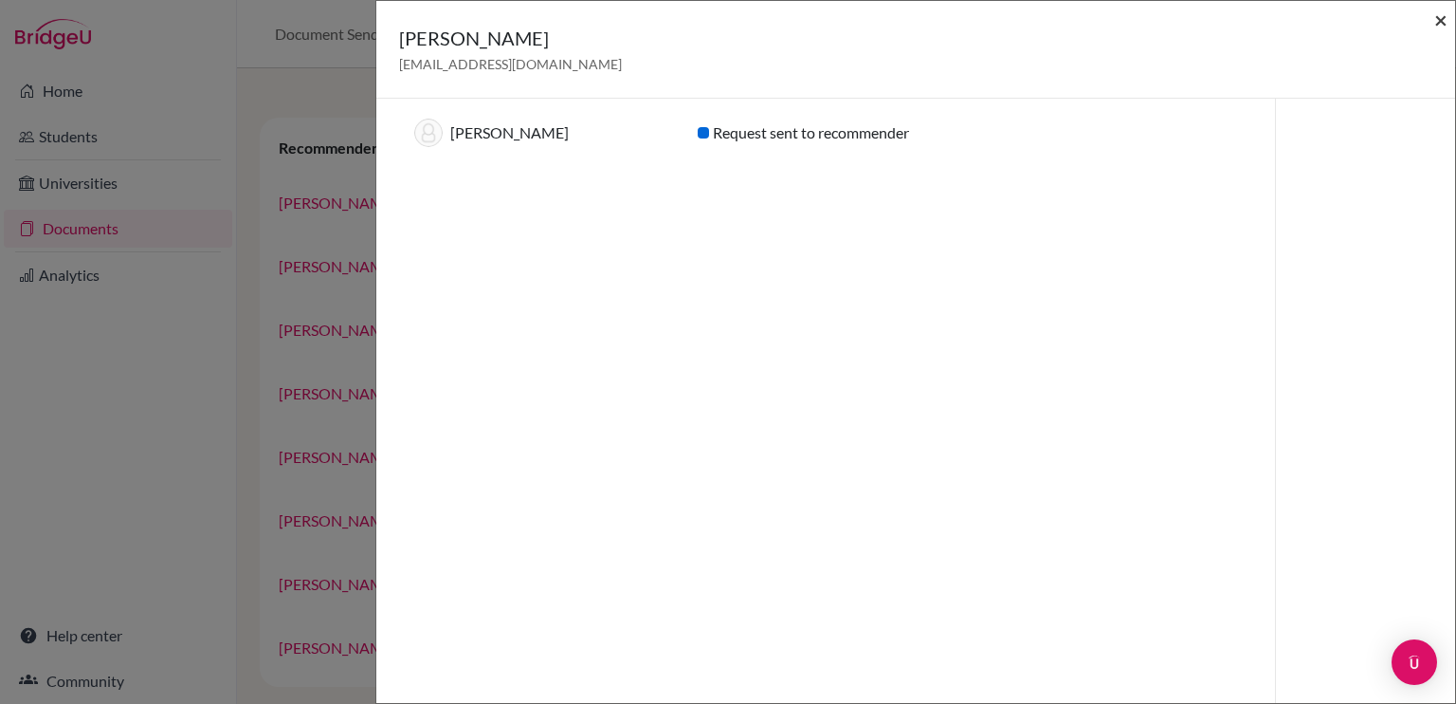
click at [1442, 18] on span "×" at bounding box center [1441, 19] width 13 height 27
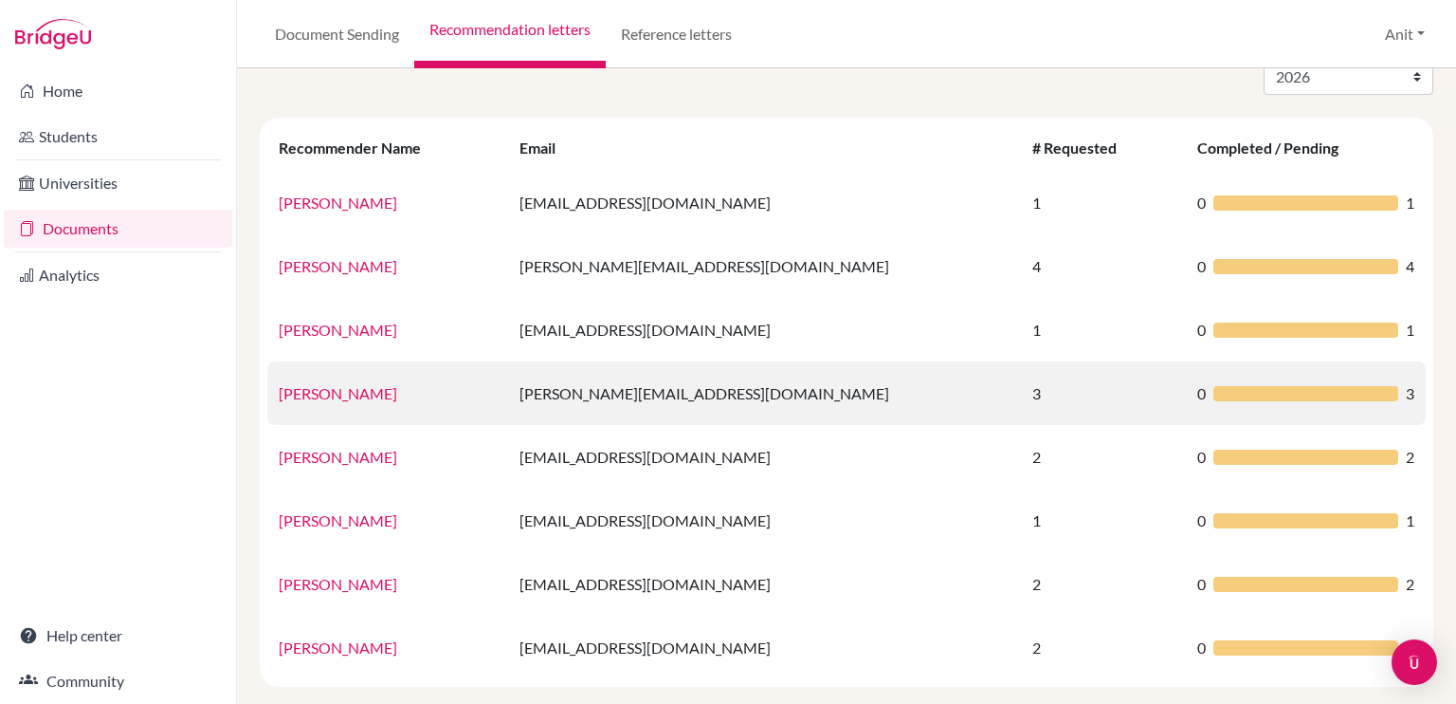
click at [298, 397] on link "[PERSON_NAME]" at bounding box center [338, 393] width 119 height 18
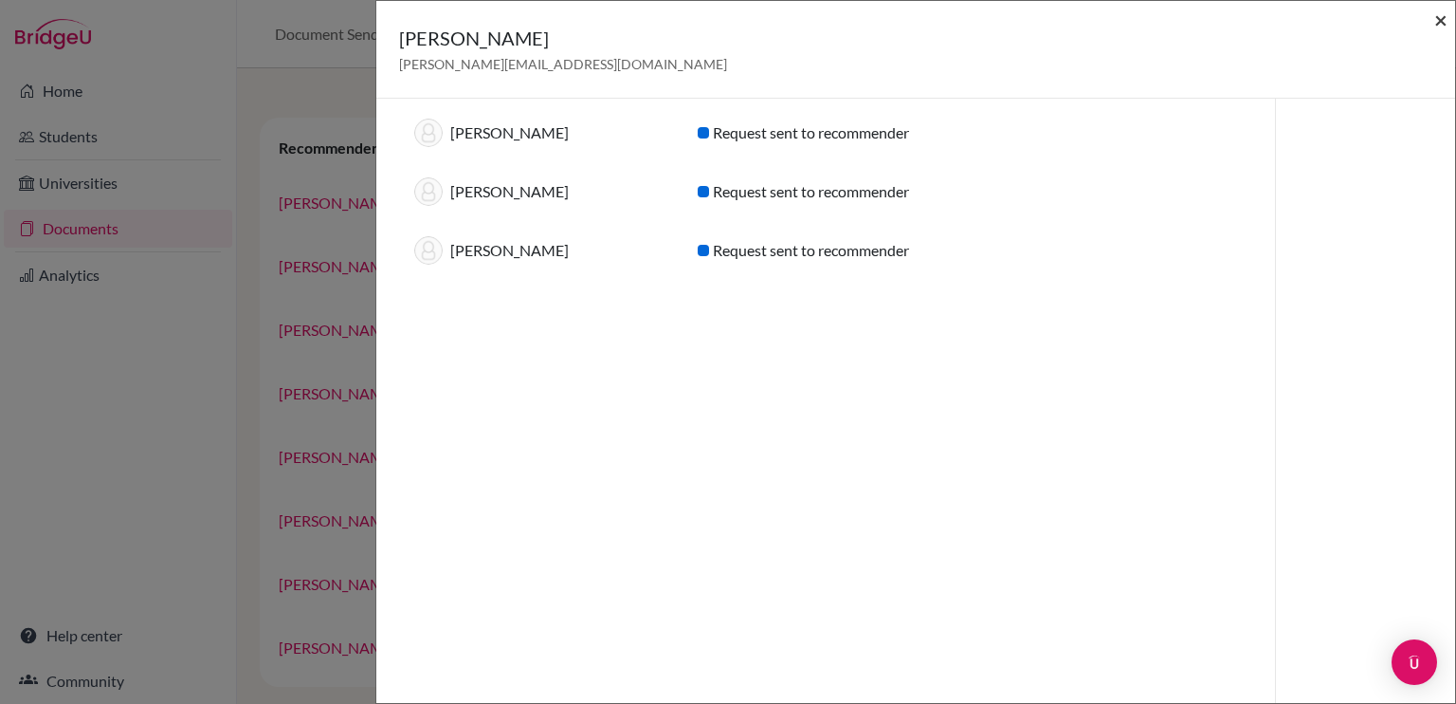
click at [1437, 20] on span "×" at bounding box center [1441, 19] width 13 height 27
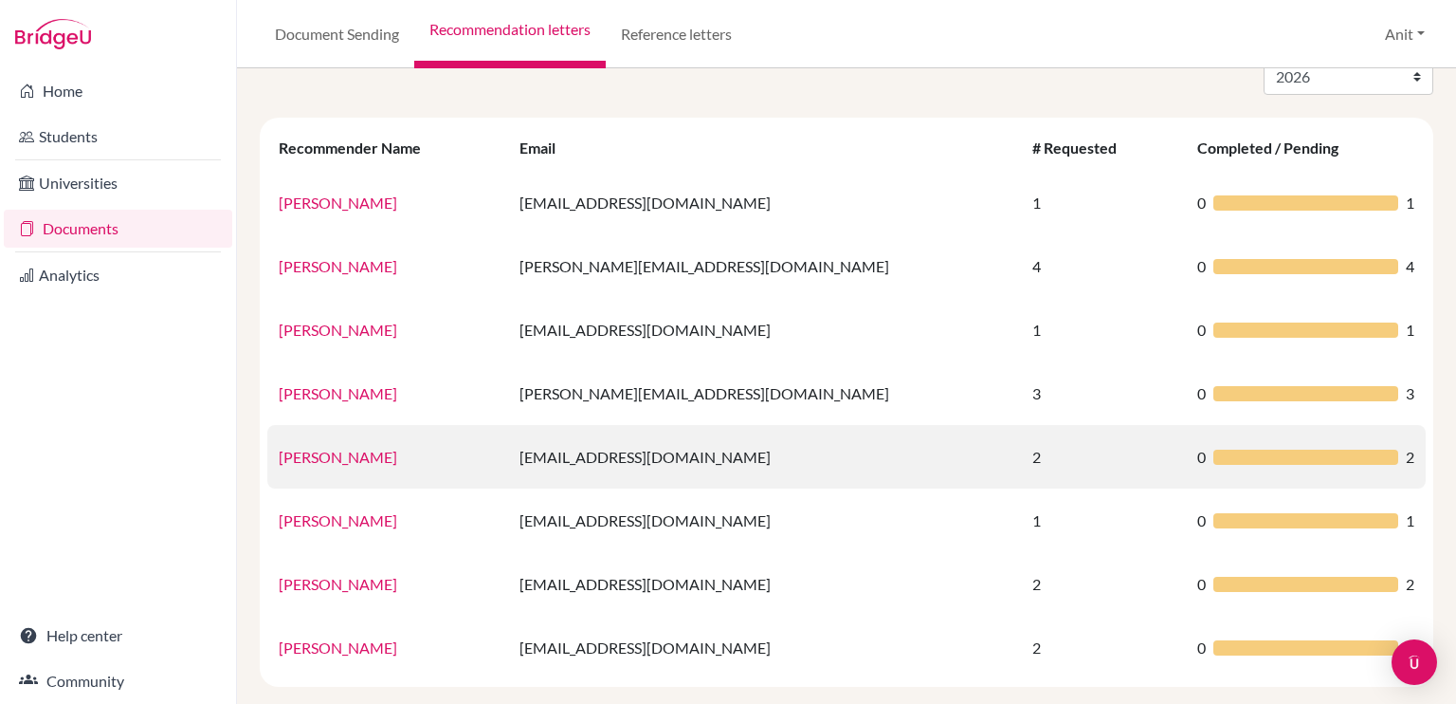
click at [311, 458] on link "[PERSON_NAME]" at bounding box center [338, 457] width 119 height 18
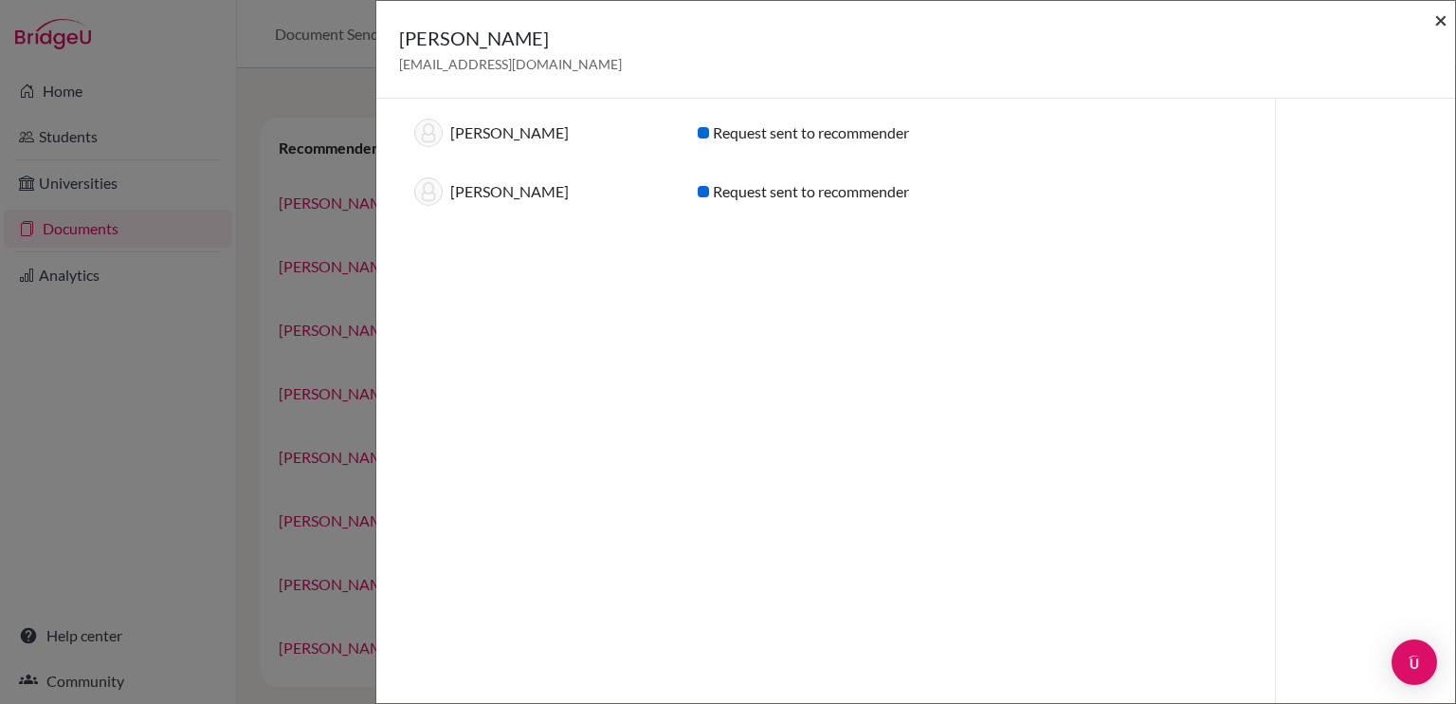
click at [1436, 29] on span "×" at bounding box center [1441, 19] width 13 height 27
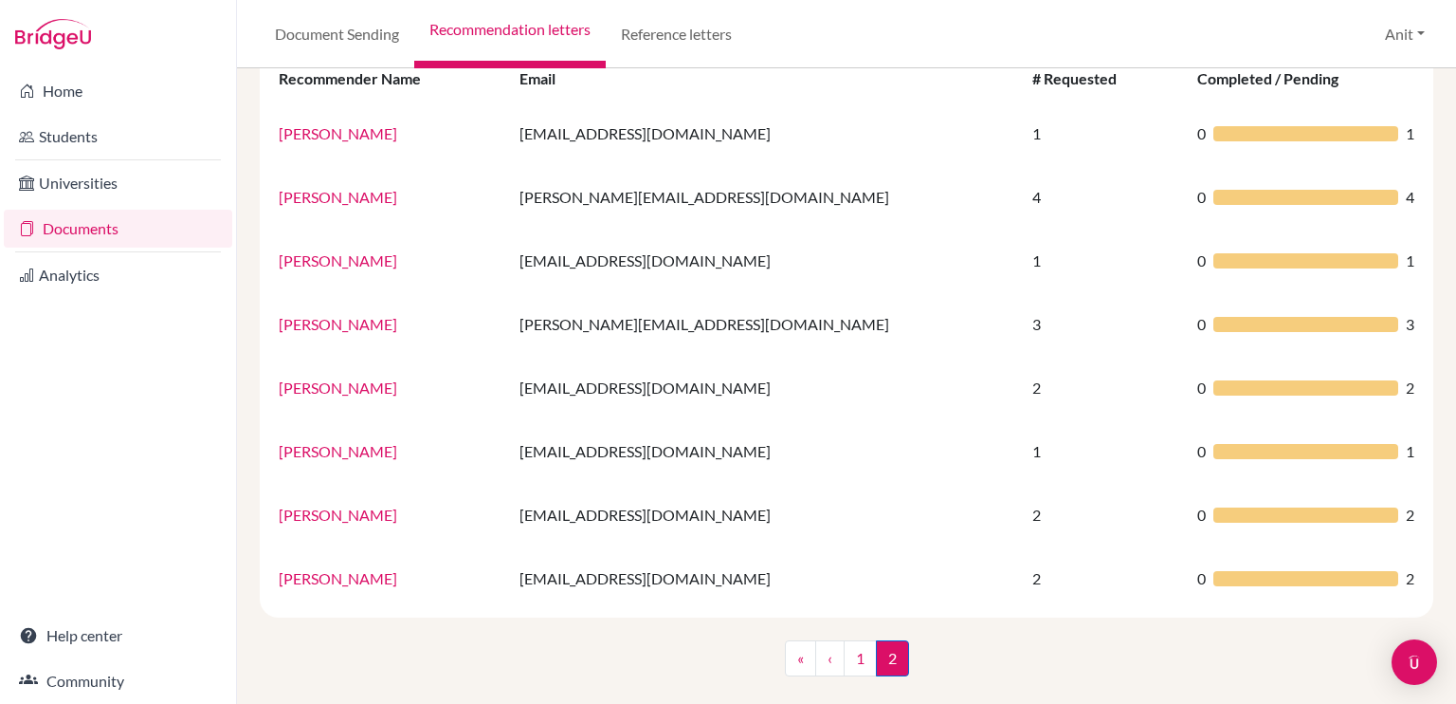
scroll to position [174, 0]
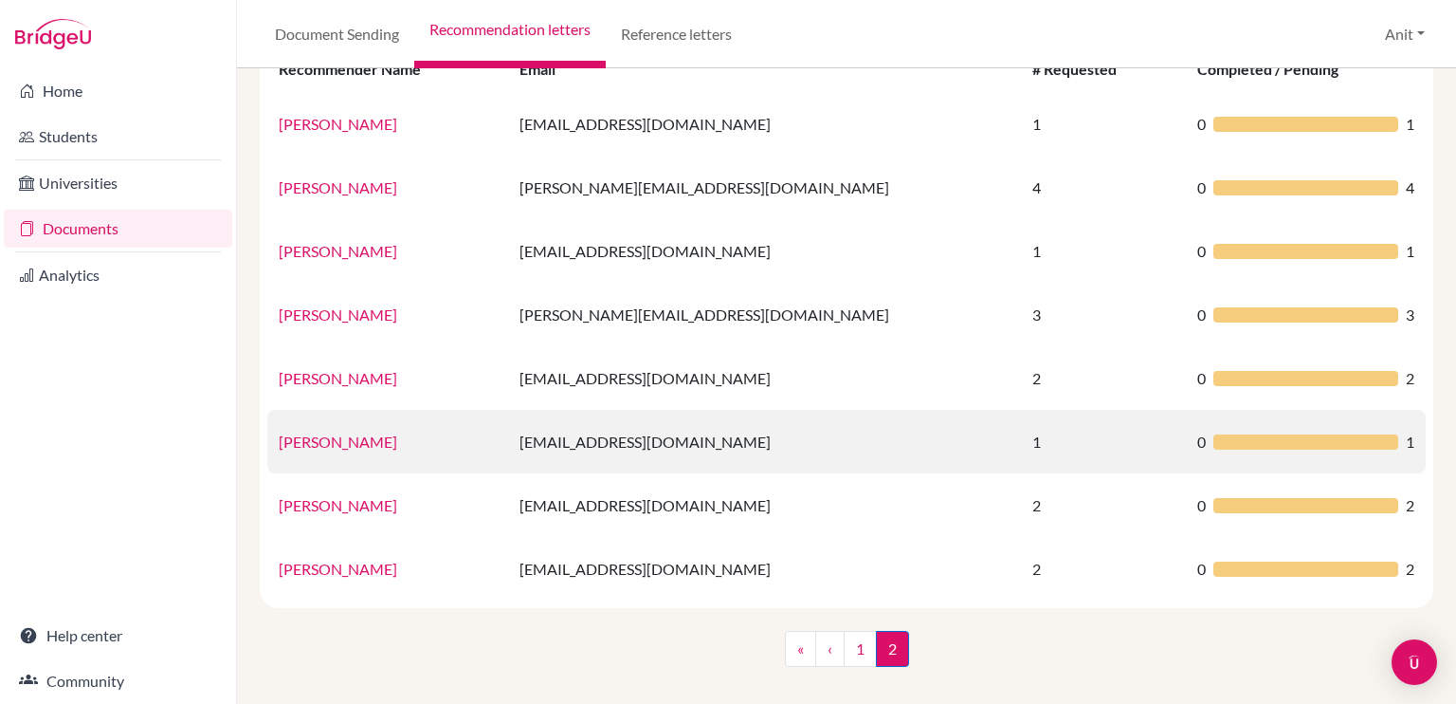
click at [309, 442] on link "[PERSON_NAME]" at bounding box center [338, 441] width 119 height 18
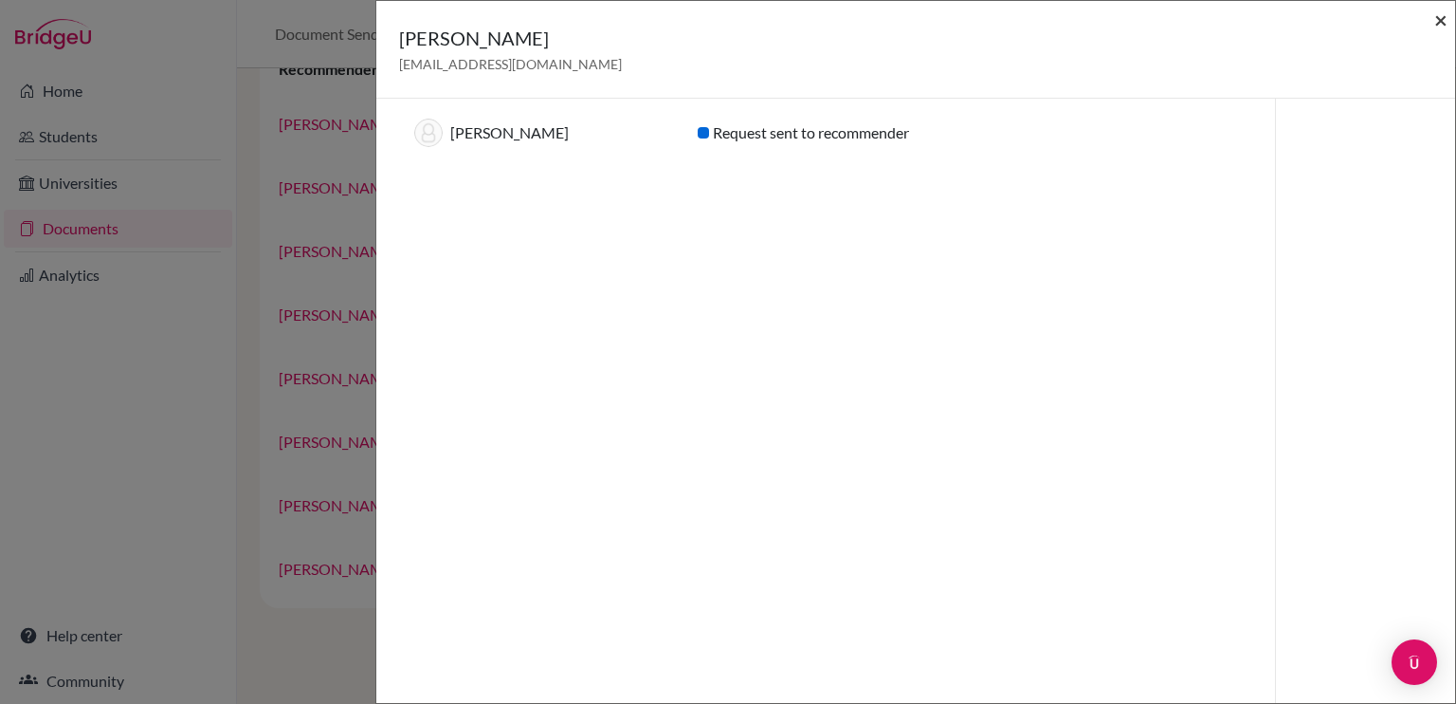
click at [1446, 19] on span "×" at bounding box center [1441, 19] width 13 height 27
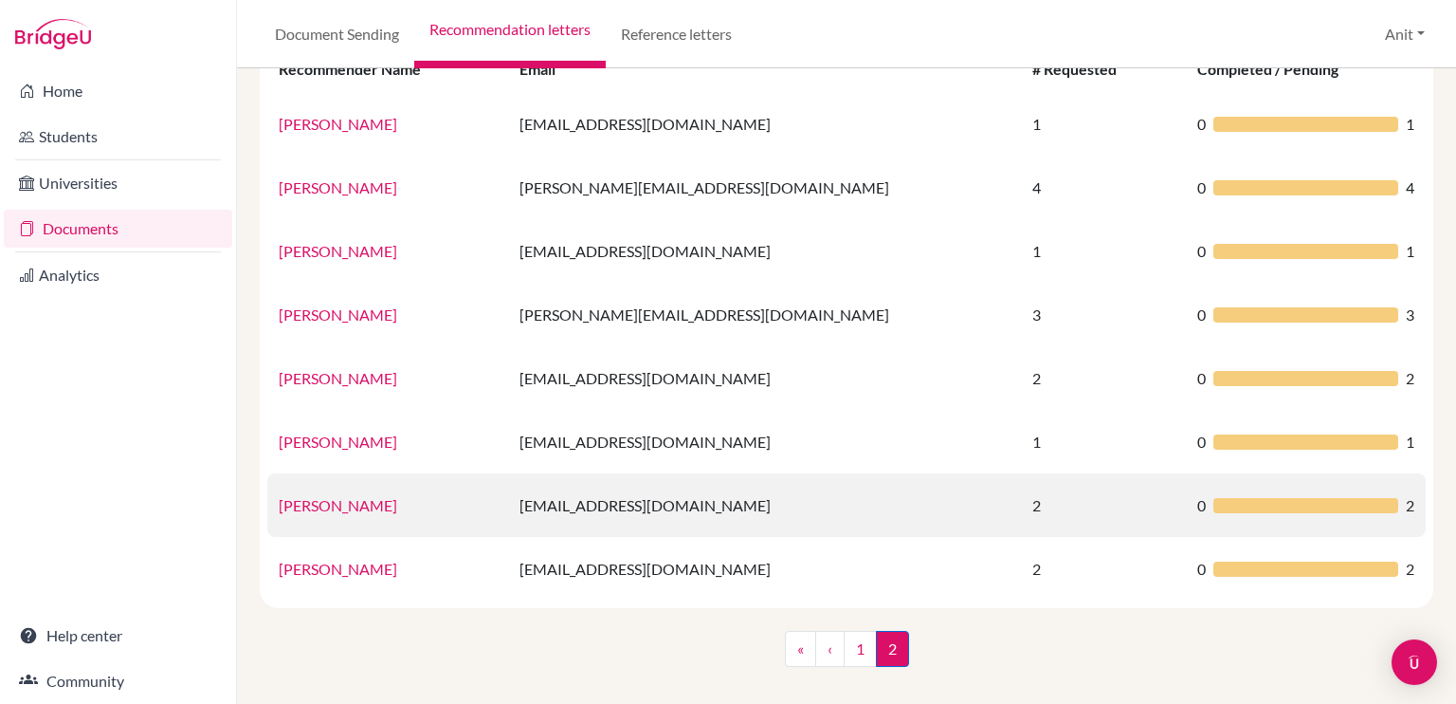
click at [330, 510] on link "[PERSON_NAME]" at bounding box center [338, 505] width 119 height 18
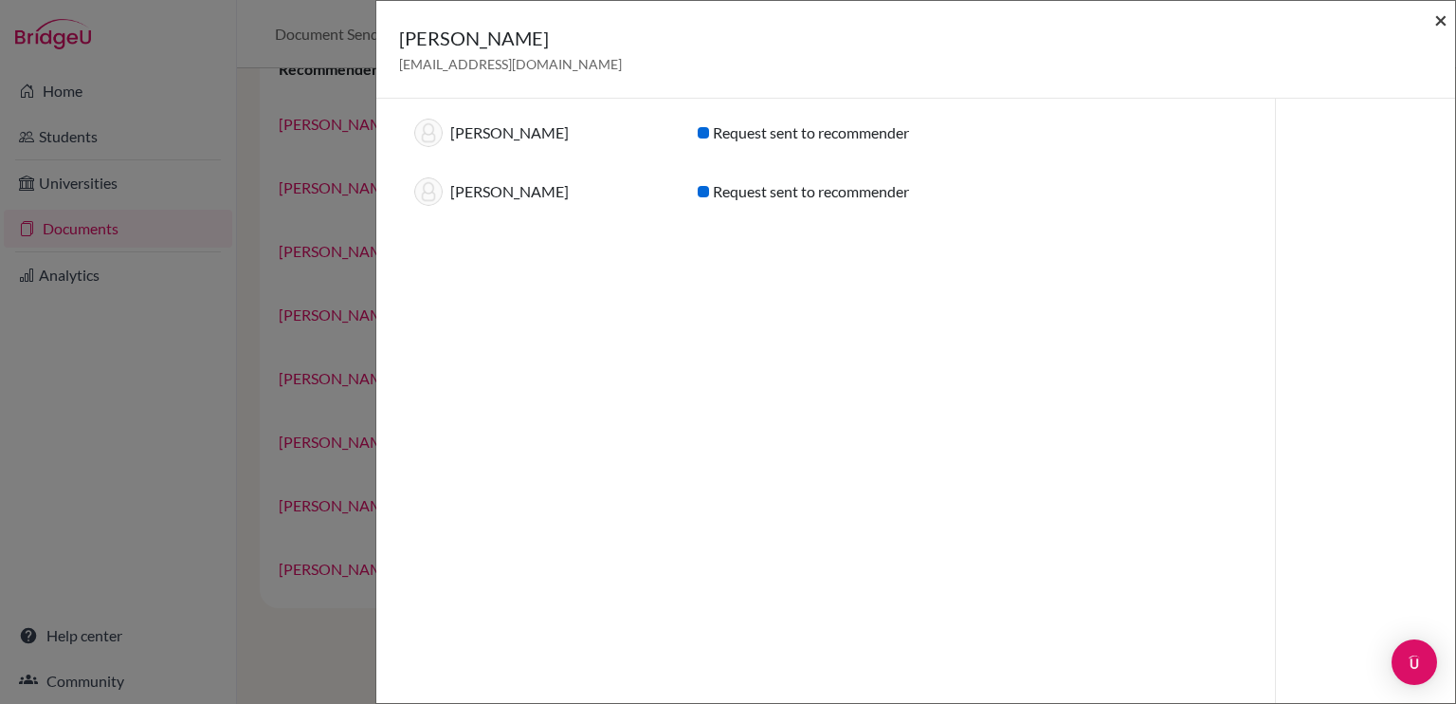
click at [1442, 19] on span "×" at bounding box center [1441, 19] width 13 height 27
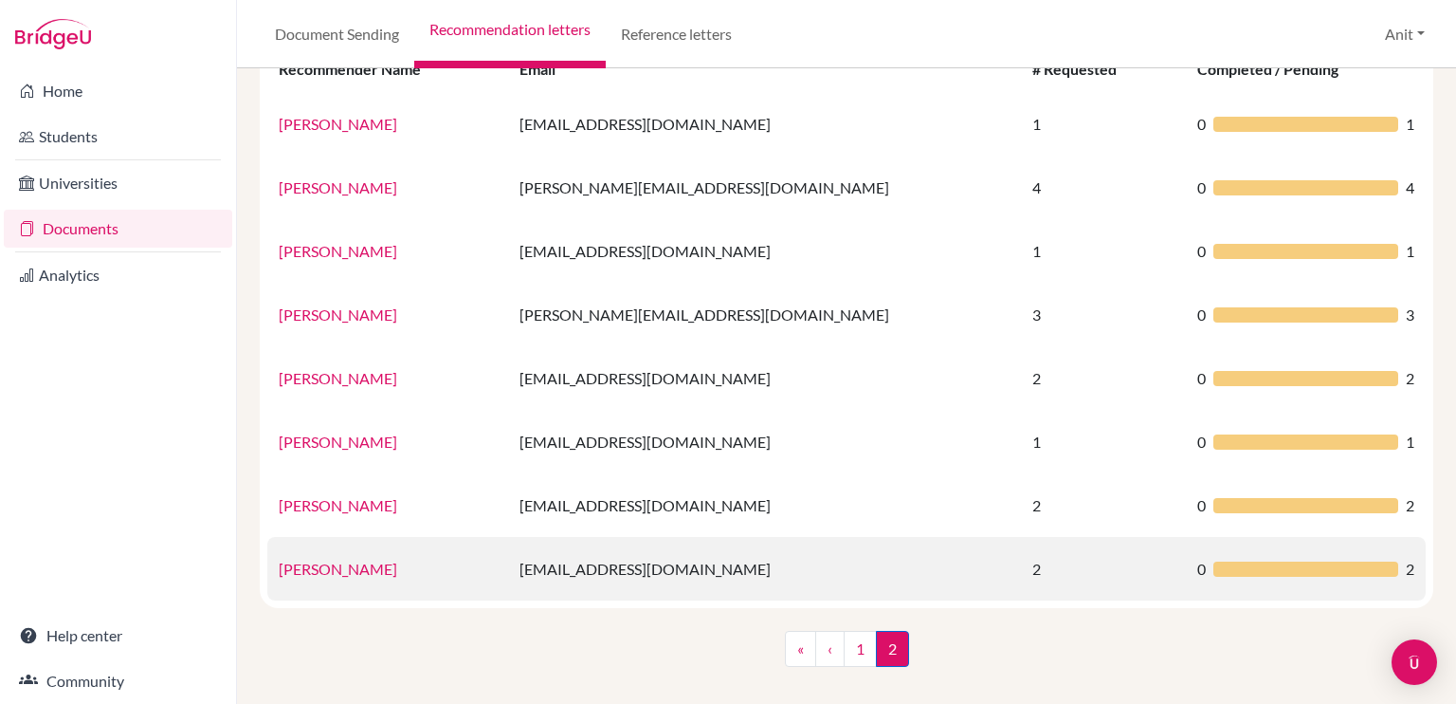
click at [313, 571] on link "[PERSON_NAME]" at bounding box center [338, 568] width 119 height 18
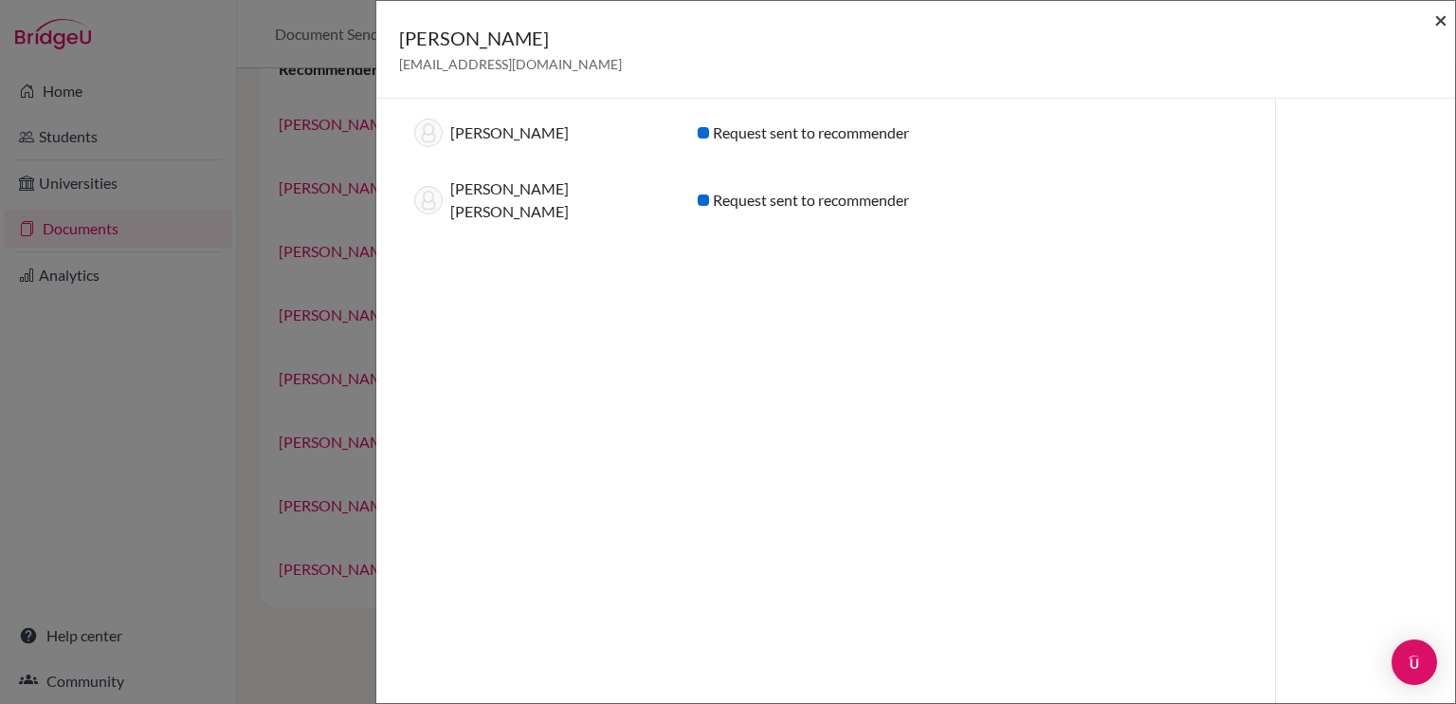
click at [1439, 15] on span "×" at bounding box center [1441, 19] width 13 height 27
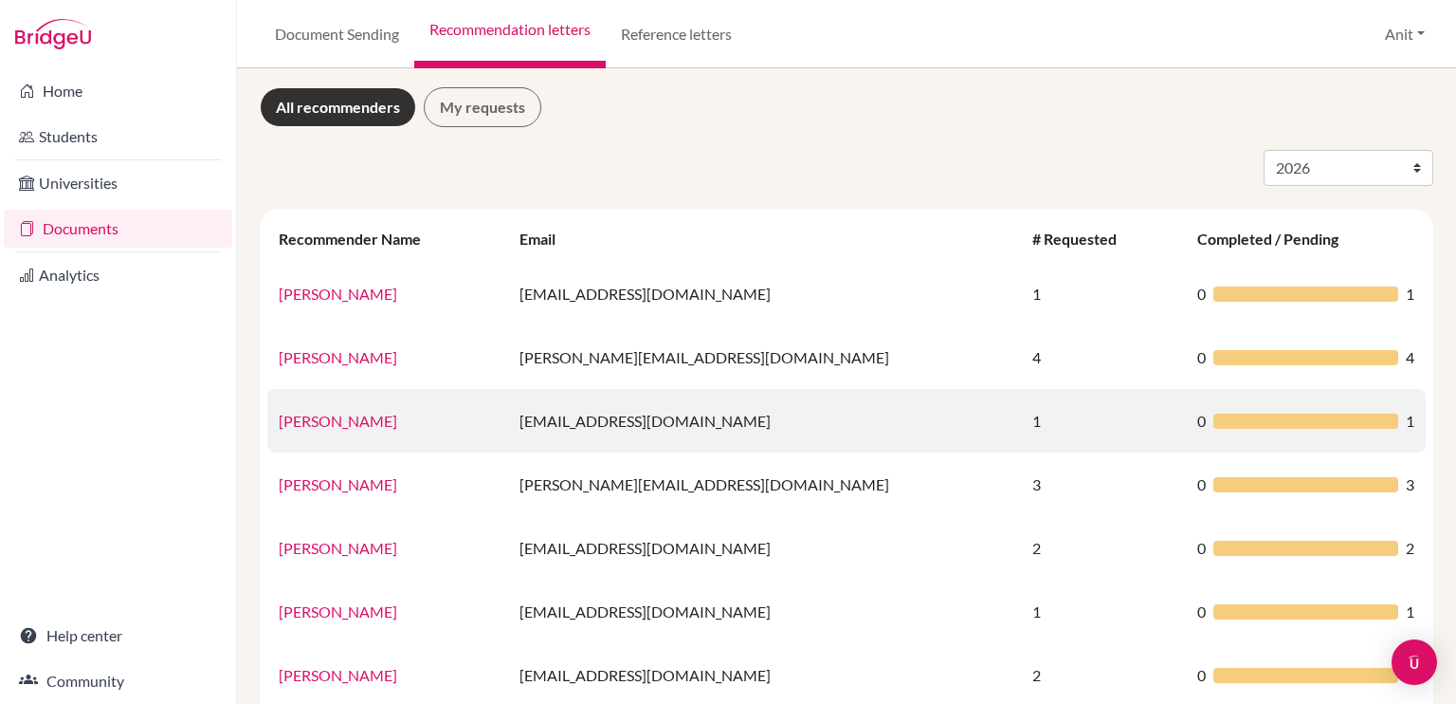
scroll to position [0, 0]
